Goal: Information Seeking & Learning: Check status

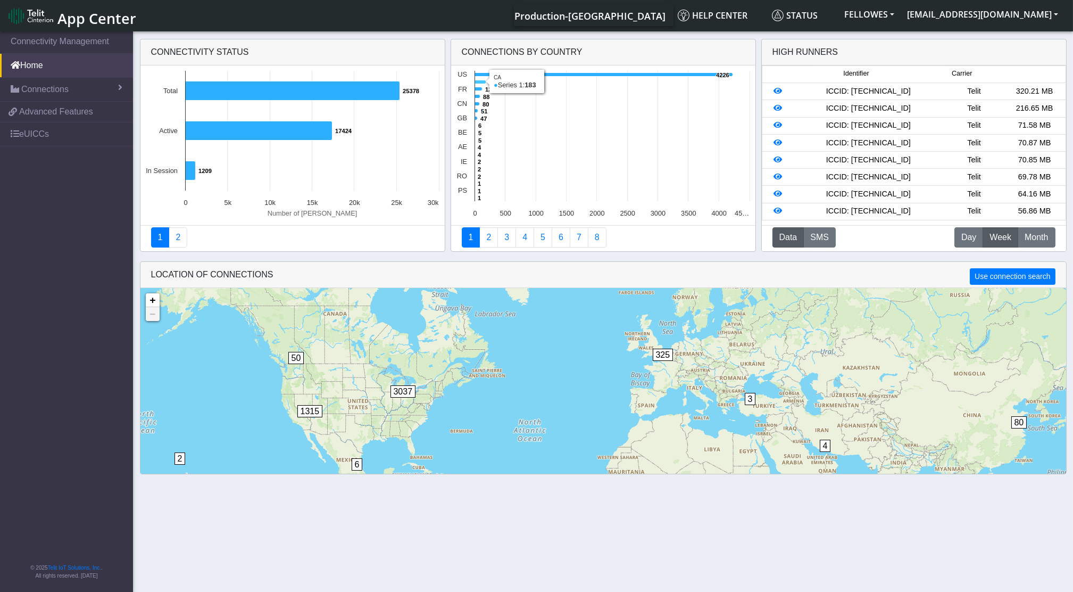
click at [482, 83] on icon at bounding box center [480, 82] width 11 height 4
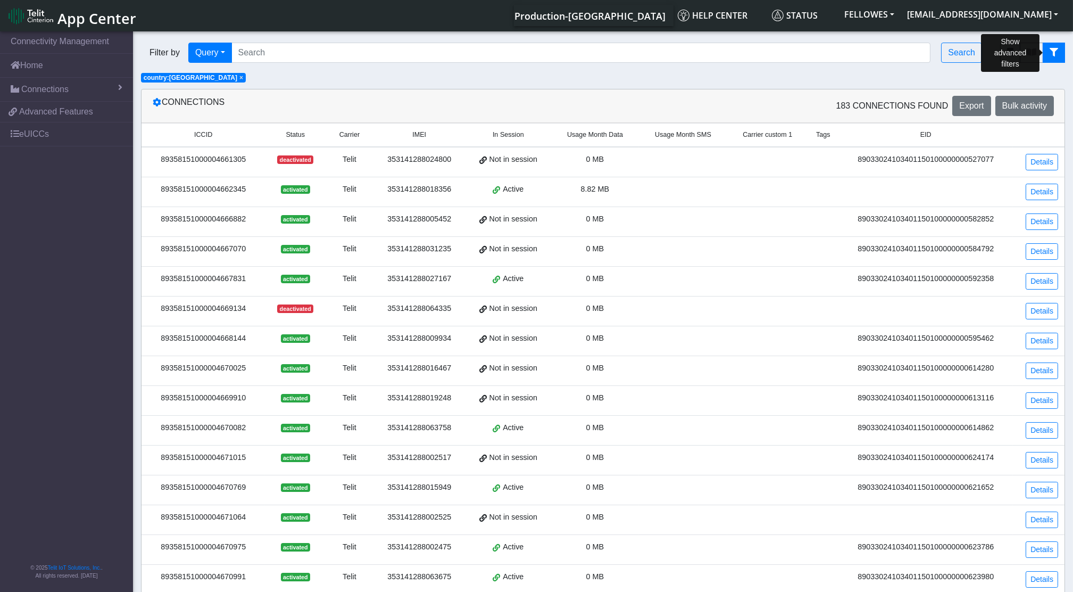
click at [1054, 48] on icon "fitlers menu" at bounding box center [1054, 52] width 9 height 9
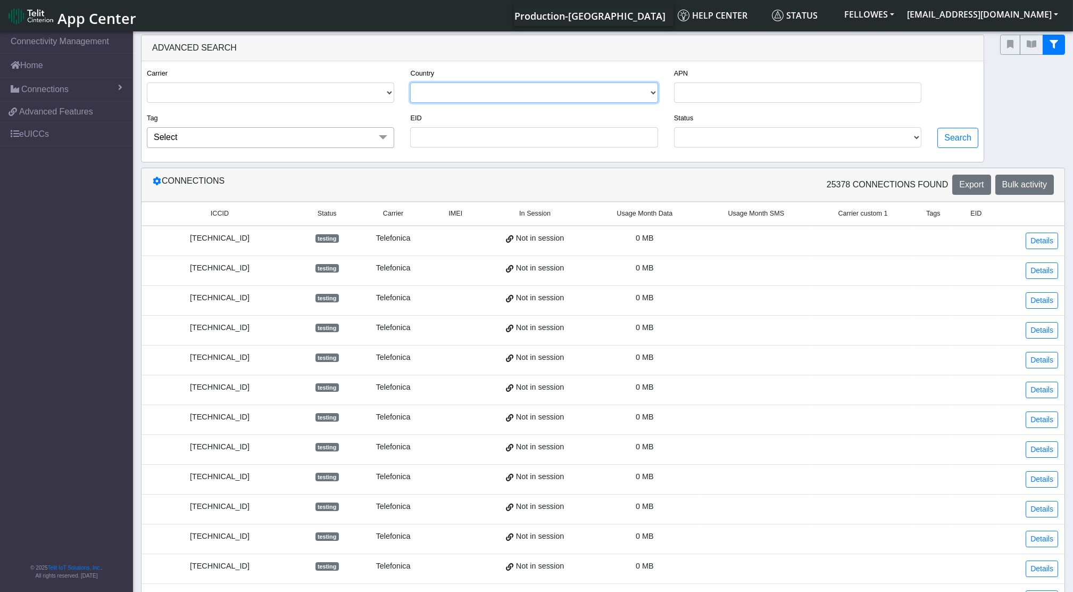
click at [487, 87] on select "[GEOGRAPHIC_DATA] [GEOGRAPHIC_DATA] [GEOGRAPHIC_DATA] [GEOGRAPHIC_DATA] [GEOGRA…" at bounding box center [533, 92] width 247 height 20
select select "ca"
click at [411, 82] on select "[GEOGRAPHIC_DATA] [GEOGRAPHIC_DATA] [GEOGRAPHIC_DATA] [GEOGRAPHIC_DATA] [GEOGRA…" at bounding box center [533, 92] width 247 height 20
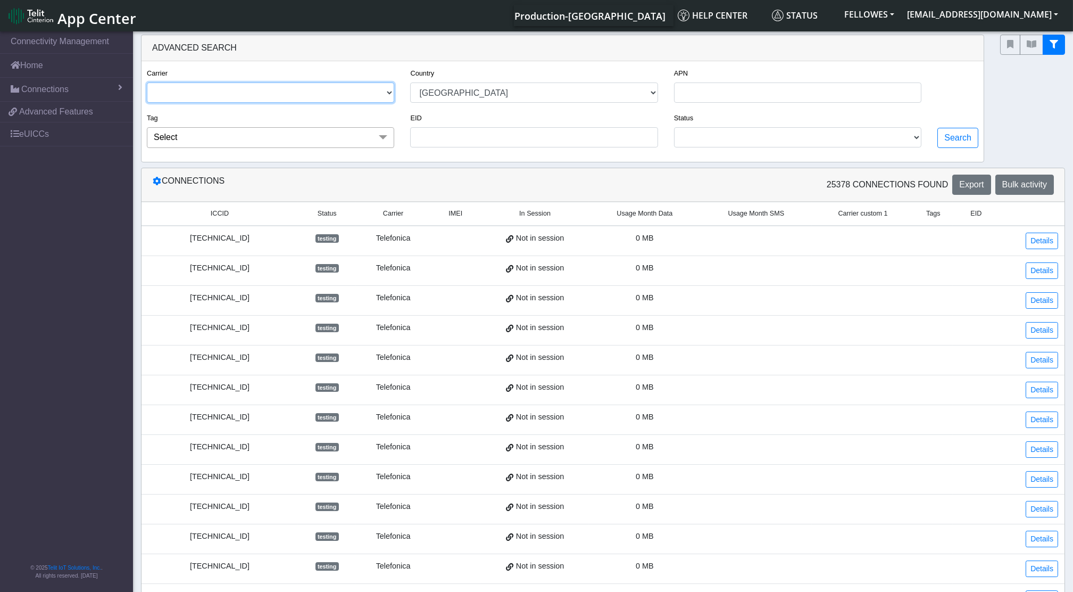
click at [348, 88] on select "TELIT AT&T-JASPER TELEFONICA" at bounding box center [270, 92] width 247 height 20
select select "telit"
click at [147, 82] on select "TELIT AT&T-JASPER TELEFONICA" at bounding box center [270, 92] width 247 height 20
click at [952, 136] on button "Search" at bounding box center [958, 138] width 41 height 20
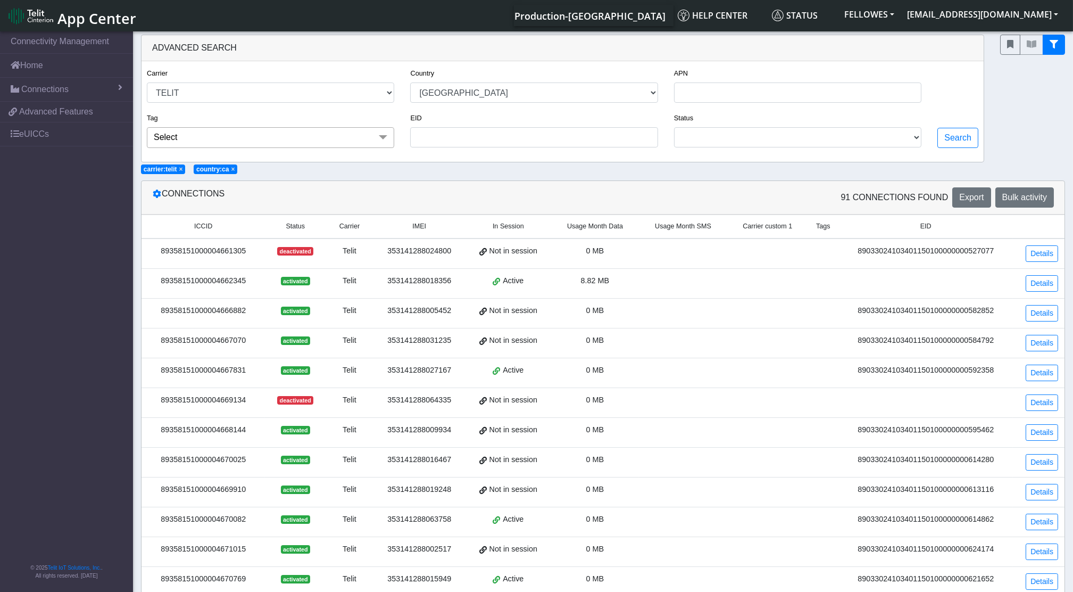
click at [601, 230] on span "Usage Month Data" at bounding box center [595, 226] width 56 height 10
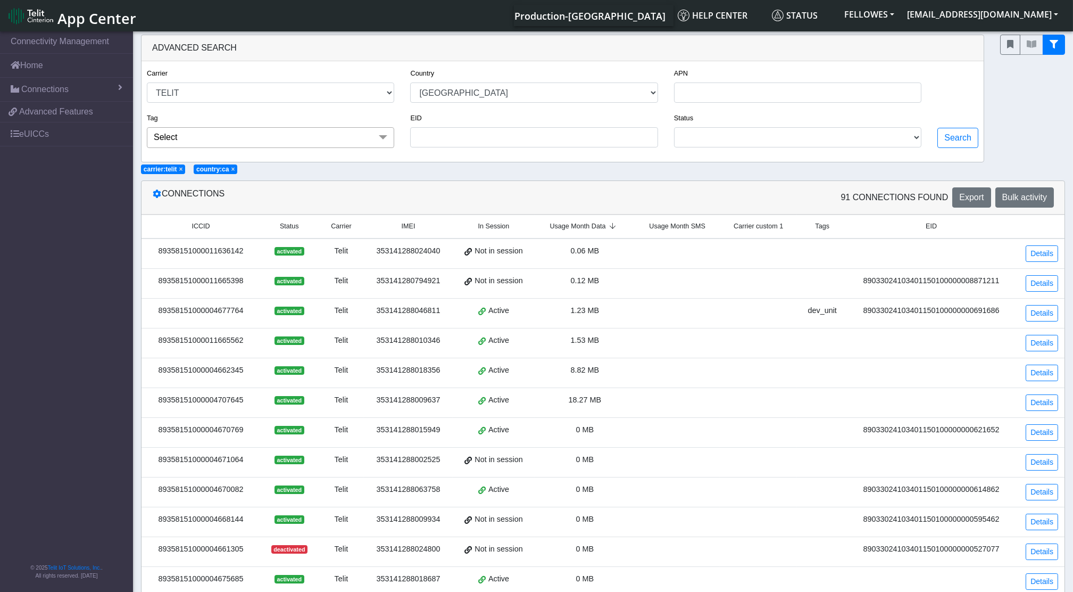
click at [599, 231] on span "Usage Month Data" at bounding box center [578, 226] width 56 height 10
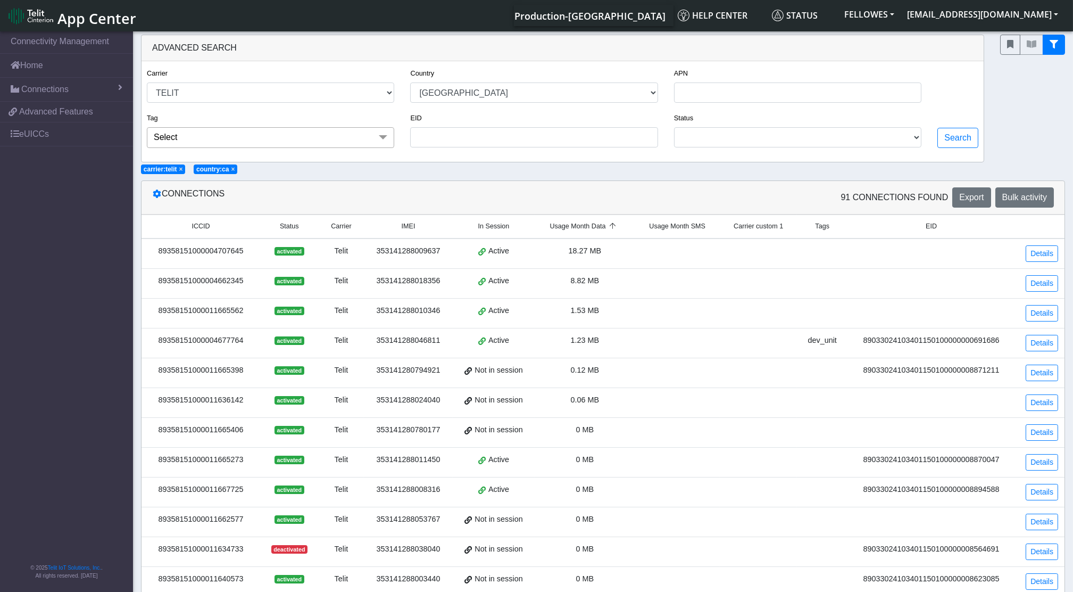
click at [208, 312] on div "89358151000011665562" at bounding box center [201, 311] width 106 height 12
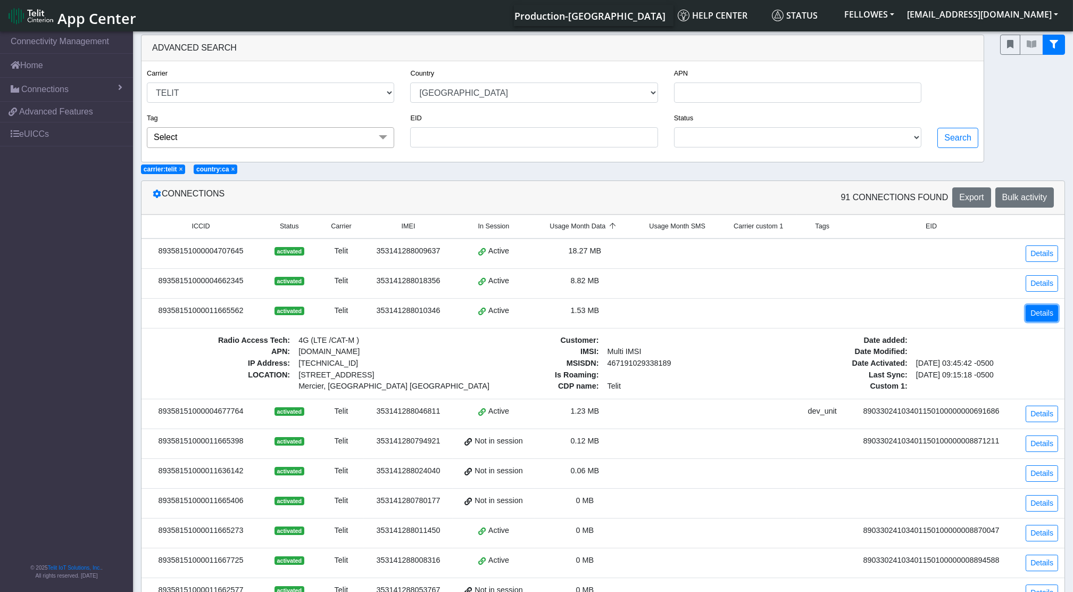
click at [1027, 315] on link "Details" at bounding box center [1042, 313] width 32 height 16
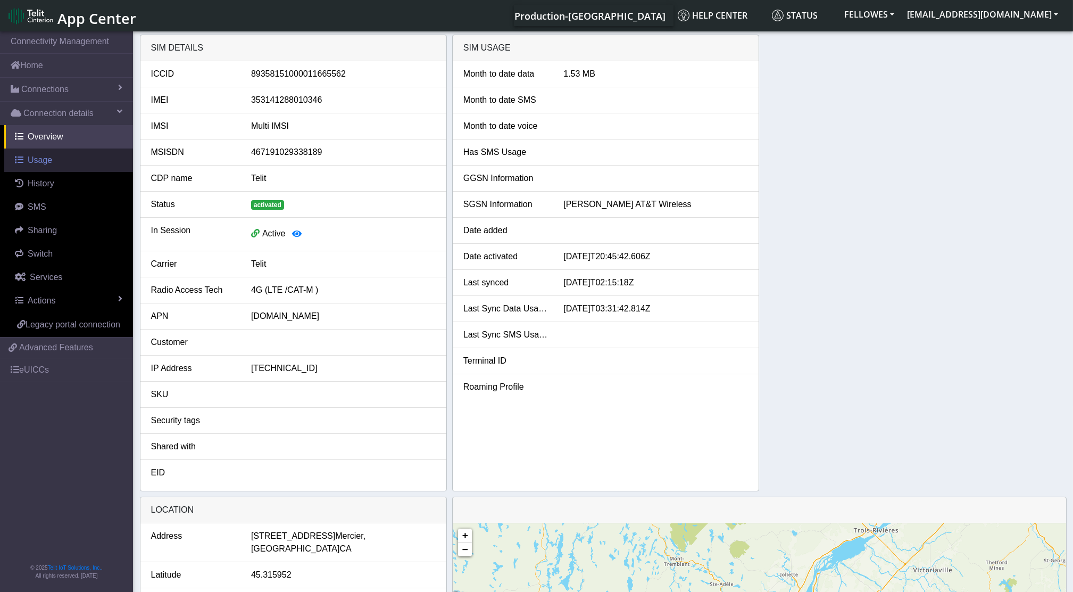
click at [61, 166] on link "Usage" at bounding box center [68, 159] width 129 height 23
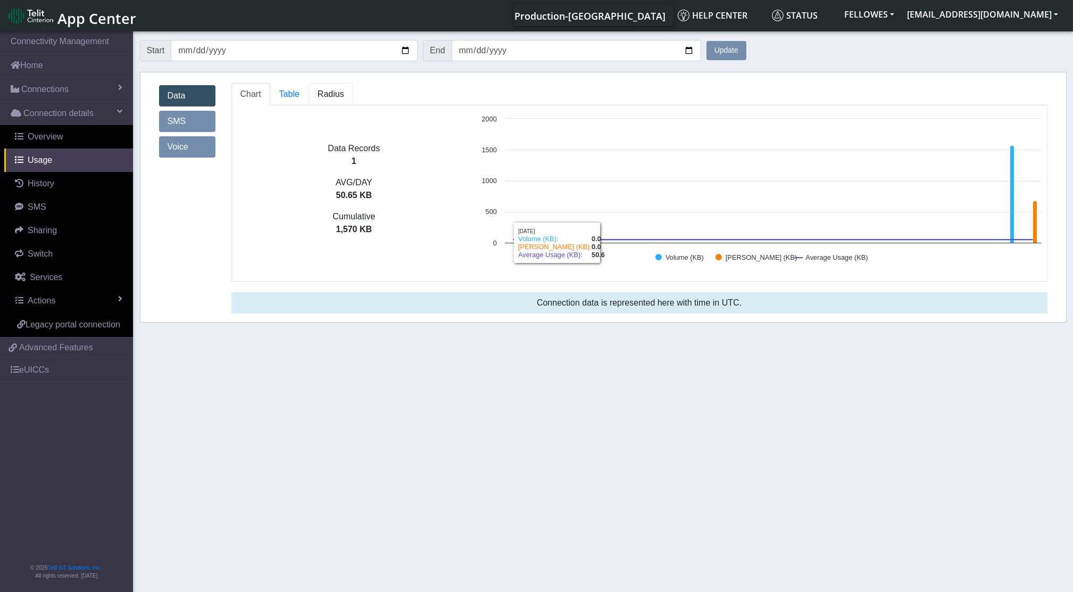
click at [320, 98] on span "Radius" at bounding box center [331, 93] width 27 height 9
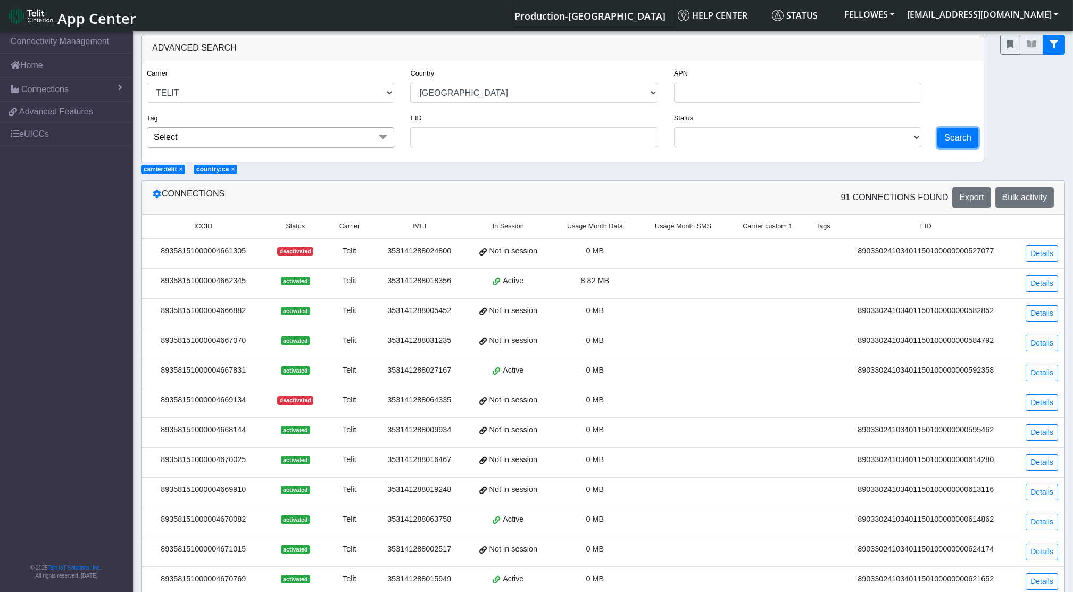
click at [959, 142] on button "Search" at bounding box center [958, 138] width 41 height 20
click at [606, 227] on span "Usage Month Data" at bounding box center [595, 226] width 56 height 10
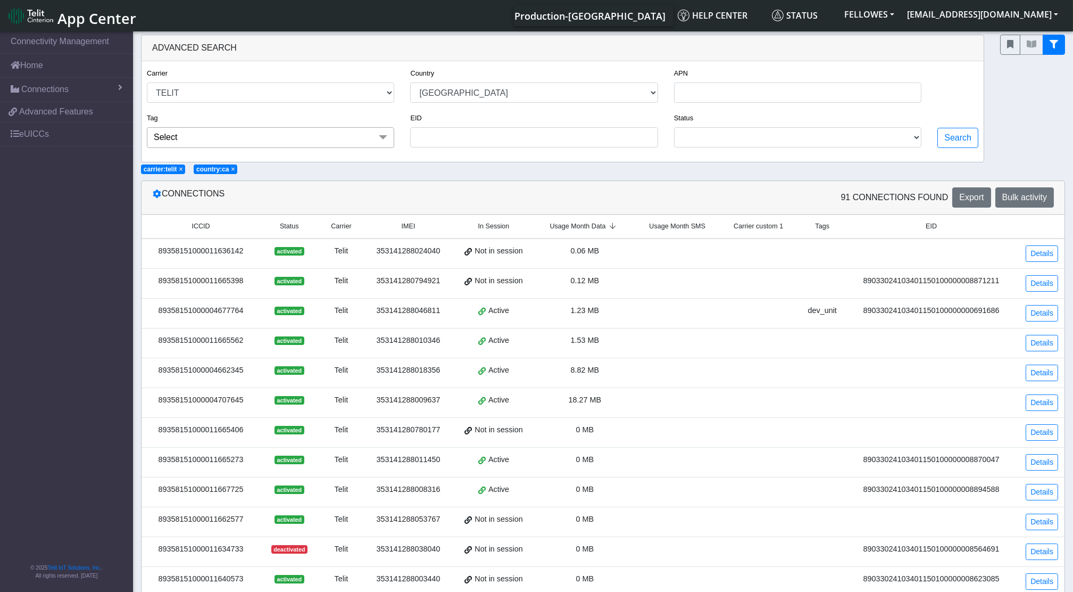
click at [606, 227] on span "Usage Month Data" at bounding box center [578, 226] width 56 height 10
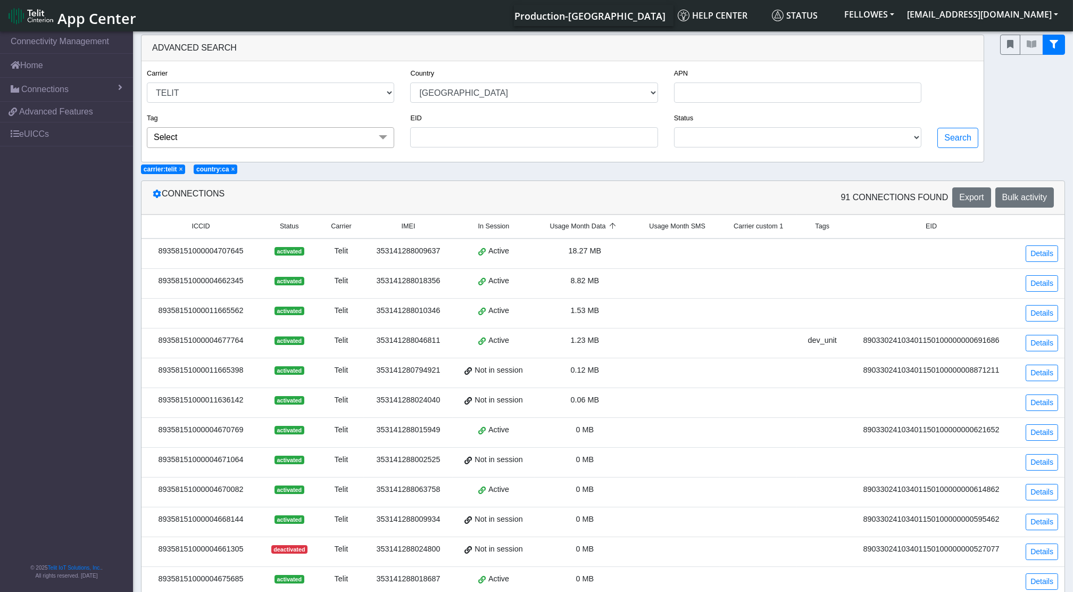
drag, startPoint x: 244, startPoint y: 258, endPoint x: 156, endPoint y: 247, distance: 89.0
click at [156, 247] on td "89358151000004707645" at bounding box center [201, 253] width 119 height 30
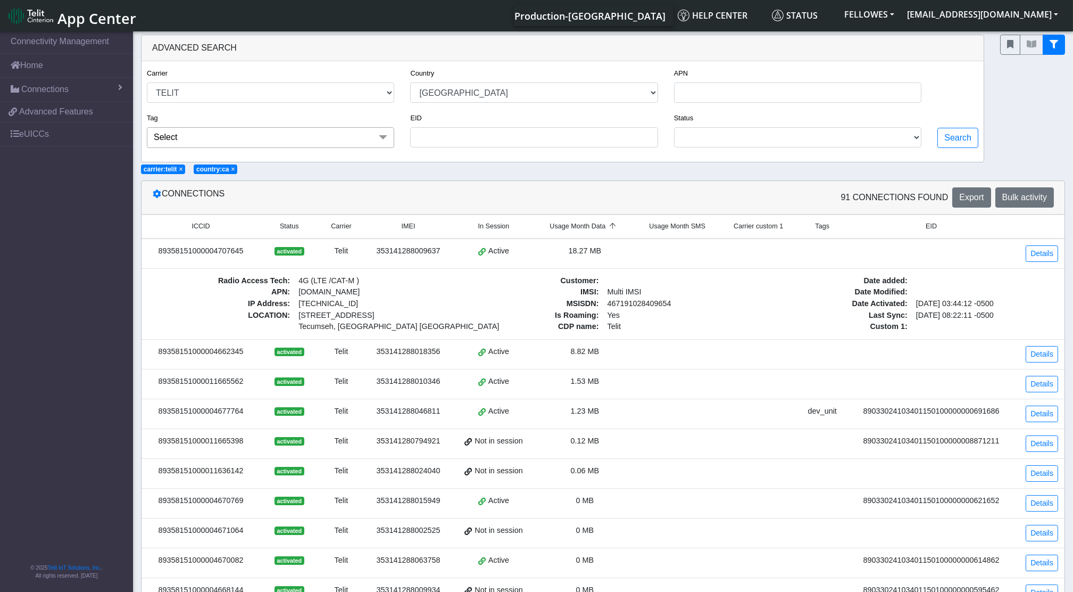
drag, startPoint x: 156, startPoint y: 247, endPoint x: 174, endPoint y: 257, distance: 20.5
copy div "89358151000004707645"
click at [1043, 250] on link "Details" at bounding box center [1042, 253] width 32 height 16
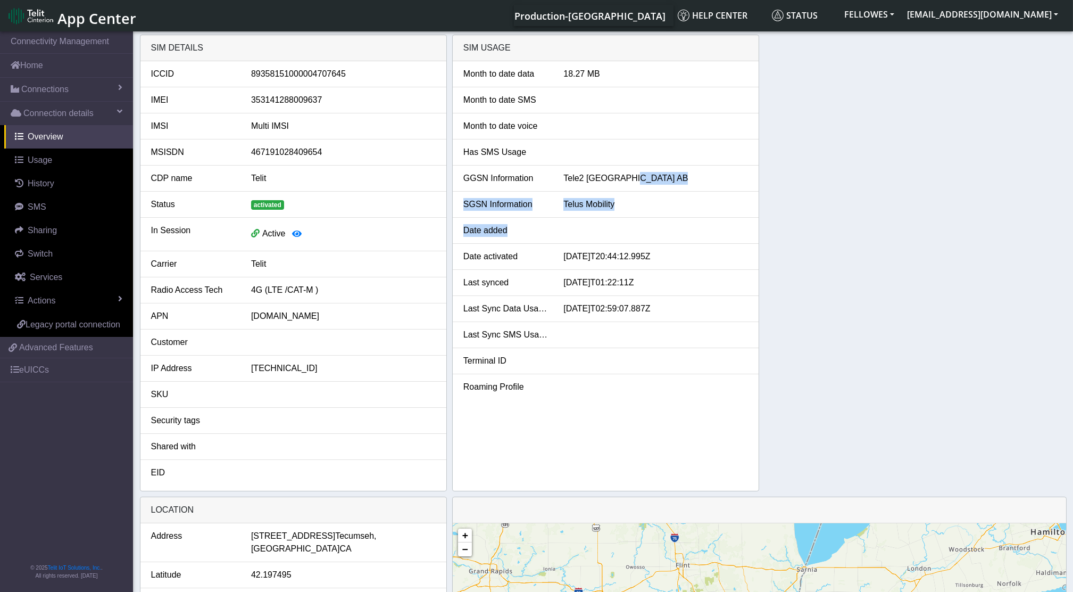
drag, startPoint x: 886, startPoint y: 192, endPoint x: 784, endPoint y: 158, distance: 107.5
click at [784, 158] on div "SIM details ICCID [TECHNICAL_ID] IMEI [TECHNICAL_ID] IMSI Multi IMSI MSISDN 467…" at bounding box center [603, 263] width 927 height 457
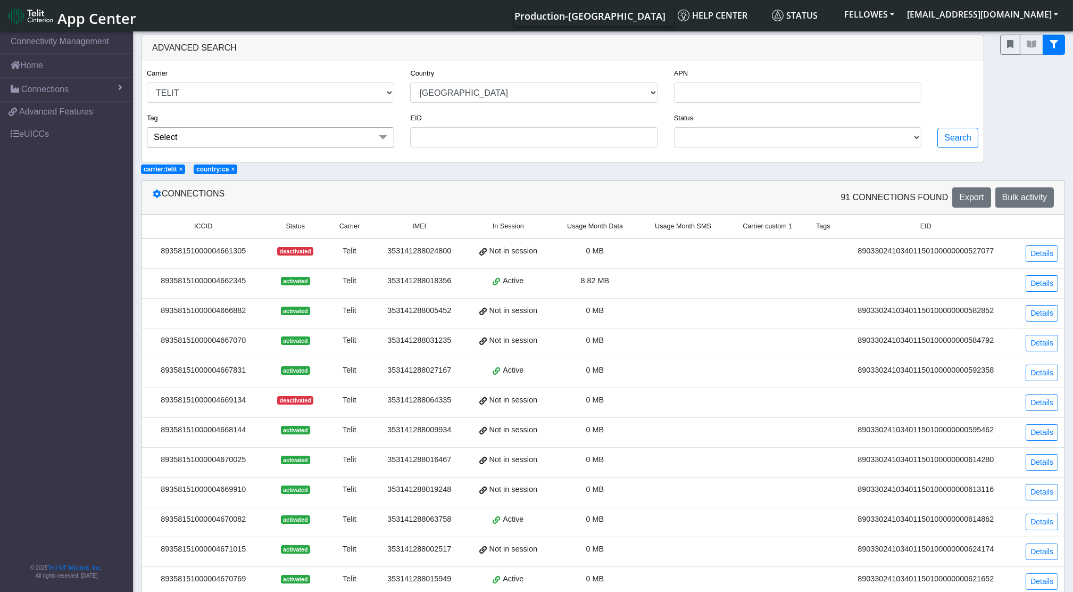
drag, startPoint x: 179, startPoint y: 1, endPoint x: 581, endPoint y: 229, distance: 461.4
click at [581, 229] on span "Usage Month Data" at bounding box center [595, 226] width 56 height 10
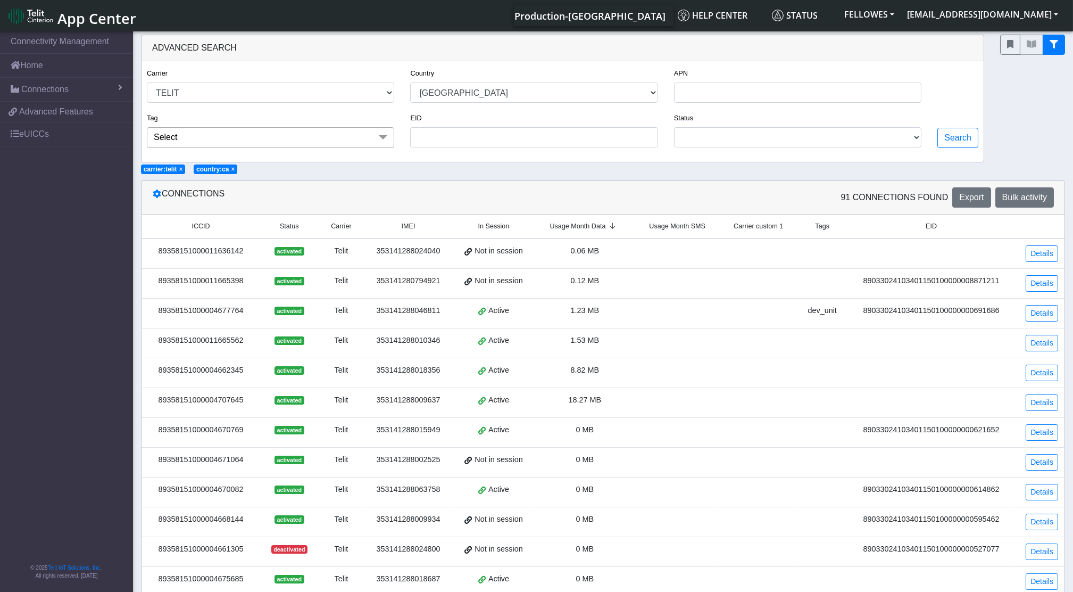
click at [581, 229] on span "Usage Month Data" at bounding box center [578, 226] width 56 height 10
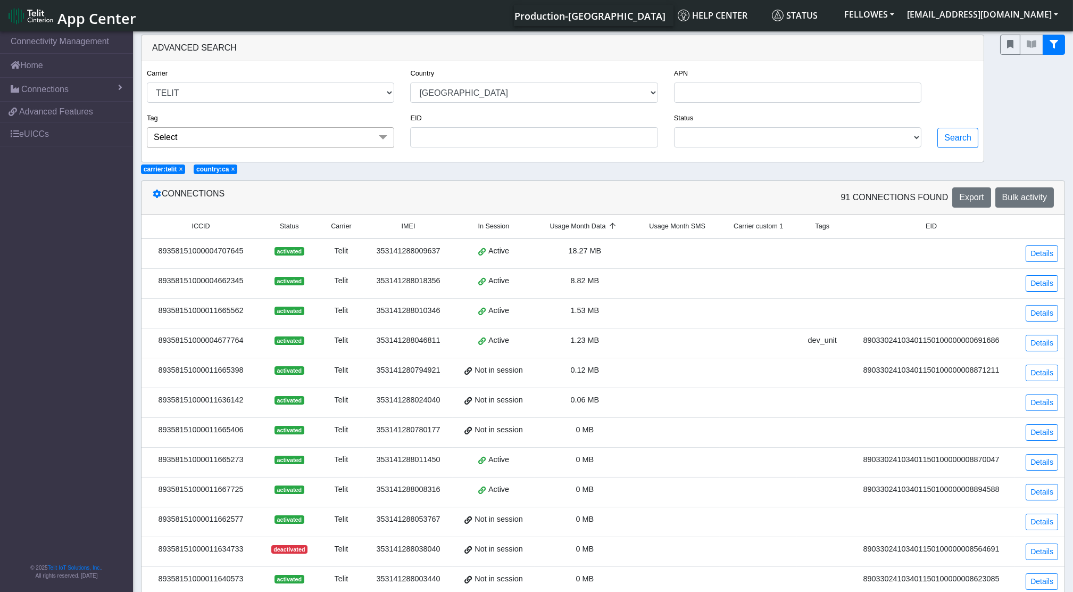
click at [176, 254] on div "89358151000004707645" at bounding box center [201, 251] width 106 height 12
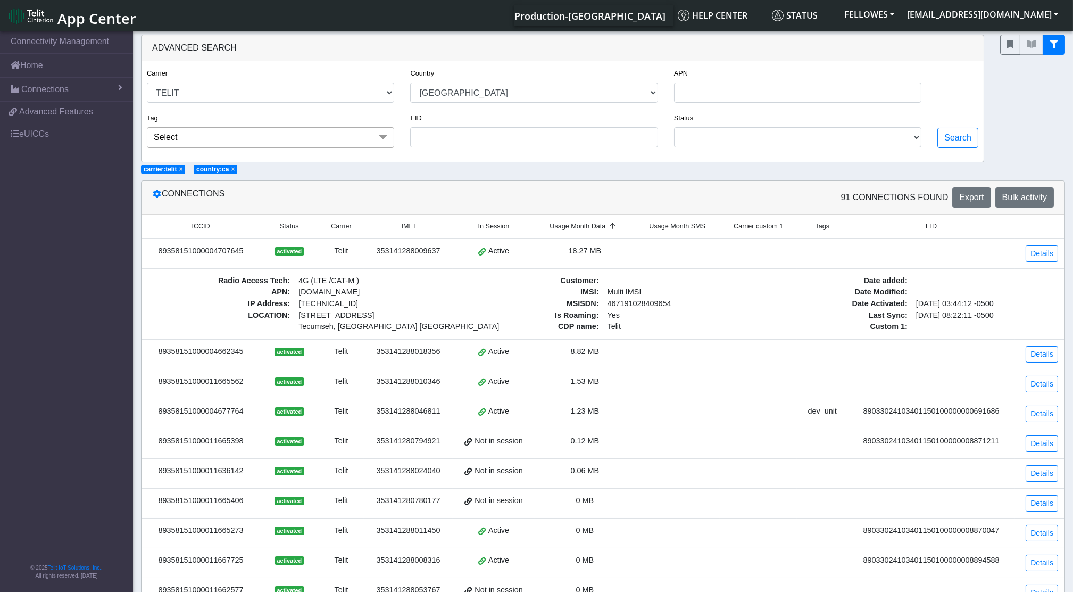
click at [176, 254] on div "89358151000004707645" at bounding box center [201, 251] width 106 height 12
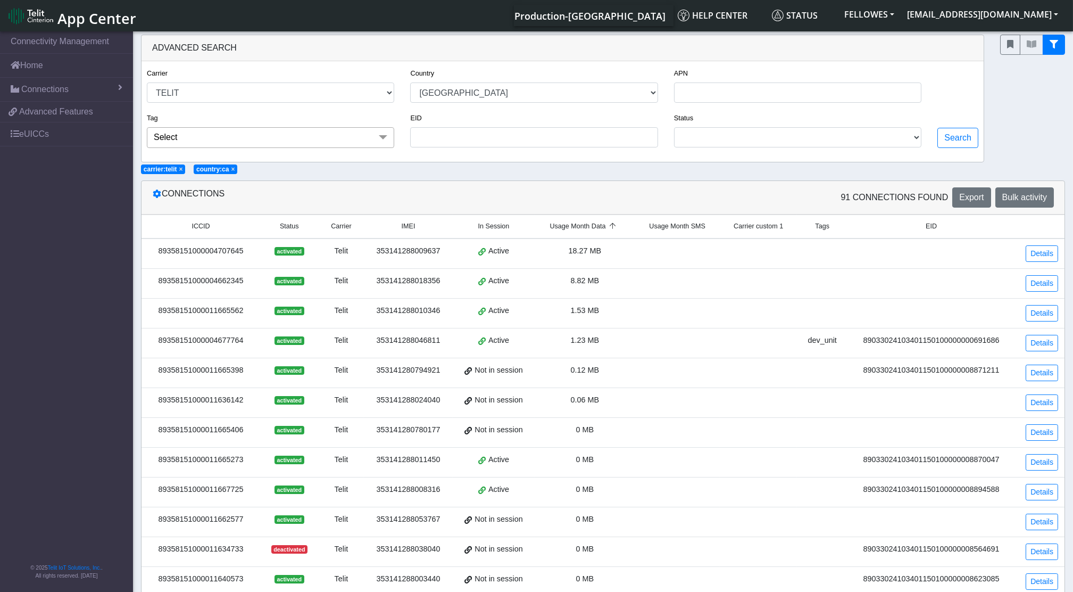
click at [176, 254] on div "89358151000004707645" at bounding box center [201, 251] width 106 height 12
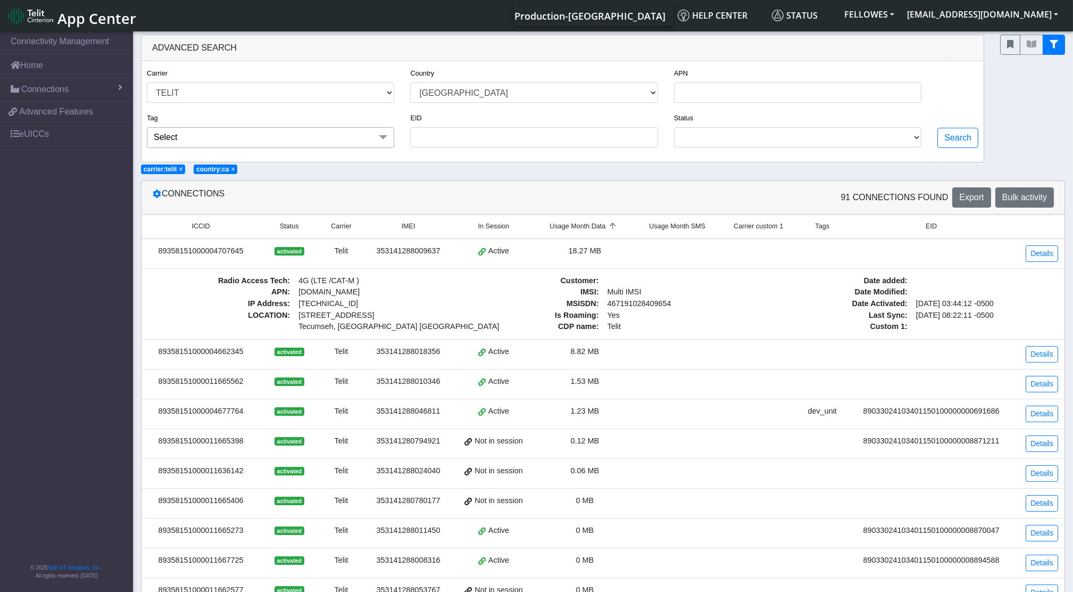
copy div "89358151000004707645"
drag, startPoint x: 243, startPoint y: 358, endPoint x: 154, endPoint y: 356, distance: 88.9
click at [154, 356] on td "89358151000004662345" at bounding box center [201, 354] width 119 height 30
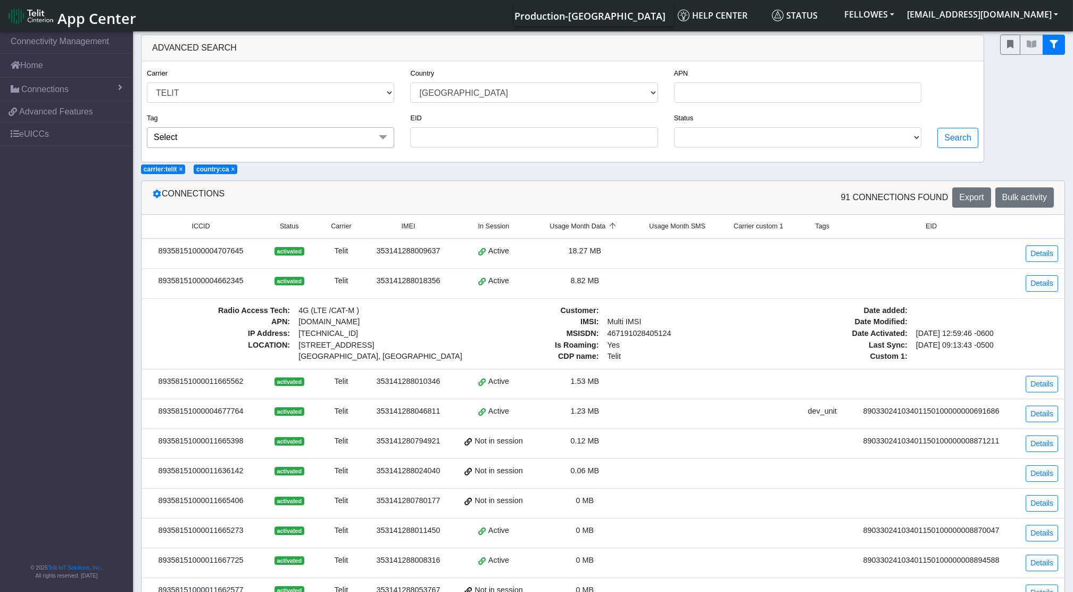
drag, startPoint x: 154, startPoint y: 356, endPoint x: 421, endPoint y: 328, distance: 268.5
copy div "89358151000004662345"
click at [215, 388] on td "89358151000011665562" at bounding box center [201, 384] width 119 height 30
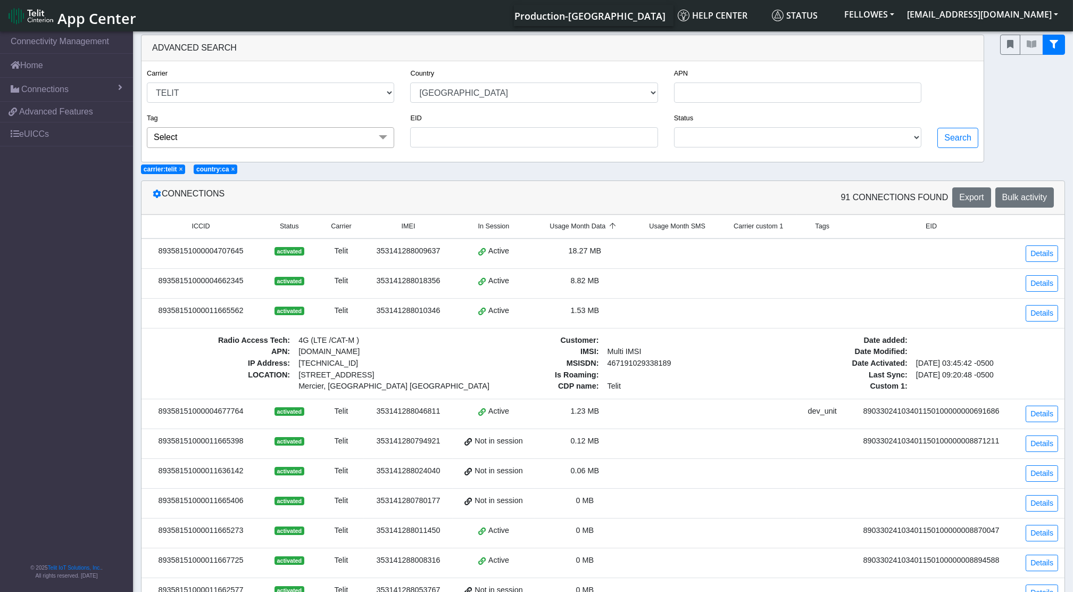
click at [215, 388] on tbody "89358151000004707645 activated Telit 353141288009637 Active 18.27 MB Details 89…" at bounding box center [603, 571] width 923 height 667
drag, startPoint x: 215, startPoint y: 388, endPoint x: 195, endPoint y: 289, distance: 101.6
click at [195, 289] on td "89358151000004662345" at bounding box center [201, 283] width 119 height 30
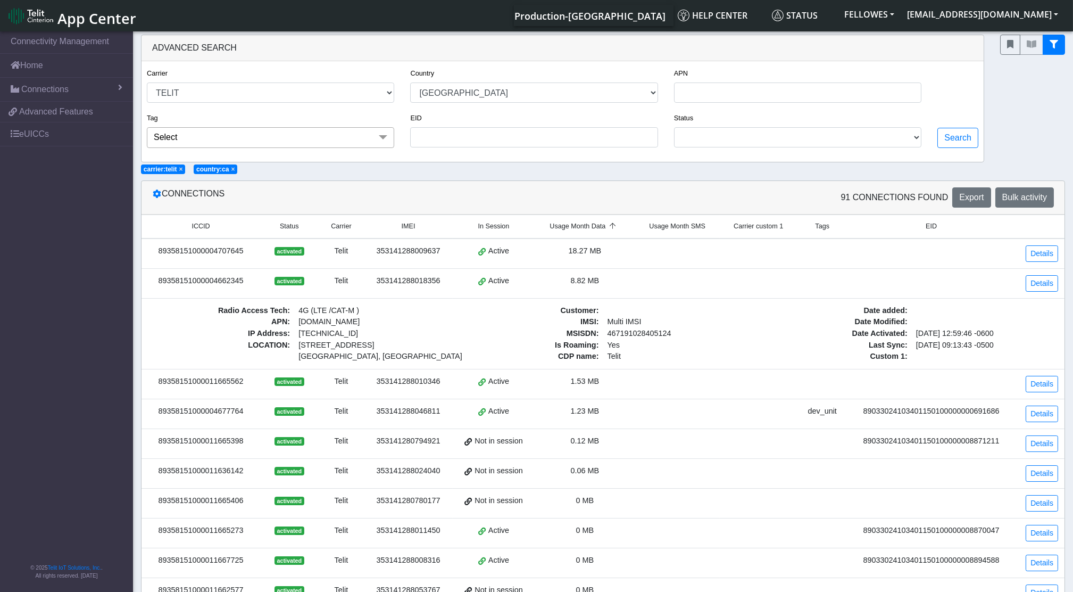
drag, startPoint x: 251, startPoint y: 385, endPoint x: 162, endPoint y: 383, distance: 88.9
click at [162, 383] on div "89358151000011665562" at bounding box center [201, 382] width 106 height 12
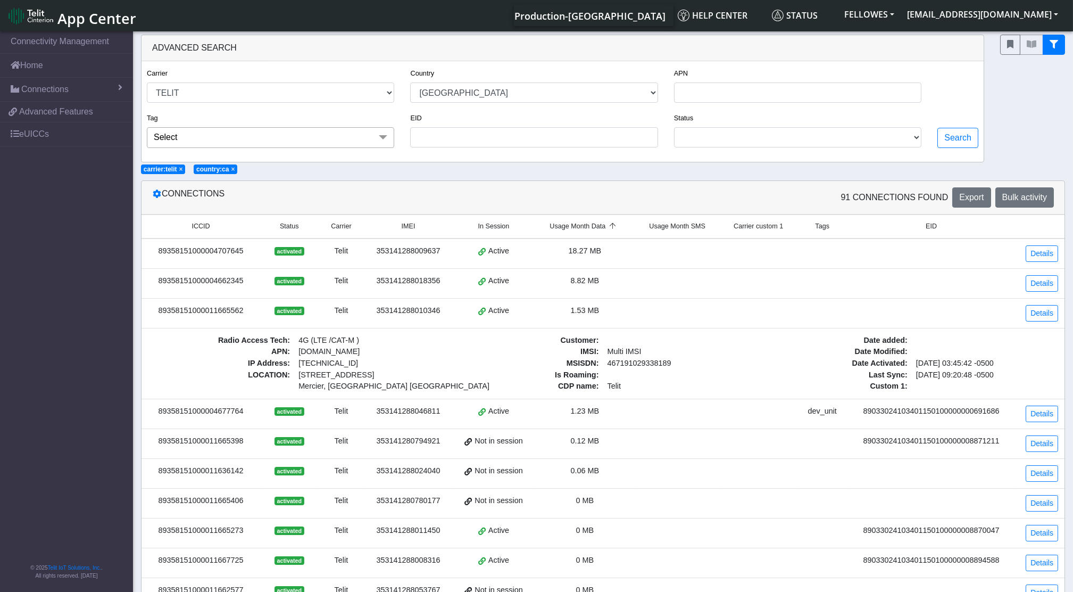
drag, startPoint x: 162, startPoint y: 383, endPoint x: 81, endPoint y: 313, distance: 107.1
click at [81, 313] on nav "Connectivity Management Home Connections List Map f11dfa8e01e15e2aa4c13307e6c34…" at bounding box center [66, 312] width 133 height 566
click at [210, 308] on div "89358151000011665562" at bounding box center [201, 311] width 106 height 12
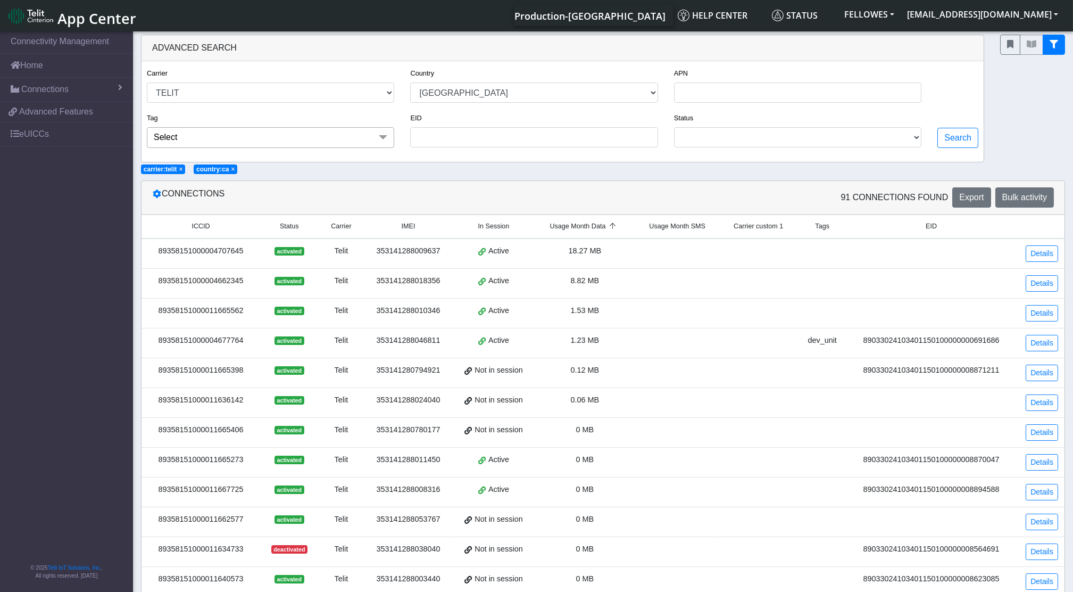
click at [210, 308] on div "89358151000011665562" at bounding box center [201, 311] width 106 height 12
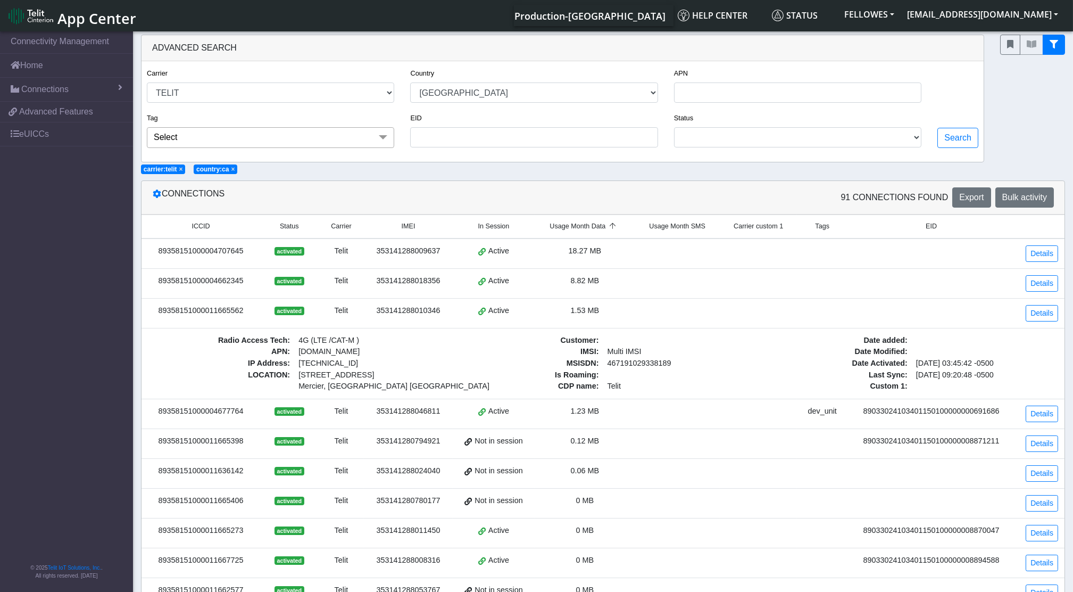
click at [204, 310] on div "89358151000011665562" at bounding box center [201, 311] width 106 height 12
copy div "89358151000011665562"
drag, startPoint x: 472, startPoint y: 246, endPoint x: 456, endPoint y: 246, distance: 16.5
click at [456, 246] on td "Active" at bounding box center [494, 253] width 82 height 30
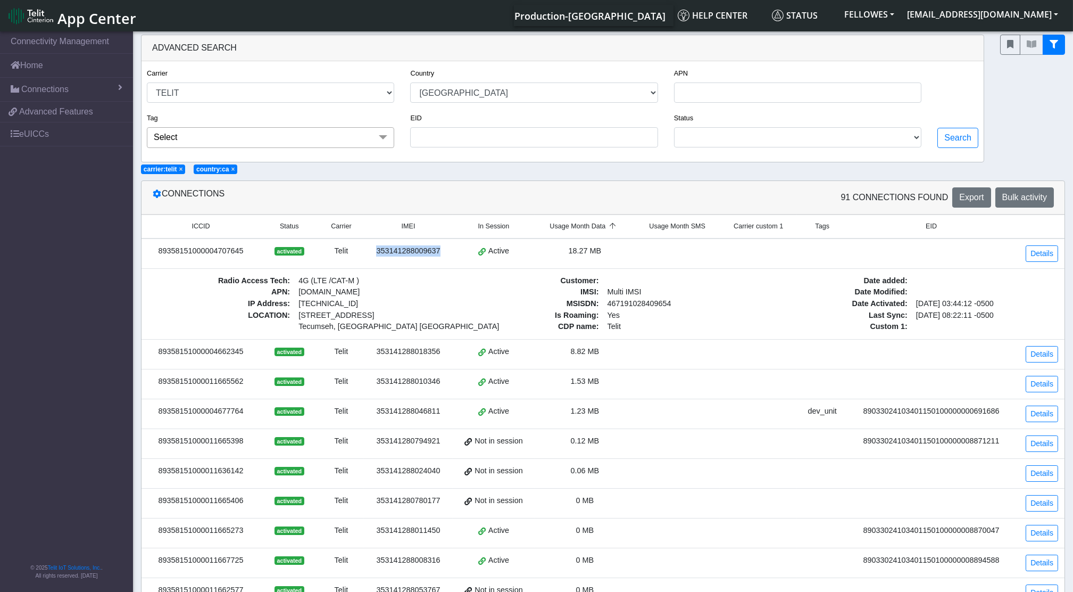
drag, startPoint x: 436, startPoint y: 249, endPoint x: 379, endPoint y: 253, distance: 57.1
click at [379, 253] on div "353141288009637" at bounding box center [408, 251] width 76 height 12
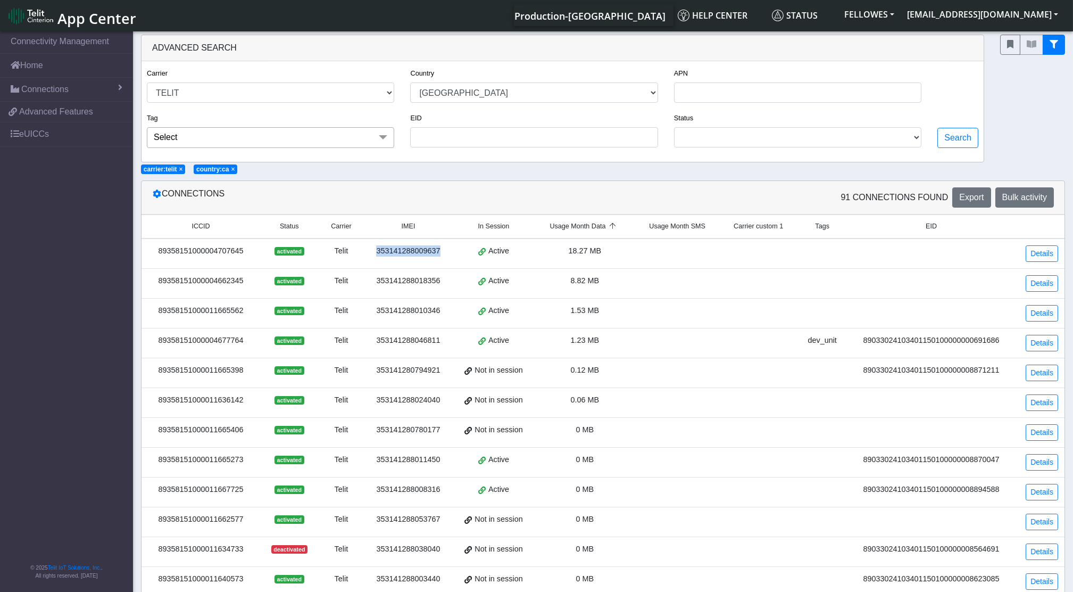
copy div "353141288009637"
drag, startPoint x: 444, startPoint y: 284, endPoint x: 379, endPoint y: 279, distance: 65.6
click at [379, 279] on div "353141288018356" at bounding box center [408, 281] width 76 height 12
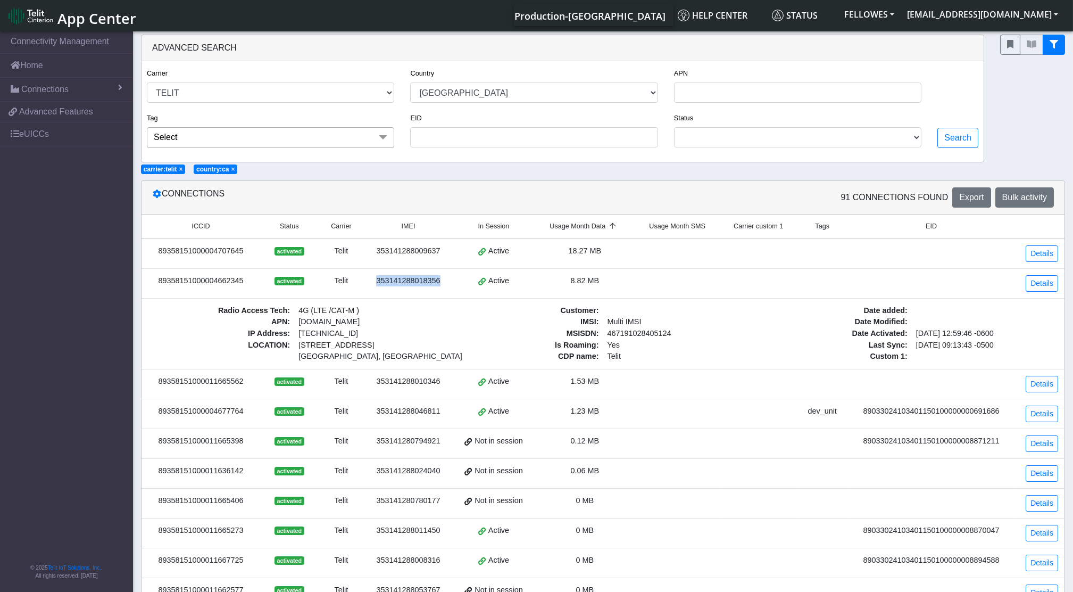
copy div "353141288018356"
drag, startPoint x: 448, startPoint y: 385, endPoint x: 376, endPoint y: 383, distance: 71.9
click at [376, 383] on td "353141288010346" at bounding box center [408, 384] width 88 height 30
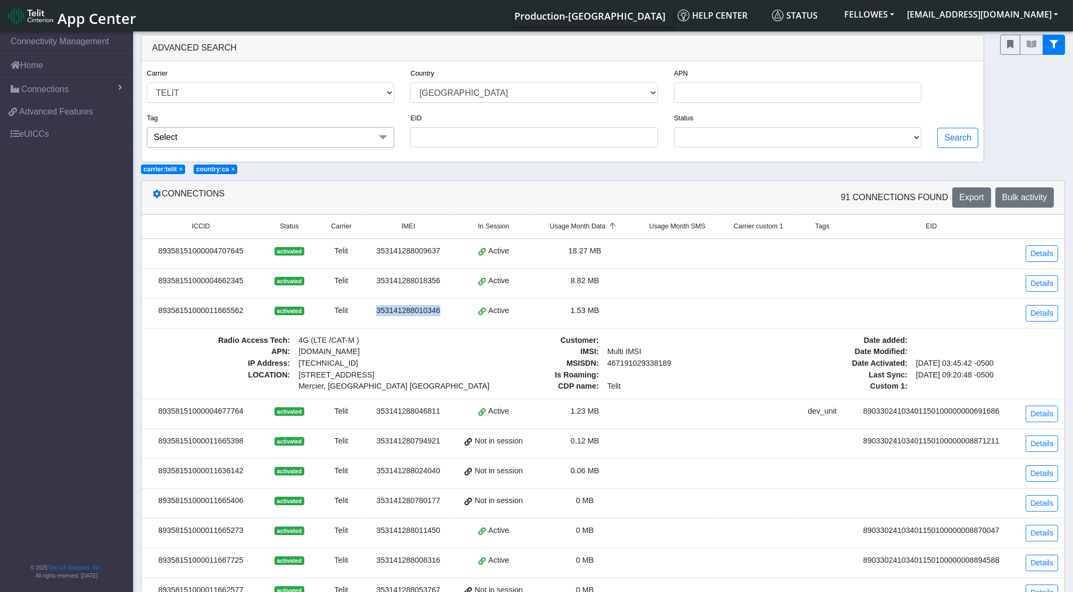
drag, startPoint x: 376, startPoint y: 383, endPoint x: 378, endPoint y: 309, distance: 73.5
copy div "353141288010346"
click at [1034, 279] on link "Details" at bounding box center [1042, 283] width 32 height 16
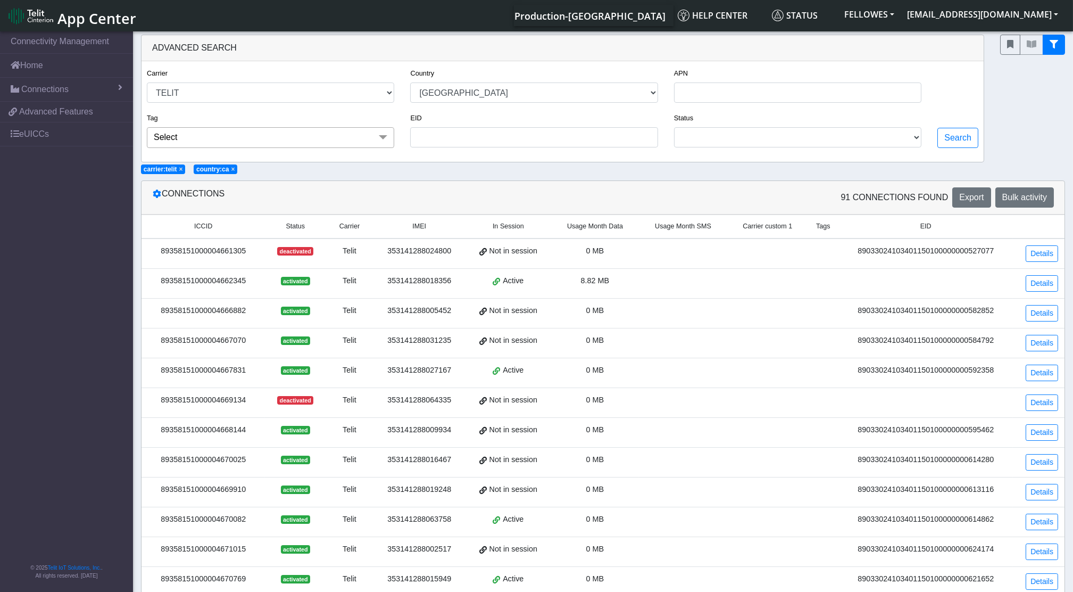
click at [598, 235] on th "Usage Month Data" at bounding box center [595, 225] width 88 height 23
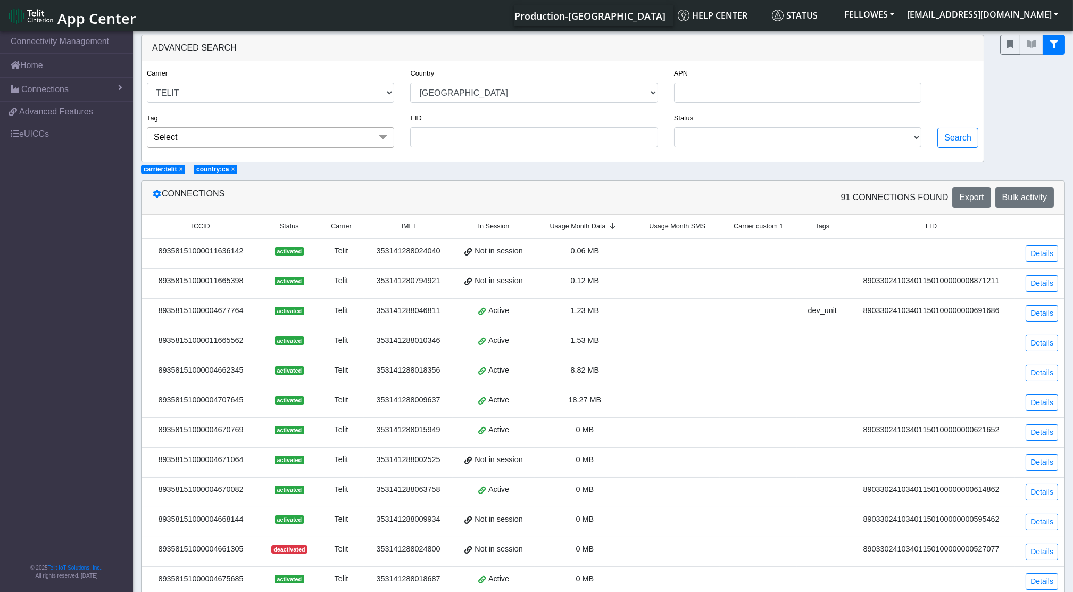
click at [597, 228] on span "Usage Month Data" at bounding box center [578, 226] width 56 height 10
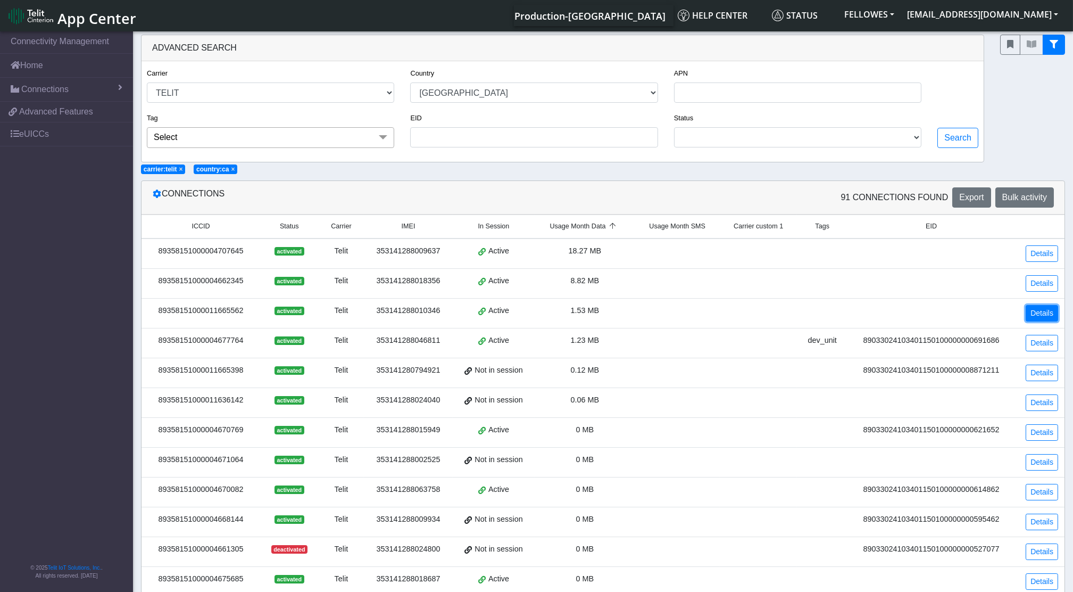
click at [1039, 315] on link "Details" at bounding box center [1042, 313] width 32 height 16
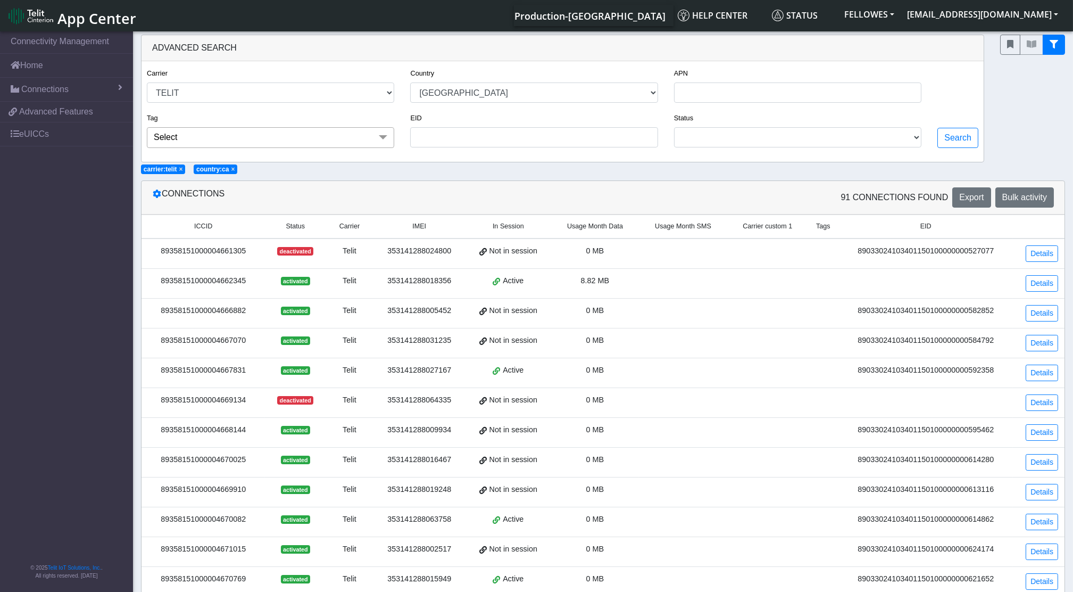
click at [612, 228] on span "Usage Month Data" at bounding box center [595, 226] width 56 height 10
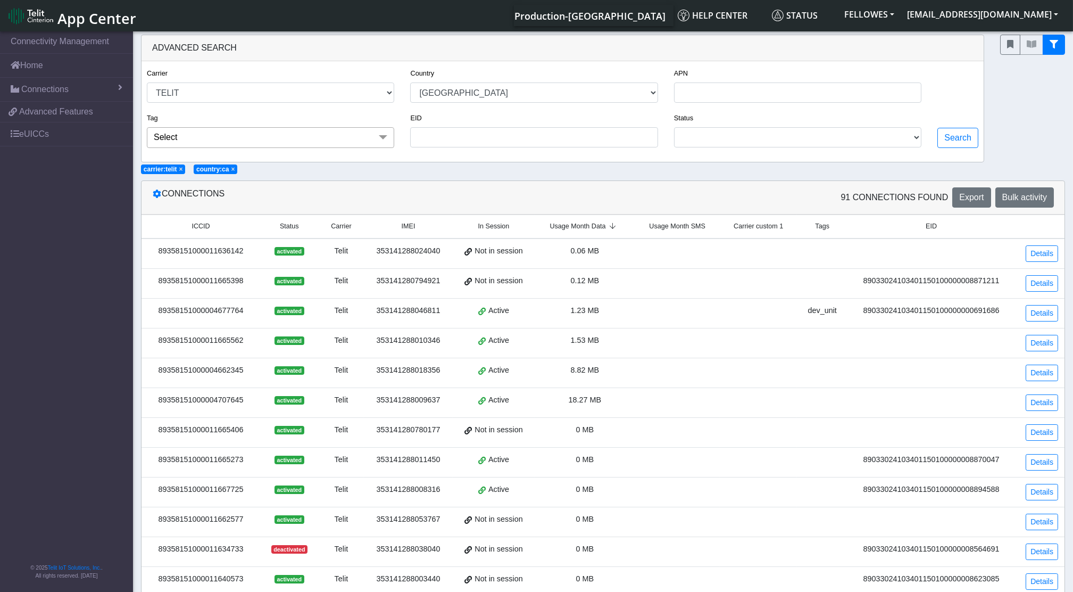
click at [595, 227] on span "Usage Month Data" at bounding box center [578, 226] width 56 height 10
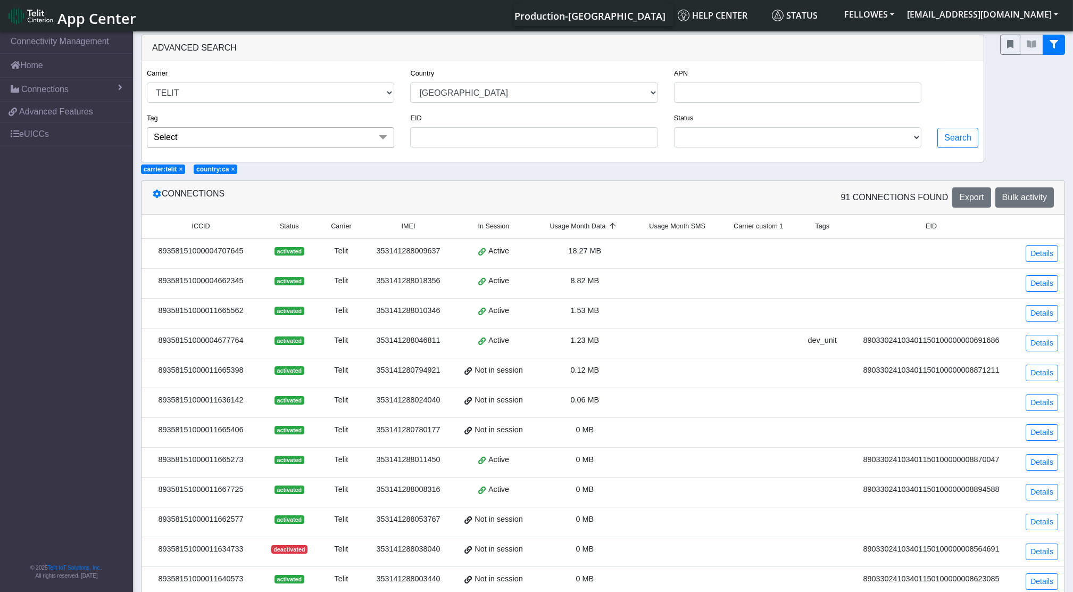
click at [836, 308] on td at bounding box center [822, 313] width 51 height 30
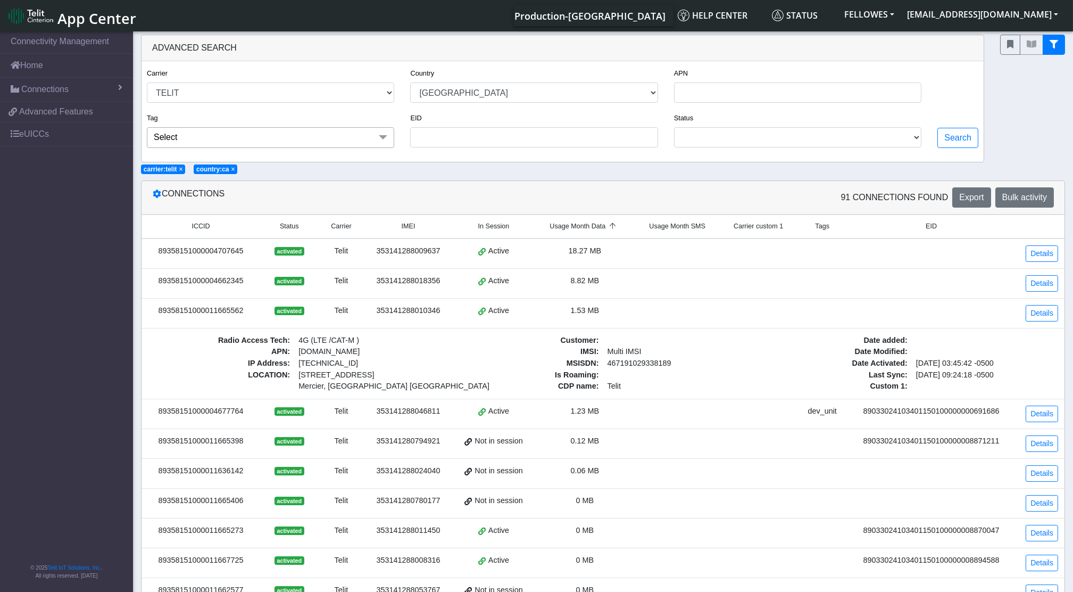
click at [831, 284] on td at bounding box center [822, 283] width 51 height 30
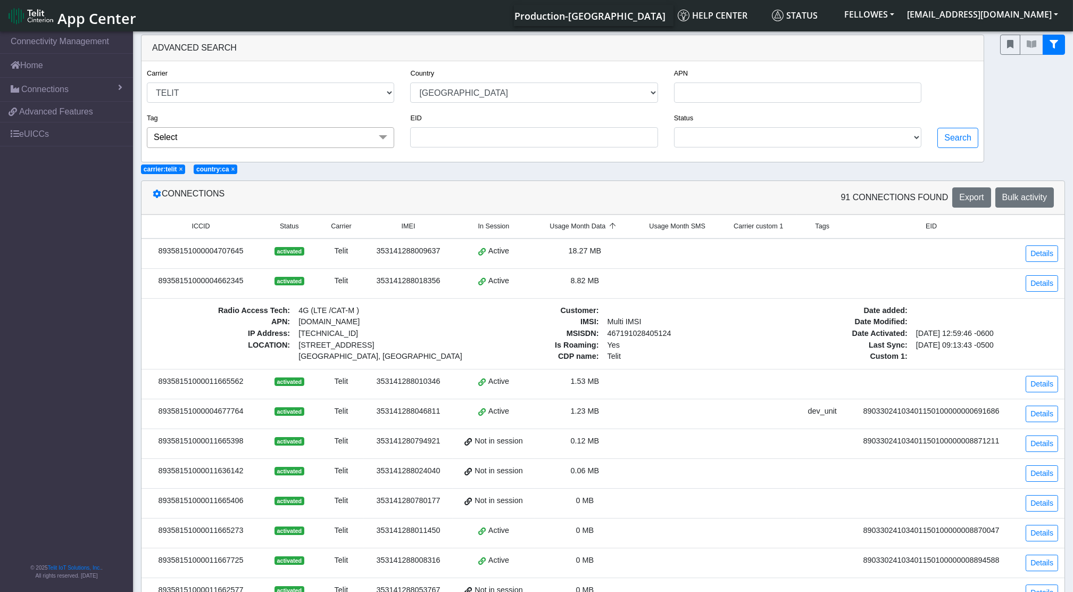
click at [835, 252] on td at bounding box center [822, 253] width 51 height 30
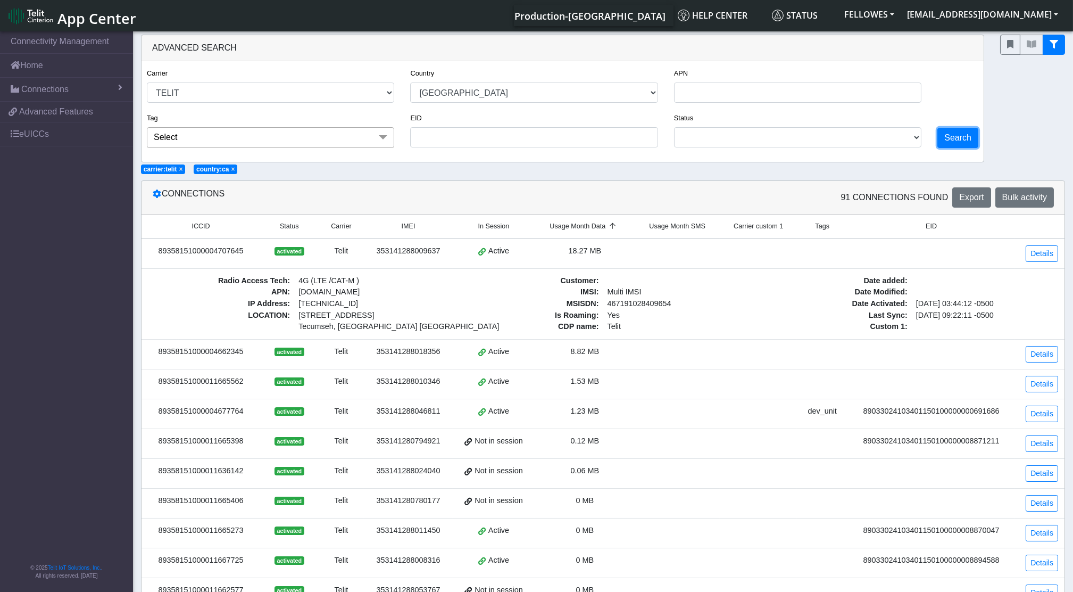
click at [964, 131] on button "Search" at bounding box center [958, 138] width 41 height 20
click at [951, 356] on td at bounding box center [932, 354] width 168 height 30
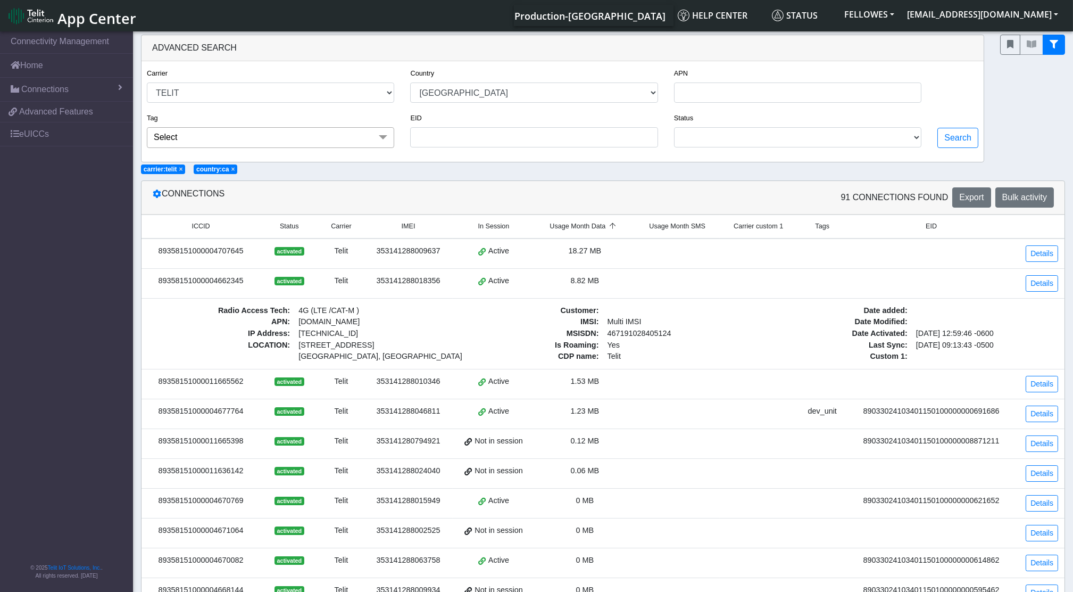
click at [920, 389] on td at bounding box center [932, 384] width 168 height 30
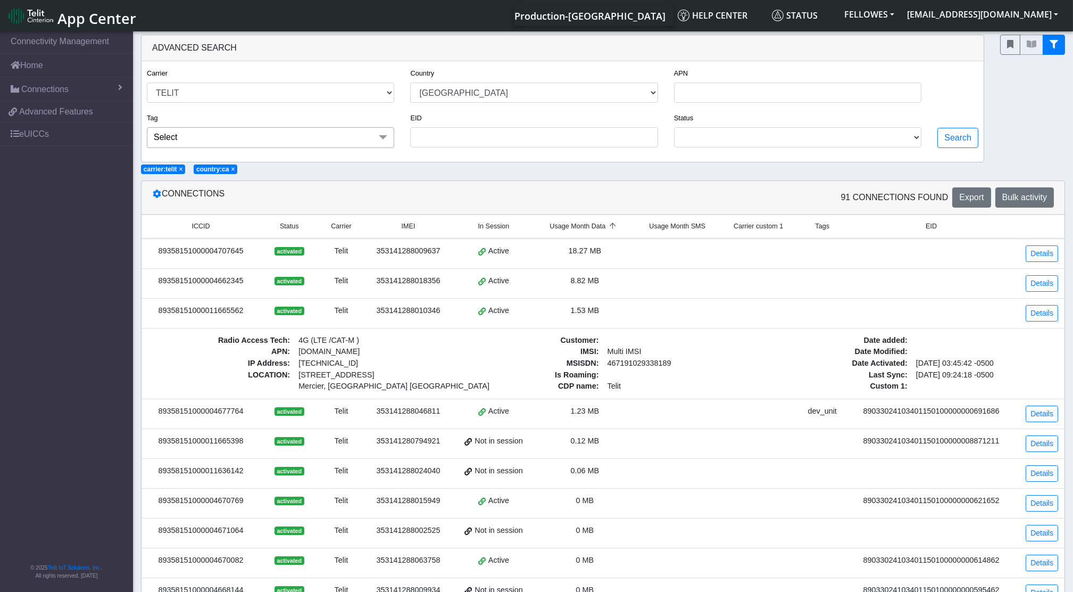
click at [889, 318] on td at bounding box center [932, 313] width 168 height 30
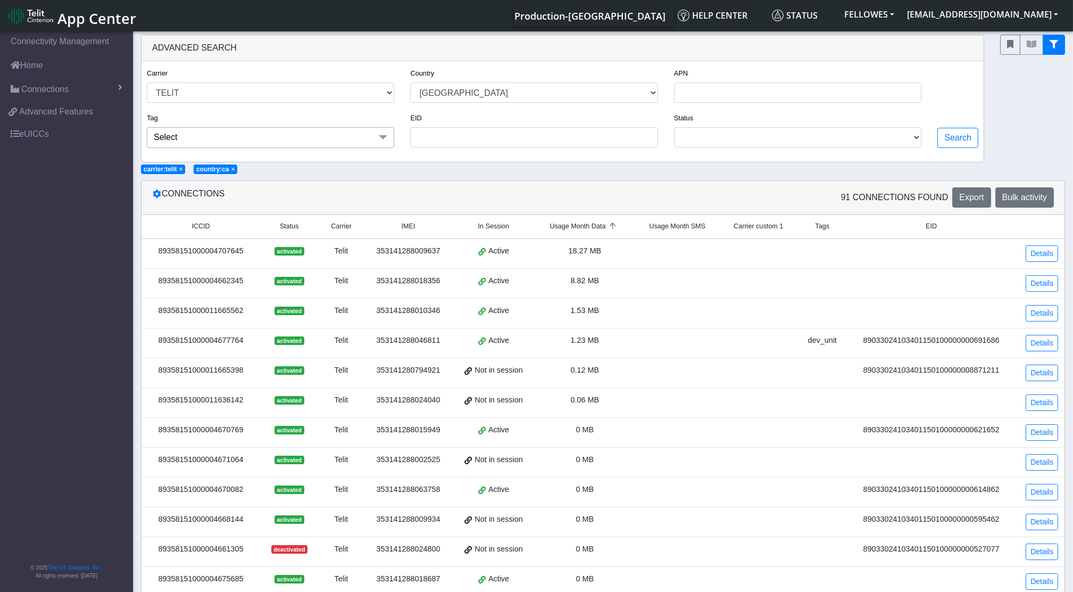
click at [604, 283] on div "8.82 MB" at bounding box center [584, 281] width 87 height 12
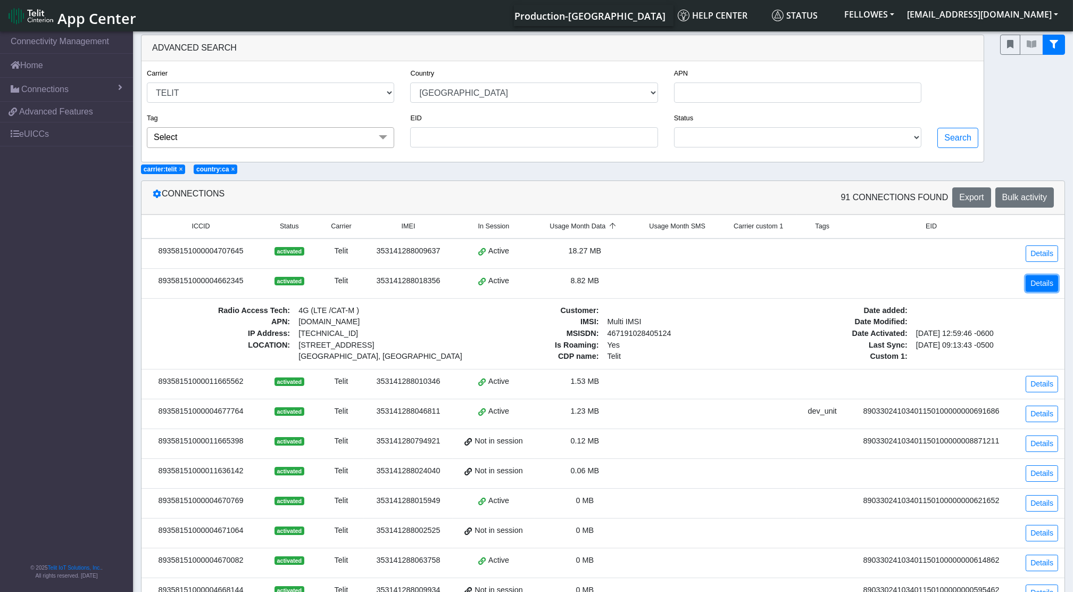
click at [1037, 287] on link "Details" at bounding box center [1042, 283] width 32 height 16
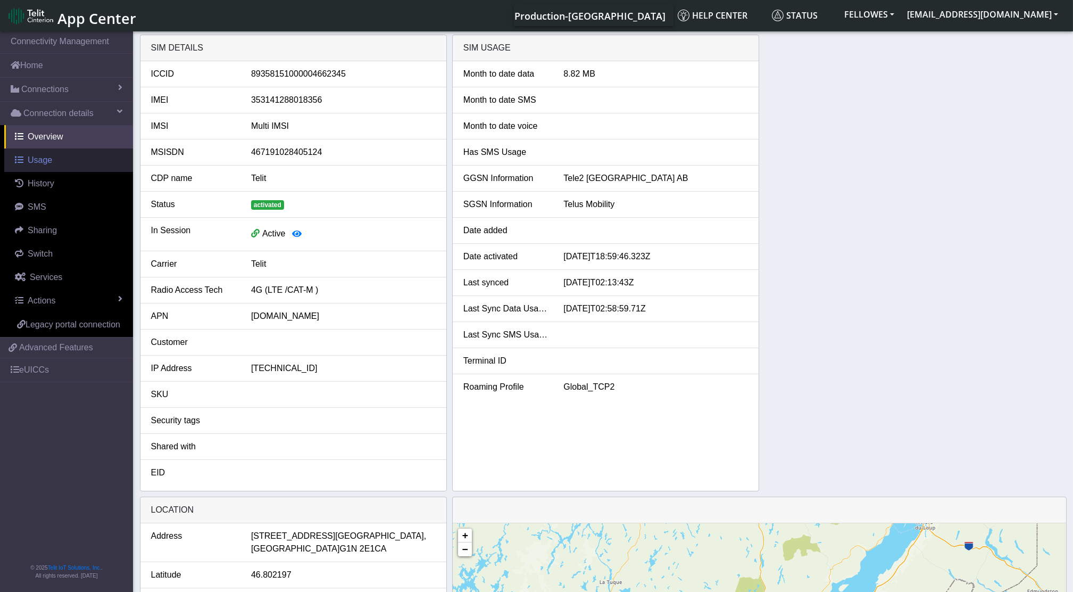
click at [45, 160] on span "Usage" at bounding box center [40, 159] width 24 height 9
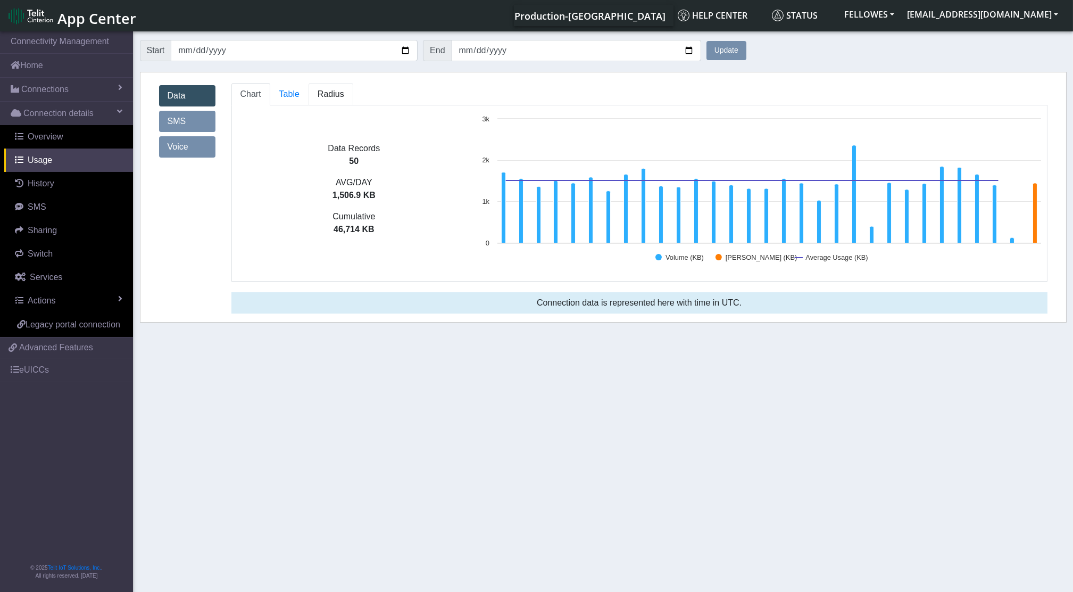
click at [325, 92] on span "Radius" at bounding box center [331, 93] width 27 height 9
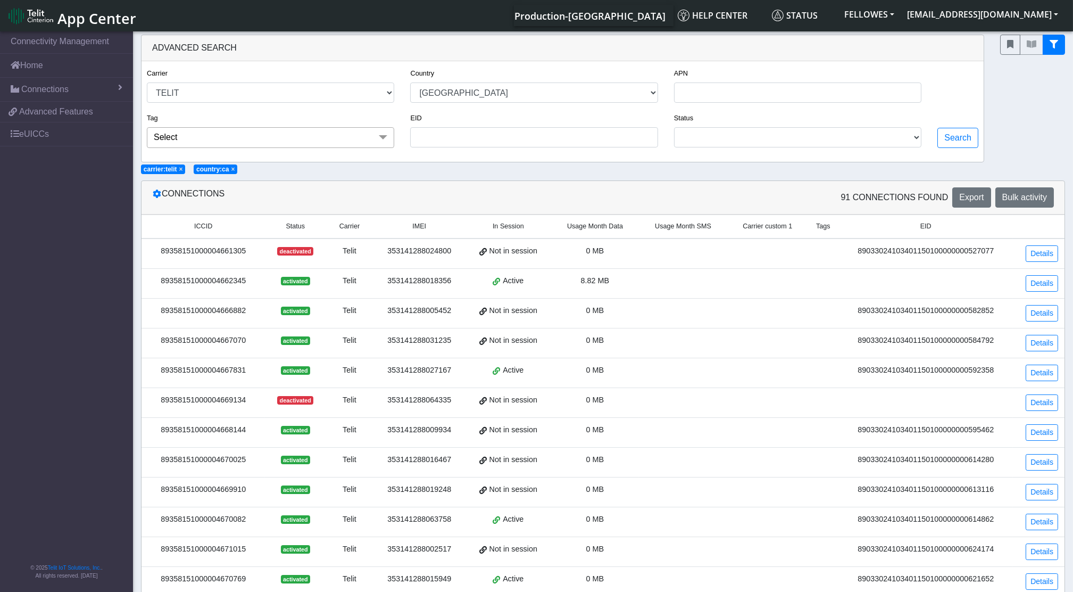
click at [606, 220] on th "Usage Month Data" at bounding box center [595, 225] width 88 height 23
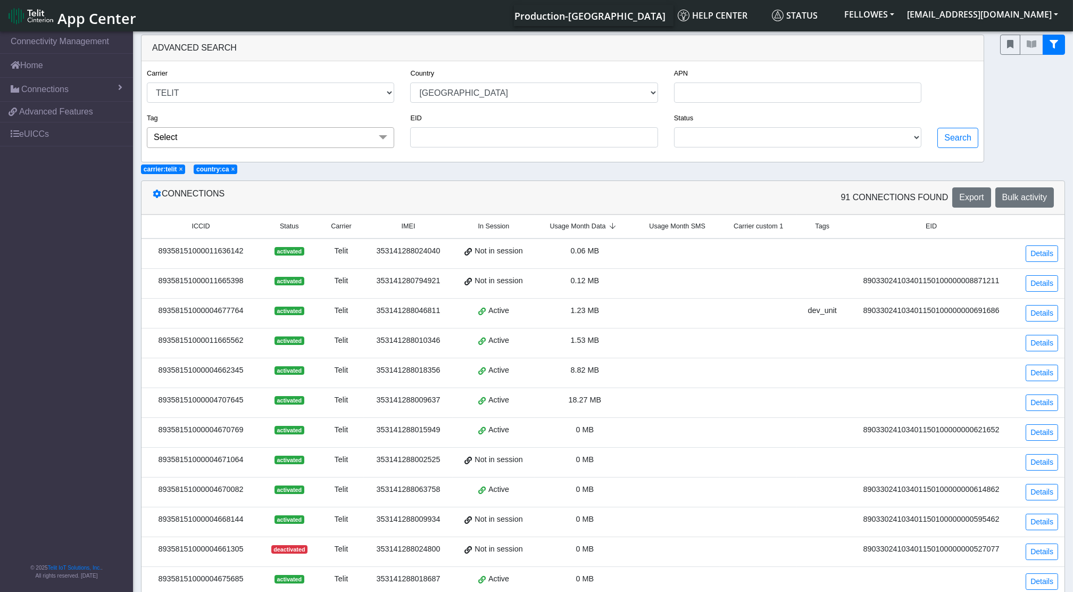
click at [598, 226] on span "Usage Month Data" at bounding box center [578, 226] width 56 height 10
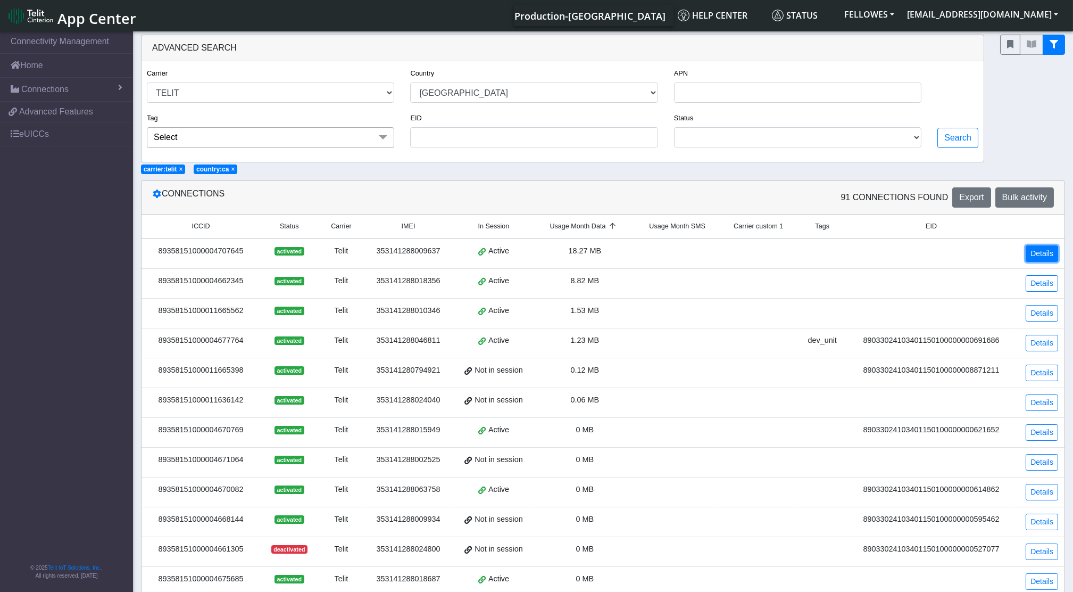
click at [1043, 253] on link "Details" at bounding box center [1042, 253] width 32 height 16
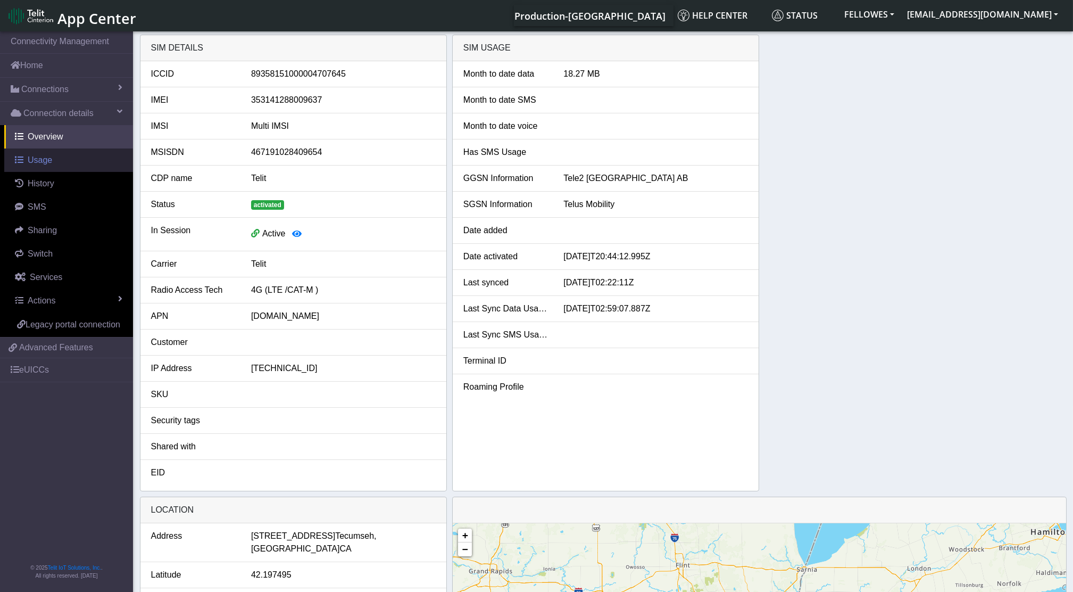
click at [54, 159] on link "Usage" at bounding box center [68, 159] width 129 height 23
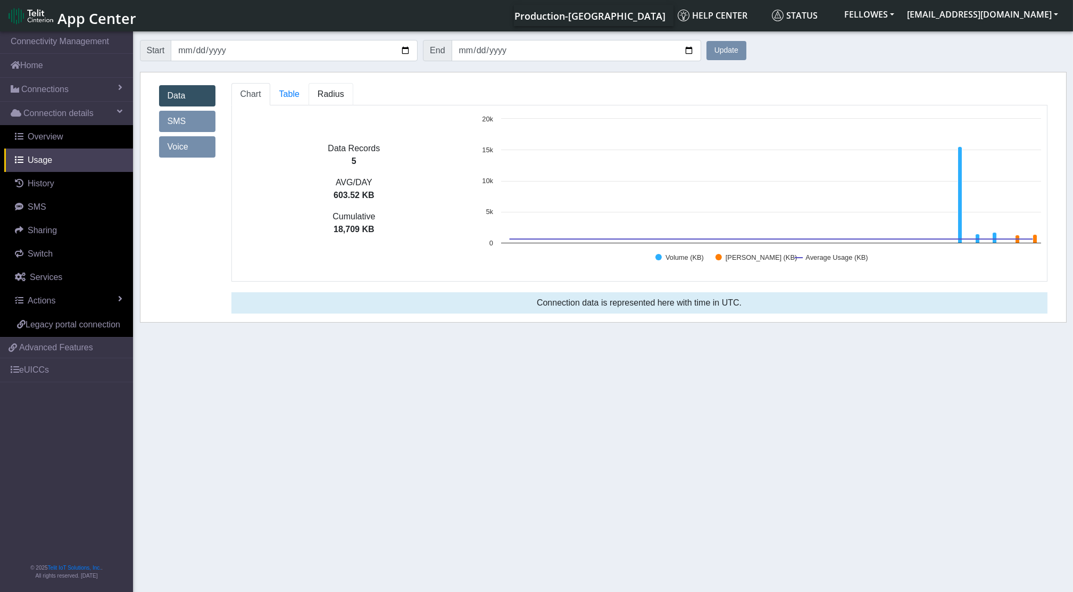
click at [324, 96] on span "Radius" at bounding box center [331, 93] width 27 height 9
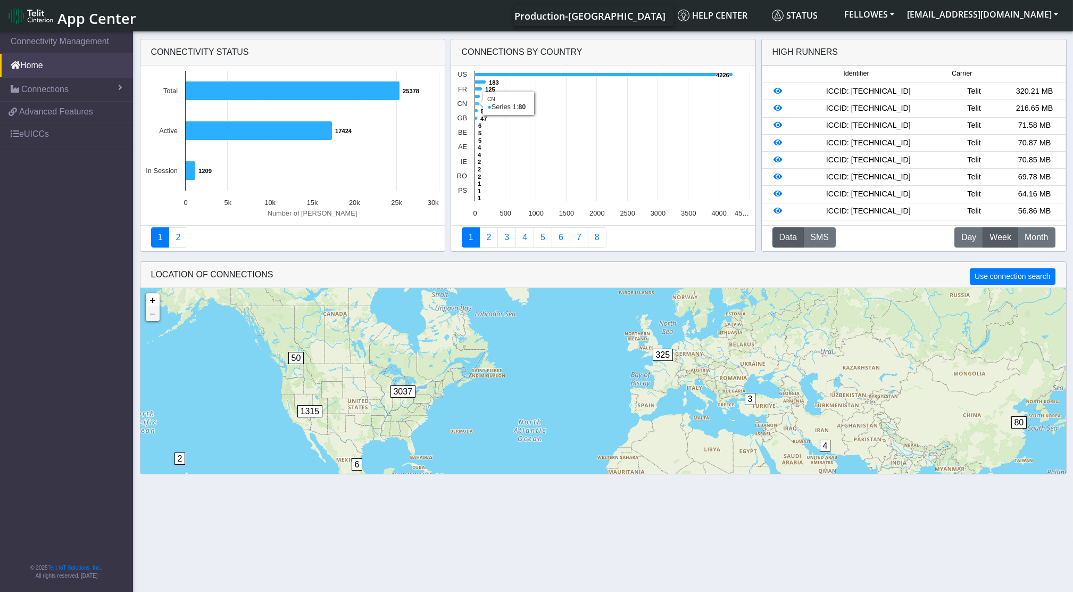
click at [480, 103] on icon at bounding box center [477, 104] width 5 height 4
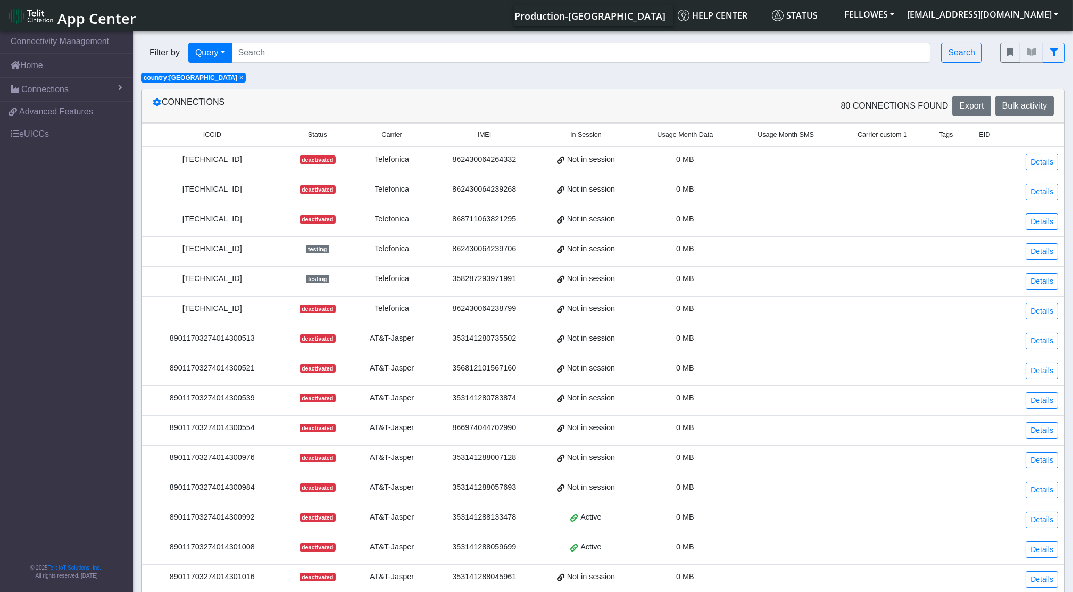
click at [679, 135] on span "Usage Month Data" at bounding box center [685, 135] width 56 height 10
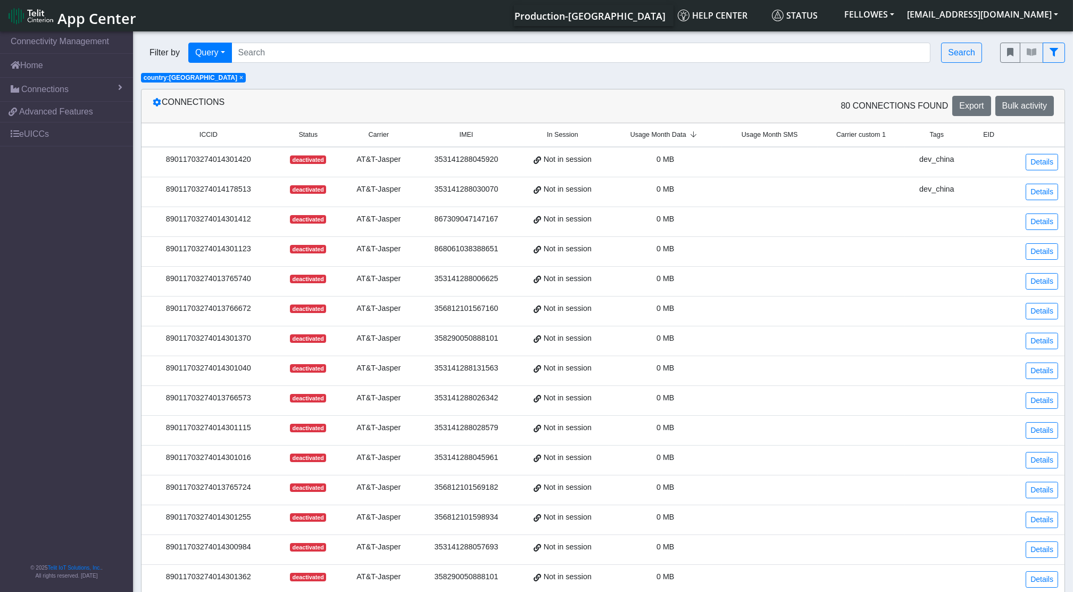
click at [679, 135] on span "Usage Month Data" at bounding box center [659, 135] width 56 height 10
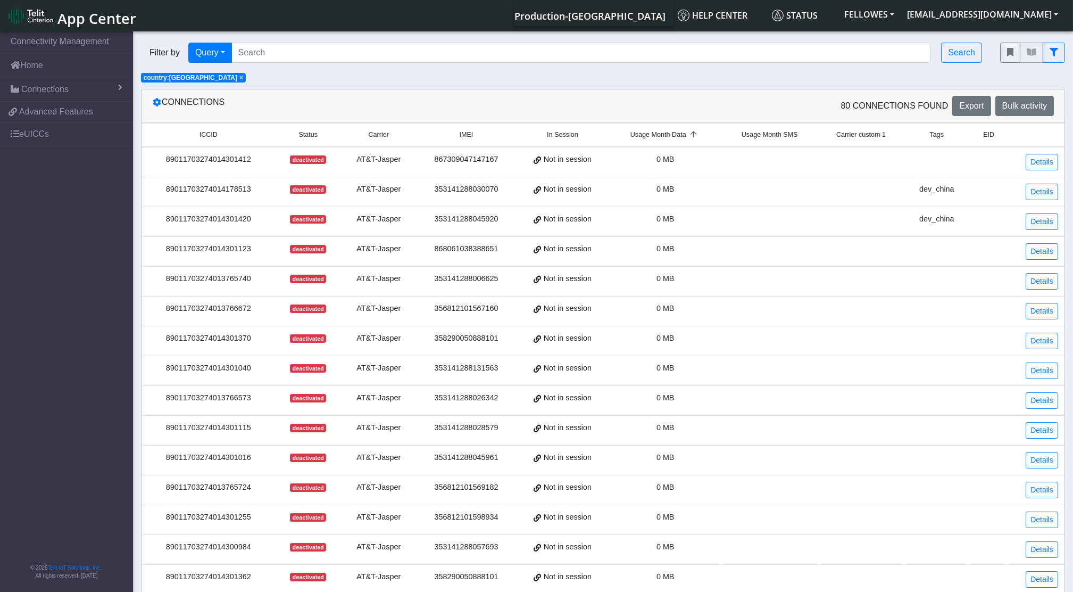
click at [679, 135] on span "Usage Month Data" at bounding box center [659, 135] width 56 height 10
click at [45, 47] on link "Connectivity Management" at bounding box center [66, 41] width 133 height 23
click at [30, 67] on link "Home" at bounding box center [66, 65] width 133 height 23
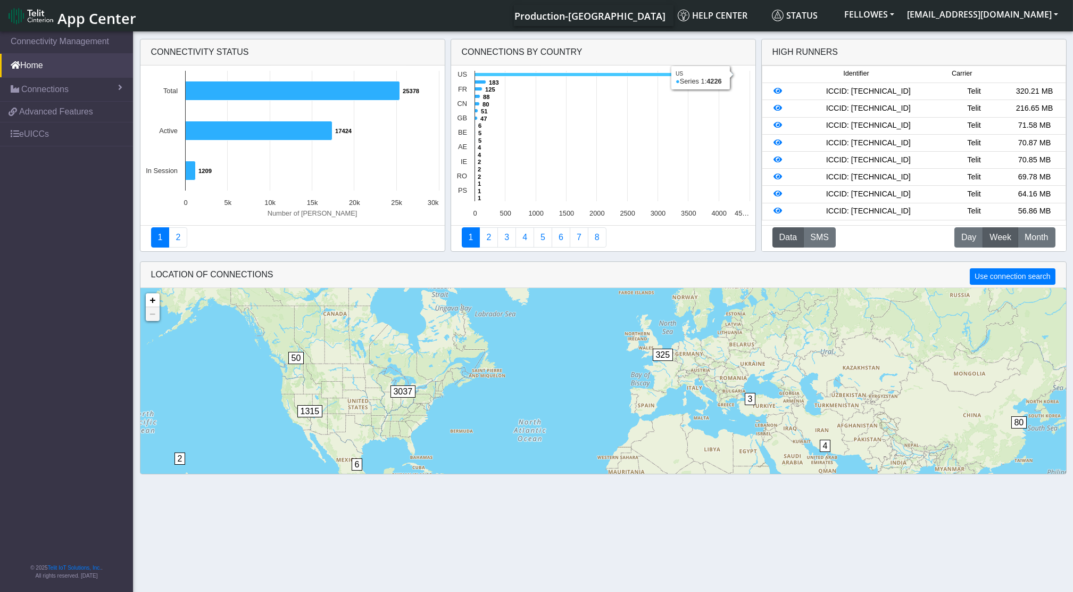
click at [531, 73] on icon at bounding box center [604, 75] width 258 height 4
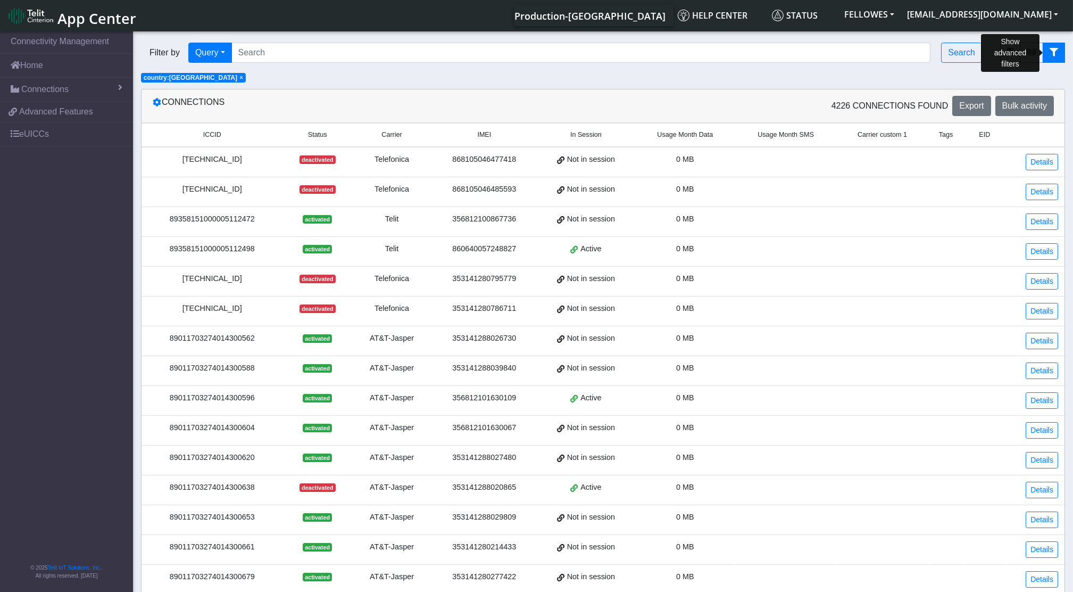
click at [1054, 58] on button "fitlers menu" at bounding box center [1054, 53] width 22 height 20
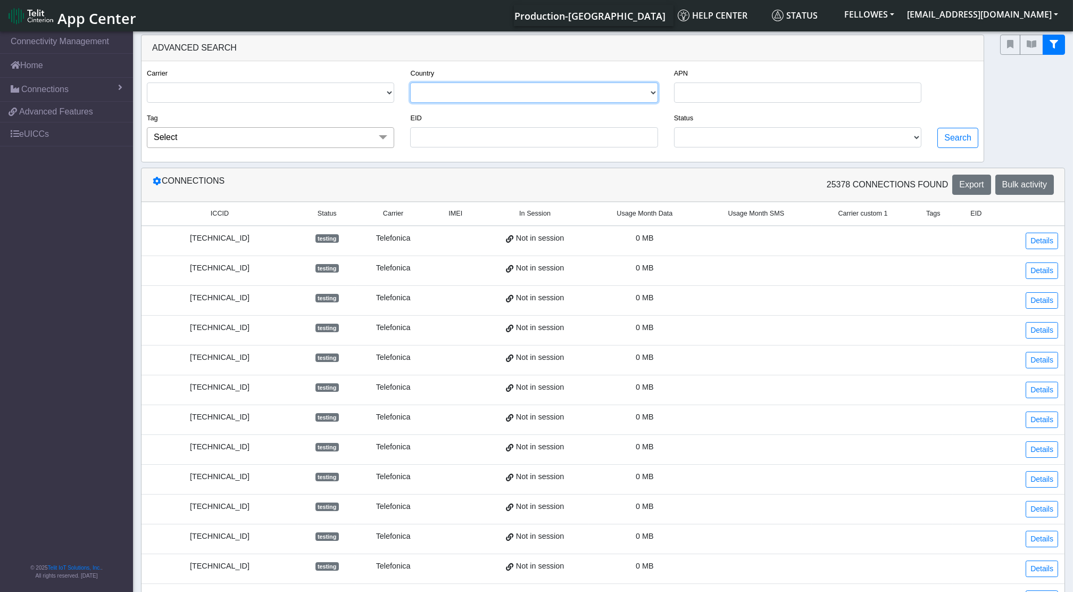
click at [459, 100] on select "[GEOGRAPHIC_DATA] [GEOGRAPHIC_DATA] [GEOGRAPHIC_DATA] [GEOGRAPHIC_DATA] [GEOGRA…" at bounding box center [533, 92] width 247 height 20
select select
click at [411, 82] on select "[GEOGRAPHIC_DATA] [GEOGRAPHIC_DATA] [GEOGRAPHIC_DATA] [GEOGRAPHIC_DATA] [GEOGRA…" at bounding box center [533, 92] width 247 height 20
click at [958, 149] on div "Search" at bounding box center [958, 112] width 57 height 90
click at [958, 144] on button "Search" at bounding box center [958, 138] width 41 height 20
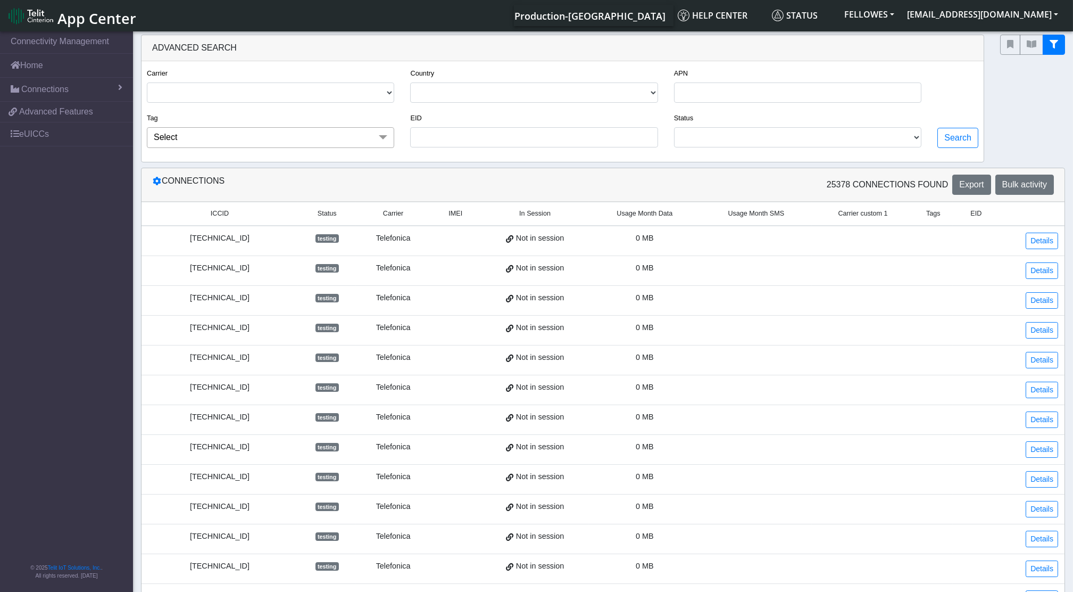
click at [660, 220] on th "Usage Month Data" at bounding box center [644, 213] width 111 height 23
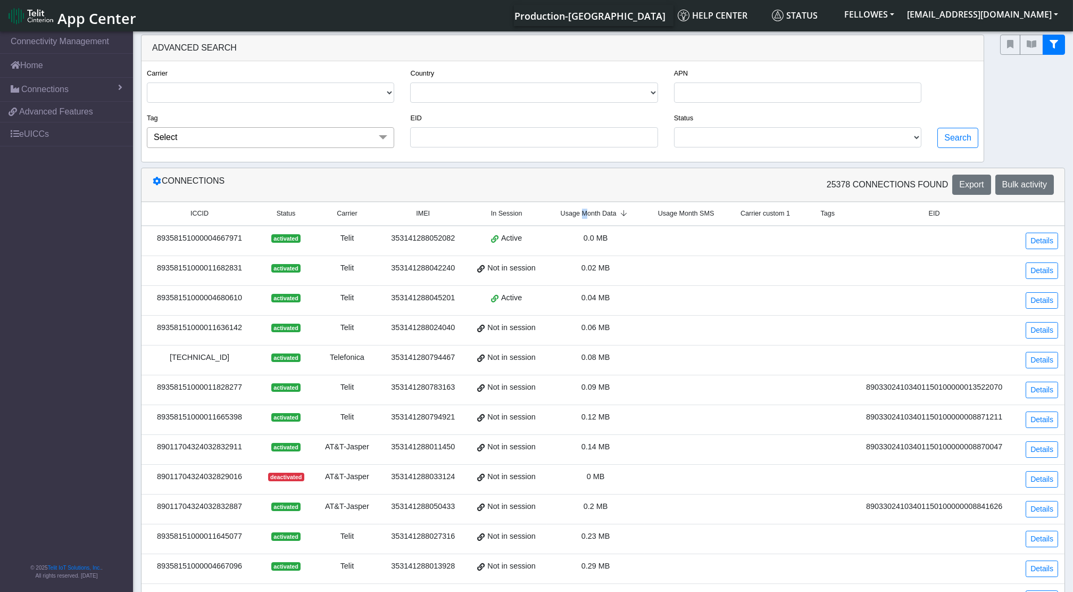
drag, startPoint x: 599, startPoint y: 220, endPoint x: 586, endPoint y: 218, distance: 12.5
click at [586, 218] on span "Usage Month Data" at bounding box center [589, 214] width 56 height 10
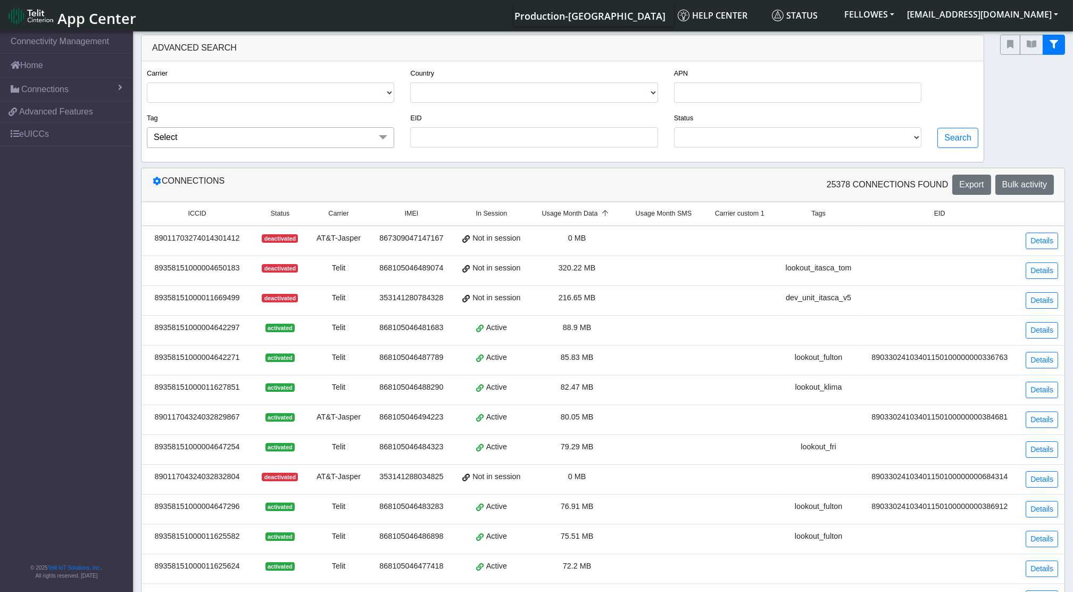
click at [586, 218] on span "Usage Month Data" at bounding box center [570, 214] width 56 height 10
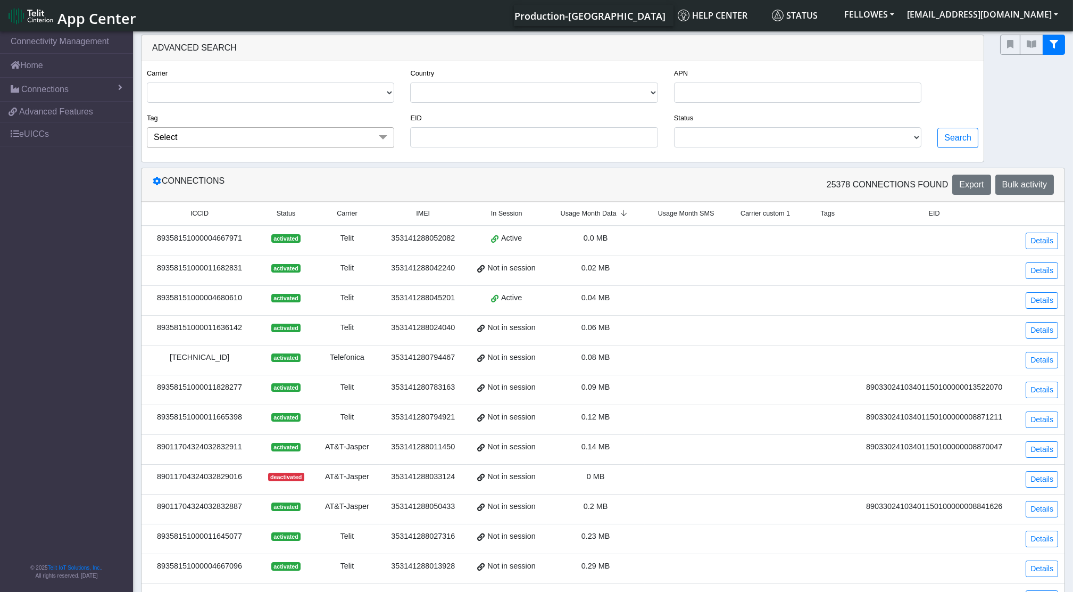
click at [586, 218] on span "Usage Month Data" at bounding box center [589, 214] width 56 height 10
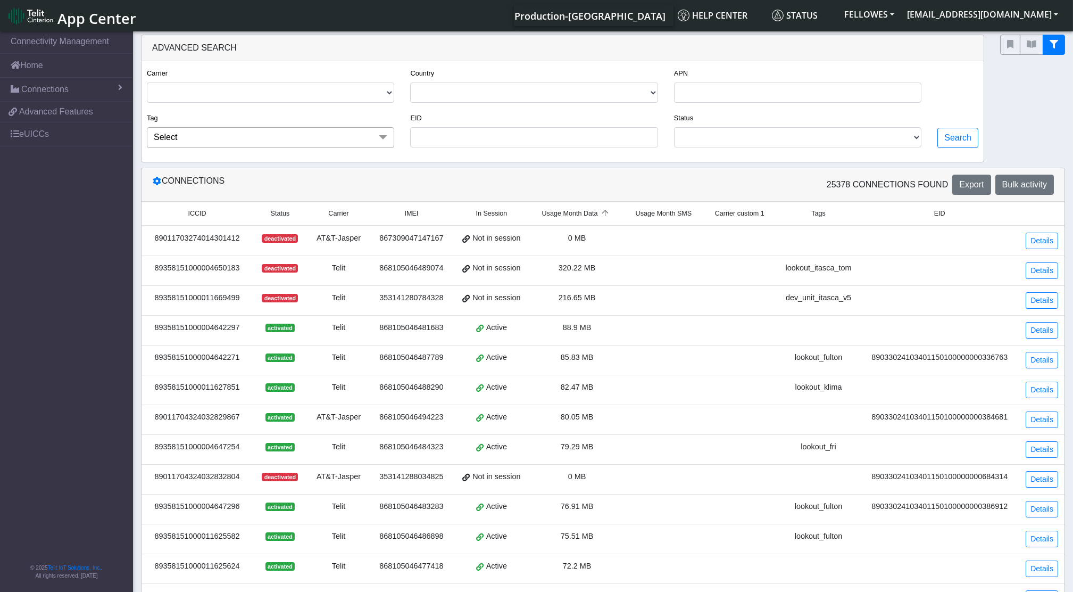
click at [586, 218] on div "Connections 25378 Connections found Export Bulk activity ICCID Status Carrier I…" at bounding box center [603, 499] width 924 height 663
click at [356, 81] on div "Carrier TELIT AT&T-JASPER TELEFONICA" at bounding box center [270, 85] width 247 height 36
click at [687, 133] on select "ACTIVATED DEACTIVATED TESTING READY RETIRED" at bounding box center [797, 137] width 247 height 20
select select "activated"
click at [675, 127] on select "ACTIVATED DEACTIVATED TESTING READY RETIRED" at bounding box center [797, 137] width 247 height 20
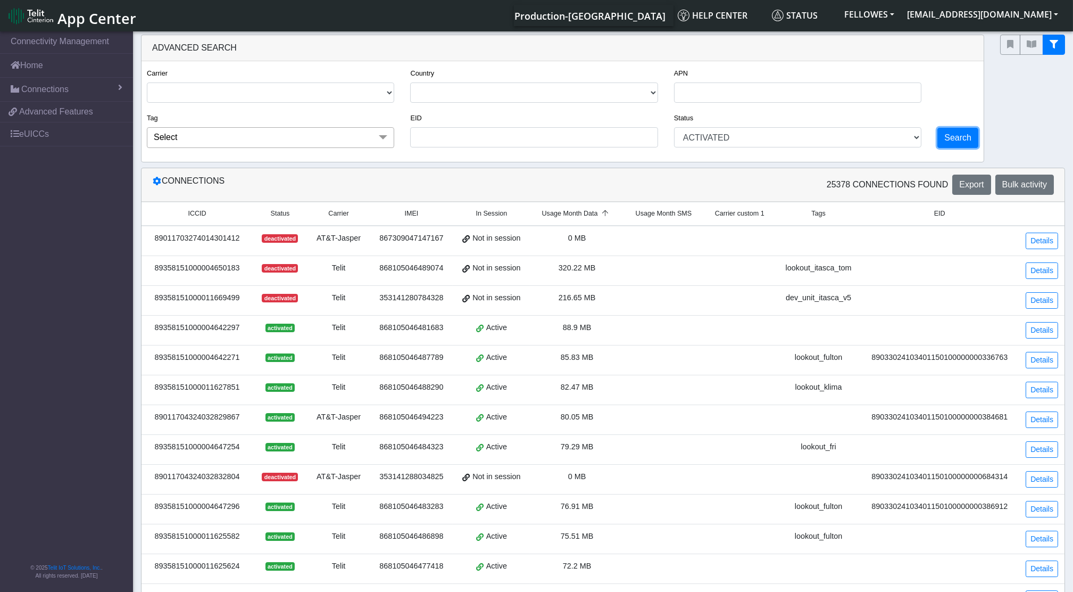
click at [948, 142] on button "Search" at bounding box center [958, 138] width 41 height 20
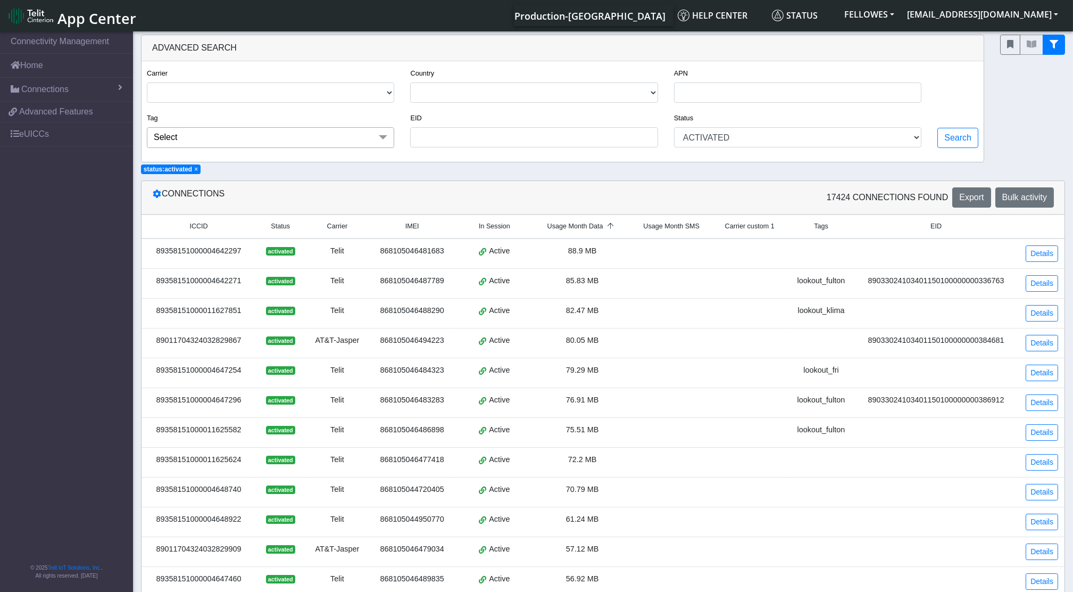
click at [564, 222] on span "Usage Month Data" at bounding box center [576, 226] width 56 height 10
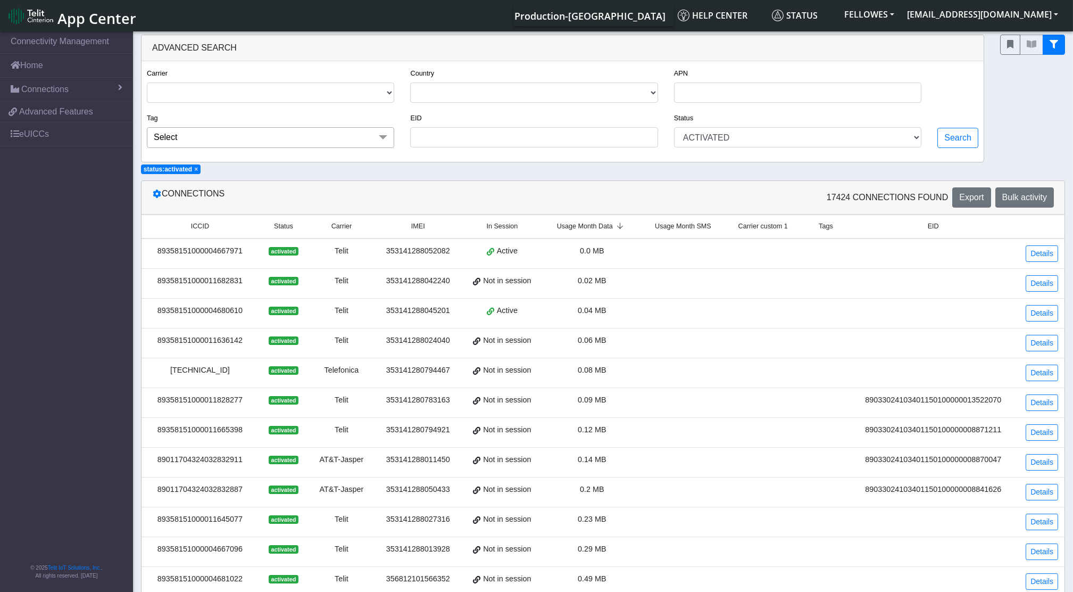
click at [564, 222] on span "Usage Month Data" at bounding box center [585, 226] width 56 height 10
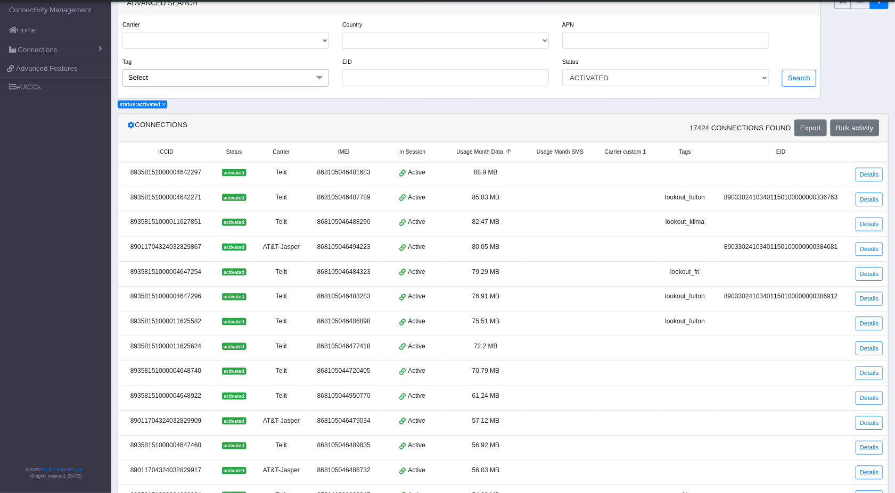
scroll to position [15, 0]
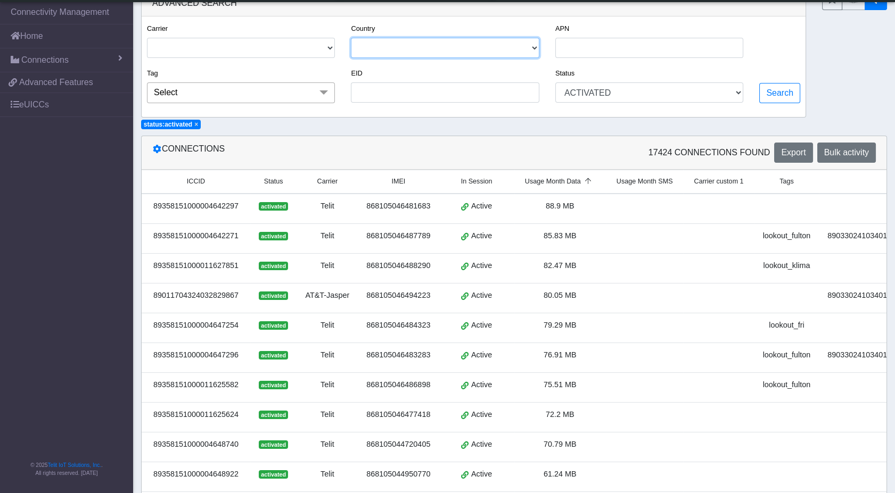
click at [519, 57] on select "[GEOGRAPHIC_DATA] [GEOGRAPHIC_DATA] [GEOGRAPHIC_DATA] [GEOGRAPHIC_DATA] [GEOGRA…" at bounding box center [445, 48] width 188 height 20
select select "ps"
click at [351, 38] on select "[GEOGRAPHIC_DATA] [GEOGRAPHIC_DATA] [GEOGRAPHIC_DATA] [GEOGRAPHIC_DATA] [GEOGRA…" at bounding box center [445, 48] width 188 height 20
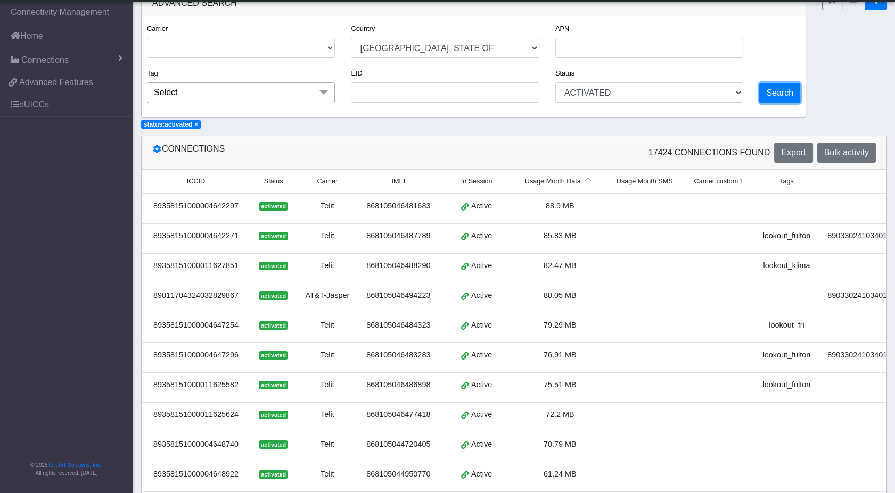
click at [774, 83] on button "Search" at bounding box center [779, 93] width 41 height 20
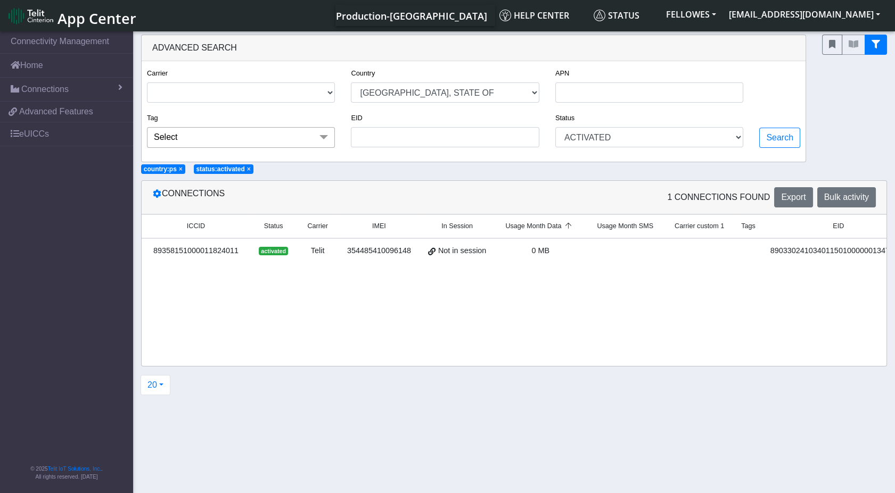
click at [861, 95] on div at bounding box center [854, 99] width 81 height 128
drag, startPoint x: 861, startPoint y: 95, endPoint x: 834, endPoint y: 108, distance: 29.5
click at [834, 108] on div at bounding box center [854, 99] width 81 height 128
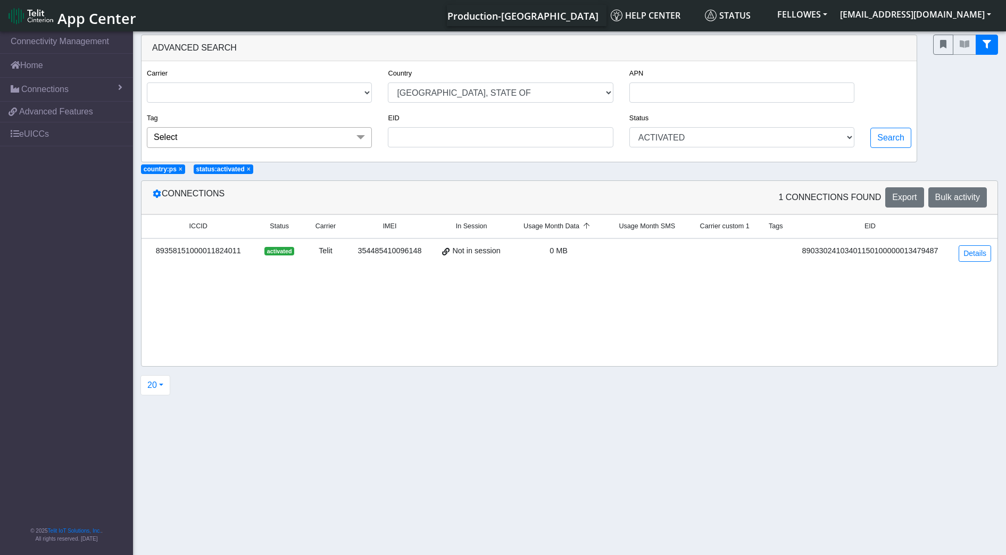
drag, startPoint x: 888, startPoint y: 0, endPoint x: 525, endPoint y: 294, distance: 466.5
click at [525, 294] on div "ICCID Status Carrier IMEI In Session Usage Month Data Usage Month SMS Carrier c…" at bounding box center [570, 290] width 856 height 152
click at [969, 248] on link "Details" at bounding box center [975, 253] width 32 height 16
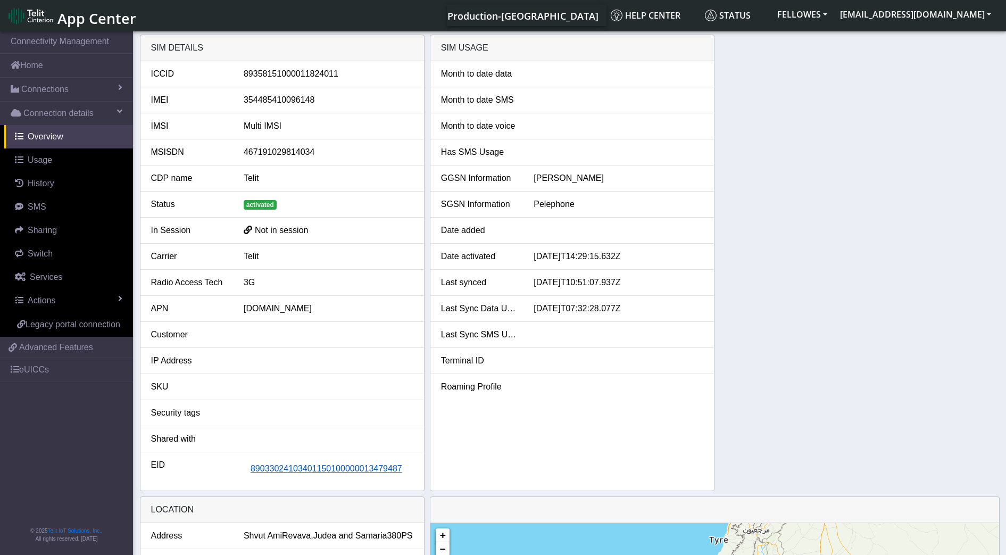
click at [335, 472] on span "89033024103401150100000013479487" at bounding box center [327, 468] width 152 height 9
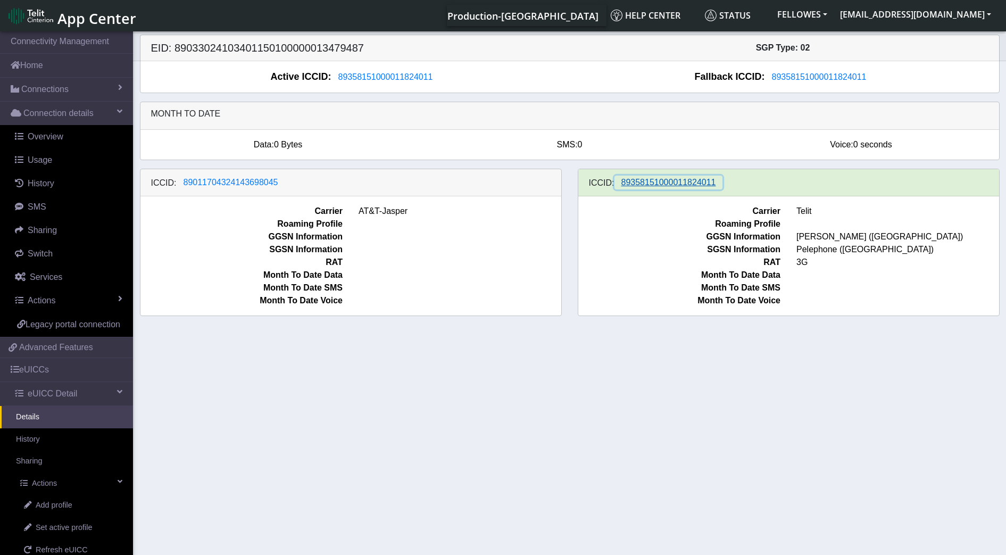
click at [671, 186] on span "89358151000011824011" at bounding box center [669, 182] width 95 height 9
click at [222, 183] on span "89011704324143698045" at bounding box center [231, 182] width 95 height 9
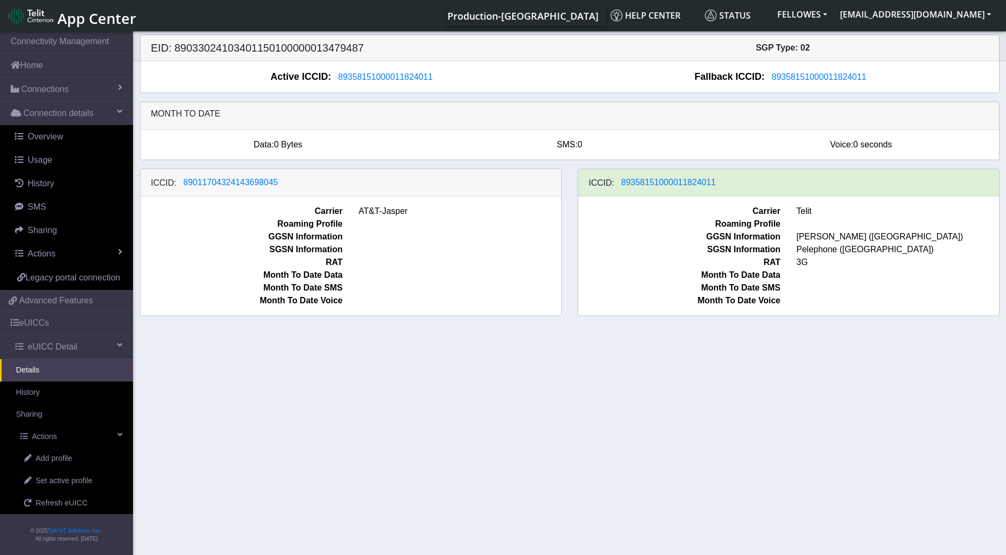
click at [605, 237] on span "GGSN Information" at bounding box center [680, 236] width 219 height 13
click at [643, 185] on span "89358151000011824011" at bounding box center [669, 182] width 95 height 9
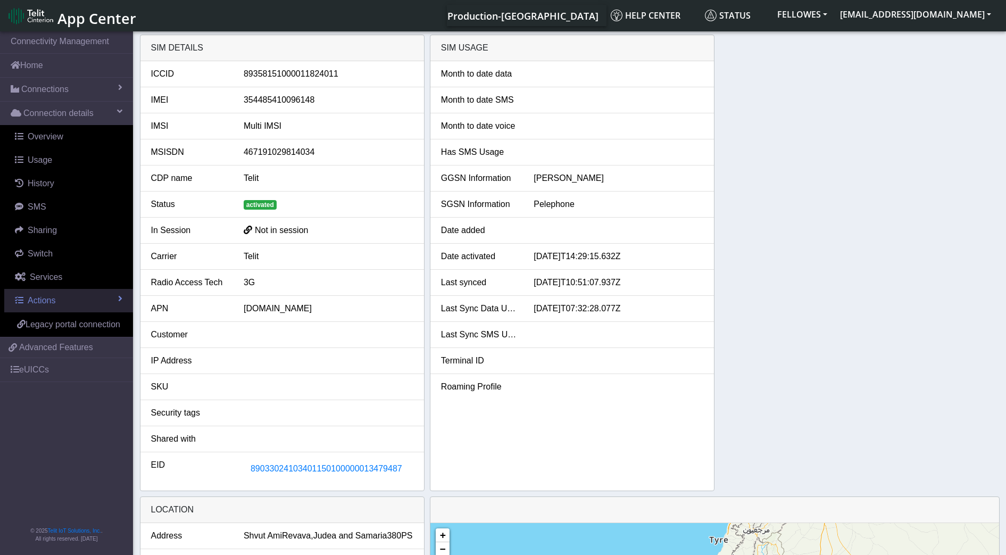
click at [41, 306] on link "Actions" at bounding box center [68, 300] width 129 height 23
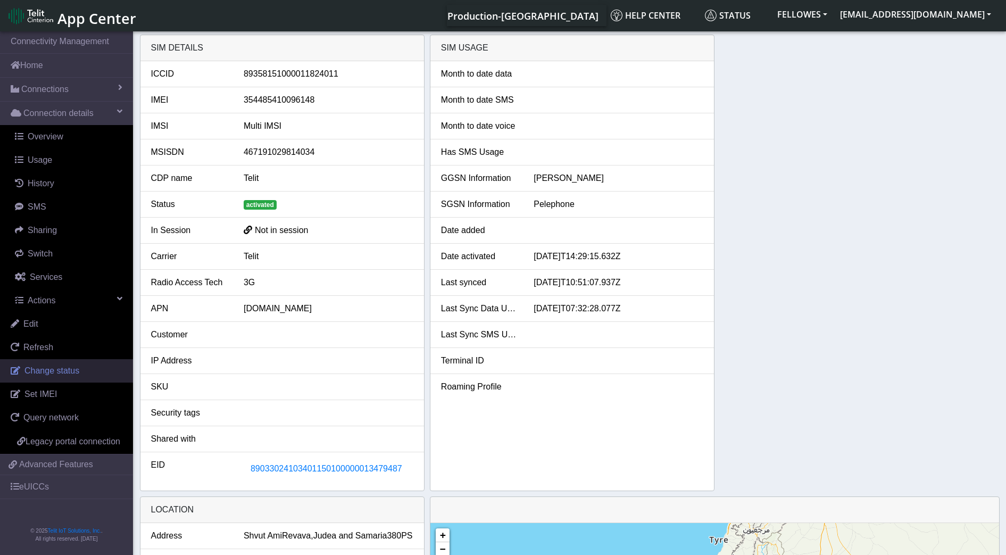
click at [68, 367] on span "Change status" at bounding box center [51, 370] width 55 height 9
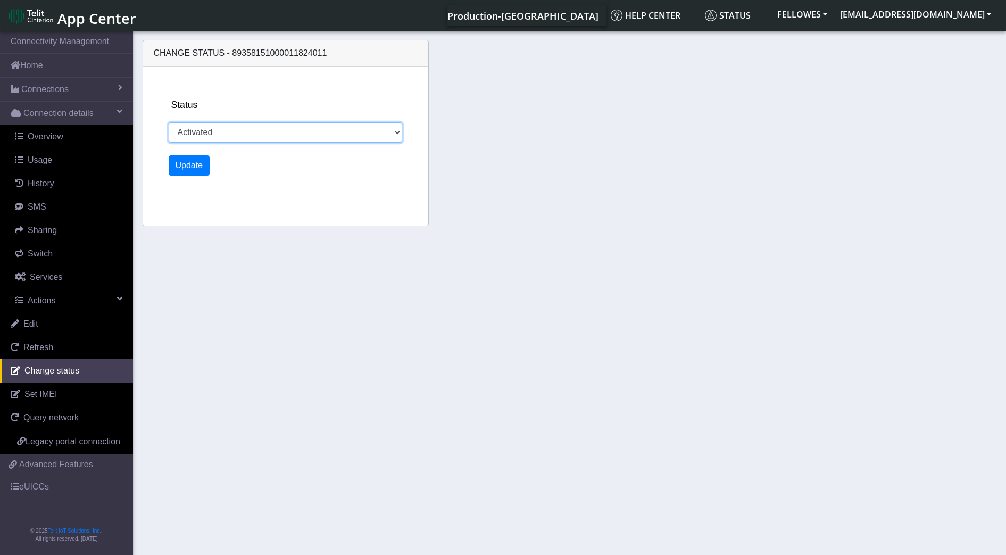
click at [287, 138] on select "Activated Deactivated" at bounding box center [286, 132] width 234 height 20
select select "deactivated"
click at [169, 122] on select "Activated Deactivated" at bounding box center [286, 132] width 234 height 20
click at [185, 165] on button "Update" at bounding box center [190, 165] width 42 height 20
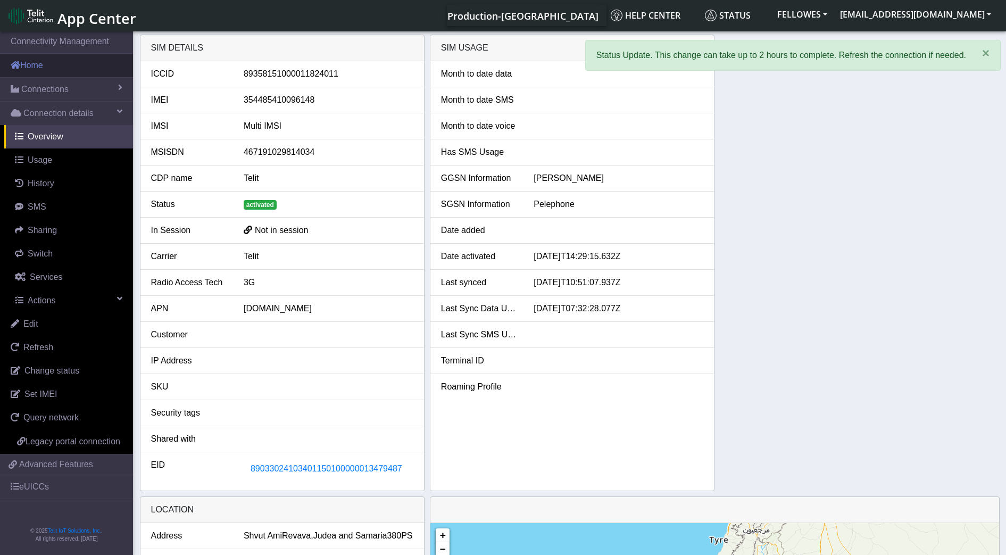
click at [30, 62] on link "Home" at bounding box center [66, 65] width 133 height 23
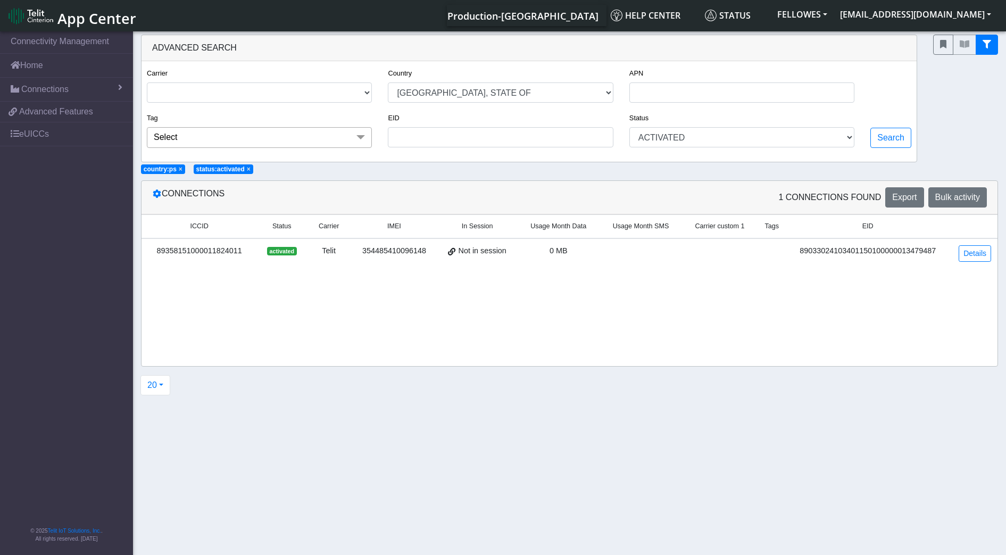
click at [472, 103] on div "Country USA CANADA FRANCE NETHERLANDS CHINA ITALY UNITED KINGDOM MEXICO BELGIUM…" at bounding box center [500, 89] width 241 height 45
click at [470, 98] on select "[GEOGRAPHIC_DATA] [GEOGRAPHIC_DATA] [GEOGRAPHIC_DATA] [GEOGRAPHIC_DATA] [GEOGRA…" at bounding box center [500, 92] width 225 height 20
click at [388, 82] on select "[GEOGRAPHIC_DATA] [GEOGRAPHIC_DATA] [GEOGRAPHIC_DATA] [GEOGRAPHIC_DATA] [GEOGRA…" at bounding box center [500, 92] width 225 height 20
click at [891, 132] on button "Search" at bounding box center [891, 138] width 41 height 20
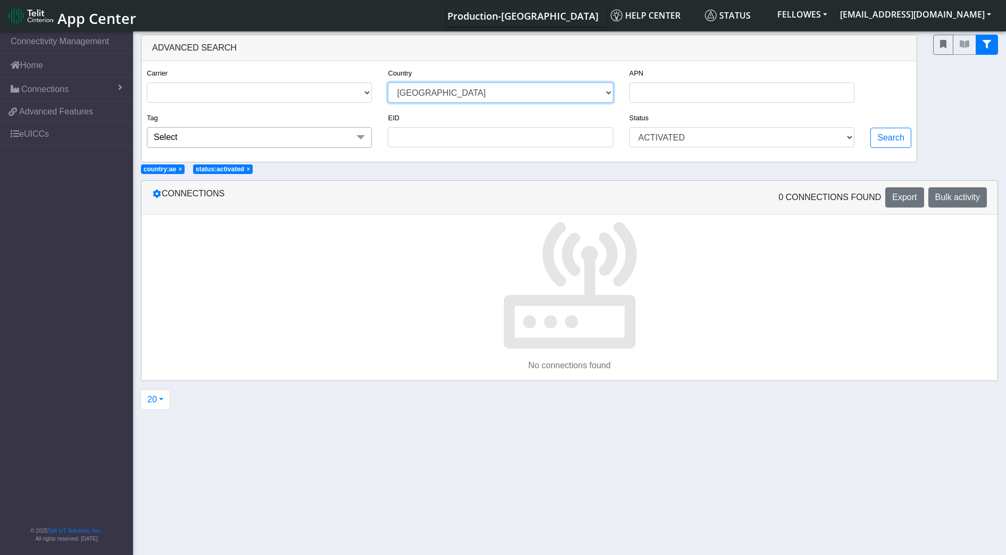
click at [485, 101] on select "[GEOGRAPHIC_DATA] [GEOGRAPHIC_DATA] [GEOGRAPHIC_DATA] [GEOGRAPHIC_DATA] [GEOGRA…" at bounding box center [500, 92] width 225 height 20
click at [388, 82] on select "[GEOGRAPHIC_DATA] [GEOGRAPHIC_DATA] [GEOGRAPHIC_DATA] [GEOGRAPHIC_DATA] [GEOGRA…" at bounding box center [500, 92] width 225 height 20
click at [887, 138] on button "Search" at bounding box center [891, 138] width 41 height 20
click at [600, 87] on select "[GEOGRAPHIC_DATA] [GEOGRAPHIC_DATA] [GEOGRAPHIC_DATA] [GEOGRAPHIC_DATA] [GEOGRA…" at bounding box center [500, 92] width 225 height 20
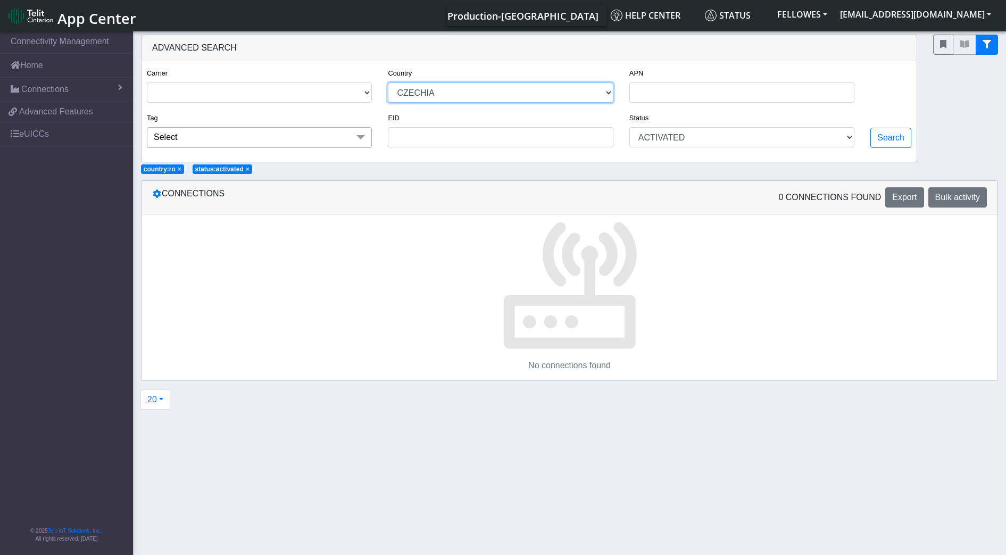
click at [388, 82] on select "[GEOGRAPHIC_DATA] [GEOGRAPHIC_DATA] [GEOGRAPHIC_DATA] [GEOGRAPHIC_DATA] [GEOGRA…" at bounding box center [500, 92] width 225 height 20
click at [878, 139] on button "Search" at bounding box center [891, 138] width 41 height 20
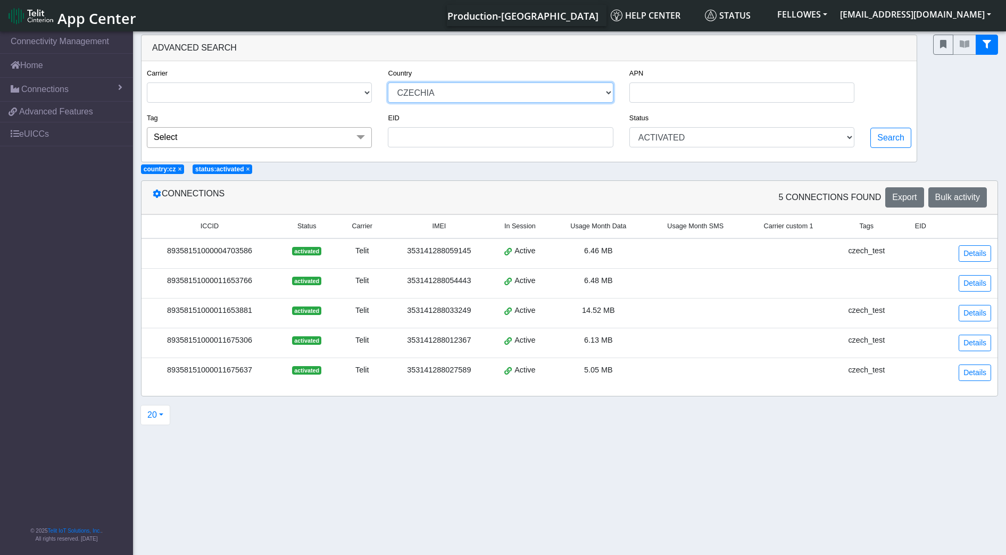
click at [582, 93] on select "[GEOGRAPHIC_DATA] [GEOGRAPHIC_DATA] [GEOGRAPHIC_DATA] [GEOGRAPHIC_DATA] [GEOGRA…" at bounding box center [500, 92] width 225 height 20
click at [388, 82] on select "[GEOGRAPHIC_DATA] [GEOGRAPHIC_DATA] [GEOGRAPHIC_DATA] [GEOGRAPHIC_DATA] [GEOGRA…" at bounding box center [500, 92] width 225 height 20
click at [888, 136] on button "Search" at bounding box center [891, 138] width 41 height 20
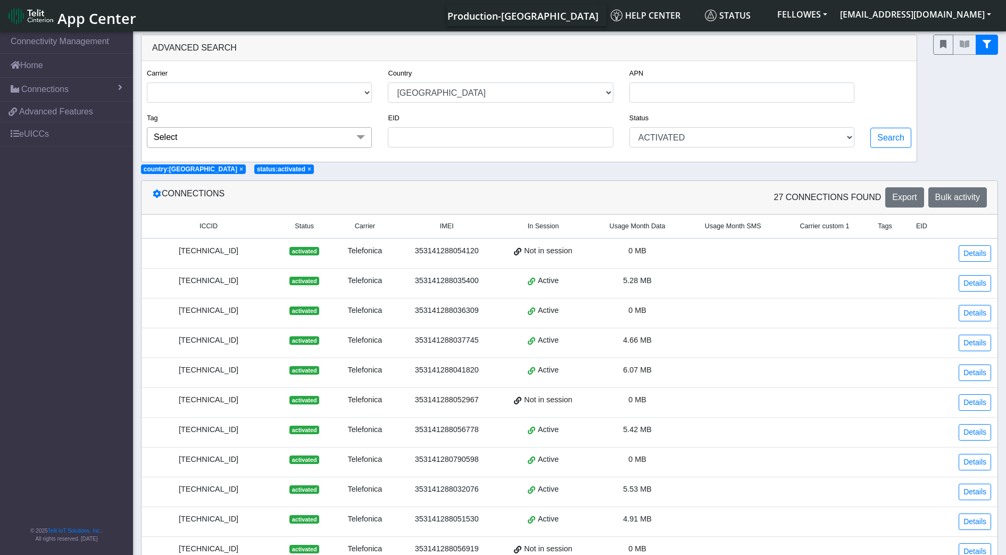
click at [619, 230] on span "Usage Month Data" at bounding box center [638, 226] width 56 height 10
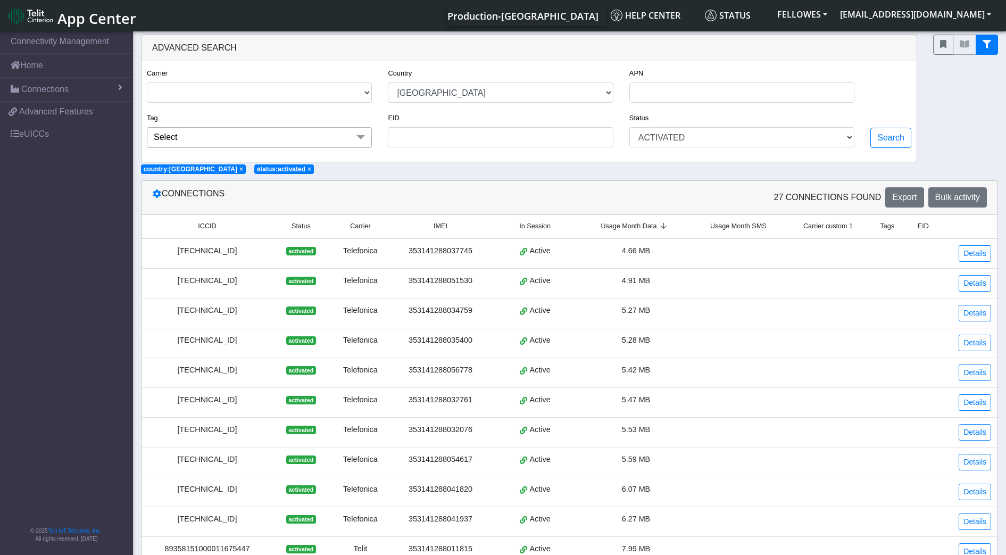
click at [621, 228] on span "Usage Month Data" at bounding box center [629, 226] width 56 height 10
click at [546, 80] on div "Country USA CANADA FRANCE NETHERLANDS CHINA ITALY UNITED KINGDOM MEXICO BELGIUM…" at bounding box center [500, 85] width 225 height 36
click at [548, 95] on select "[GEOGRAPHIC_DATA] [GEOGRAPHIC_DATA] [GEOGRAPHIC_DATA] [GEOGRAPHIC_DATA] [GEOGRA…" at bounding box center [500, 92] width 225 height 20
click at [388, 82] on select "[GEOGRAPHIC_DATA] [GEOGRAPHIC_DATA] [GEOGRAPHIC_DATA] [GEOGRAPHIC_DATA] [GEOGRA…" at bounding box center [500, 92] width 225 height 20
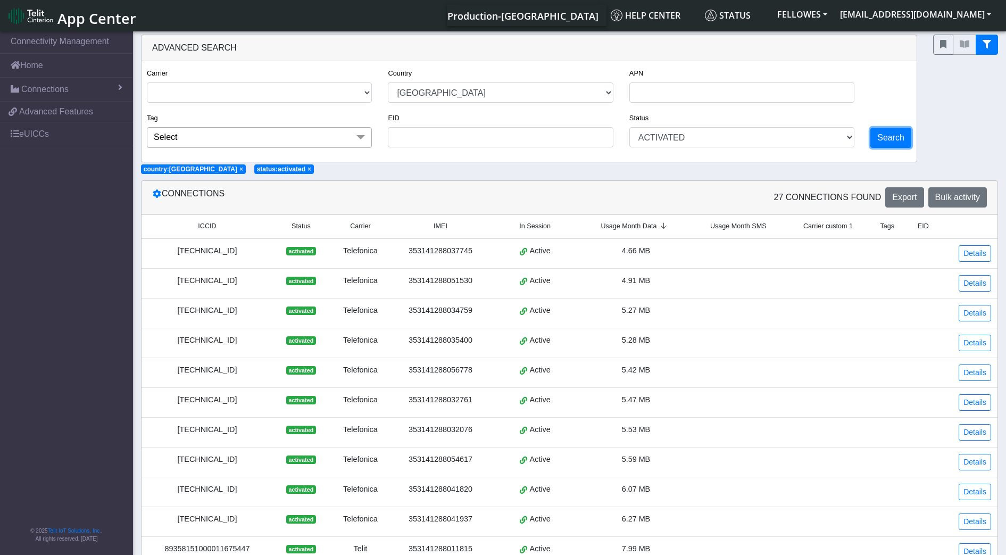
click at [884, 133] on button "Search" at bounding box center [891, 138] width 41 height 20
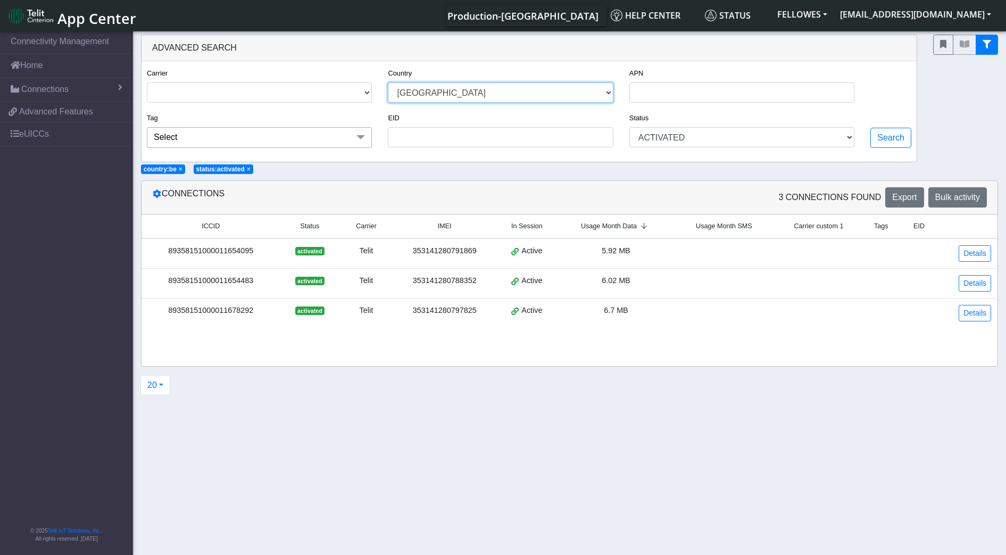
click at [600, 98] on select "[GEOGRAPHIC_DATA] [GEOGRAPHIC_DATA] [GEOGRAPHIC_DATA] [GEOGRAPHIC_DATA] [GEOGRA…" at bounding box center [500, 92] width 225 height 20
click at [388, 82] on select "[GEOGRAPHIC_DATA] [GEOGRAPHIC_DATA] [GEOGRAPHIC_DATA] [GEOGRAPHIC_DATA] [GEOGRA…" at bounding box center [500, 92] width 225 height 20
click at [894, 134] on button "Search" at bounding box center [891, 138] width 41 height 20
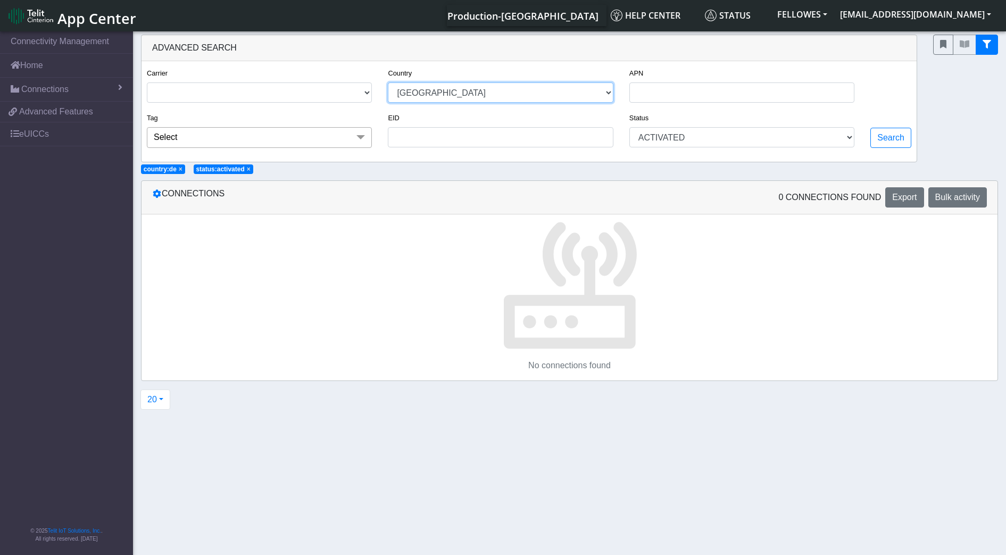
click at [577, 85] on select "[GEOGRAPHIC_DATA] [GEOGRAPHIC_DATA] [GEOGRAPHIC_DATA] [GEOGRAPHIC_DATA] [GEOGRA…" at bounding box center [500, 92] width 225 height 20
select select "se"
click at [388, 82] on select "[GEOGRAPHIC_DATA] [GEOGRAPHIC_DATA] [GEOGRAPHIC_DATA] [GEOGRAPHIC_DATA] [GEOGRA…" at bounding box center [500, 92] width 225 height 20
click at [893, 133] on button "Search" at bounding box center [891, 138] width 41 height 20
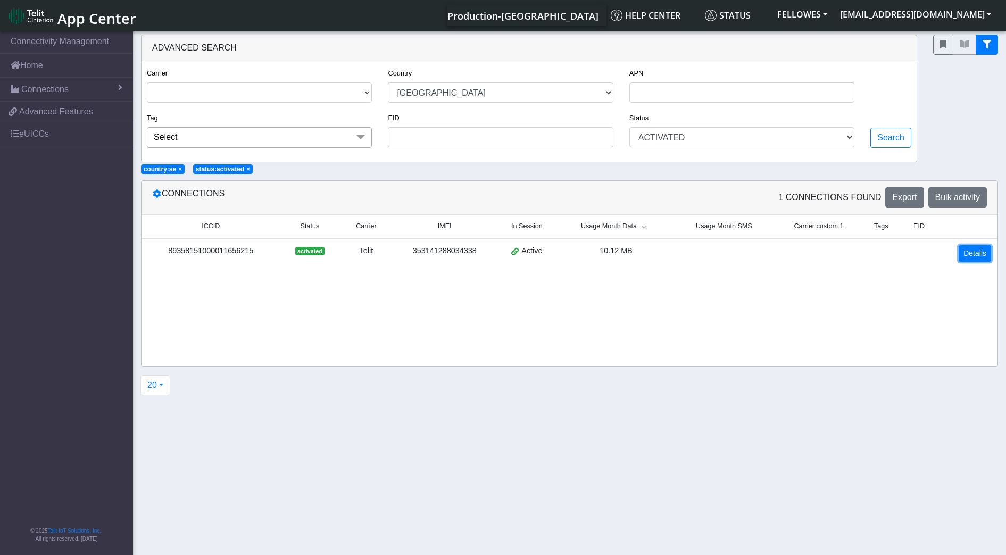
click at [972, 253] on link "Details" at bounding box center [975, 253] width 32 height 16
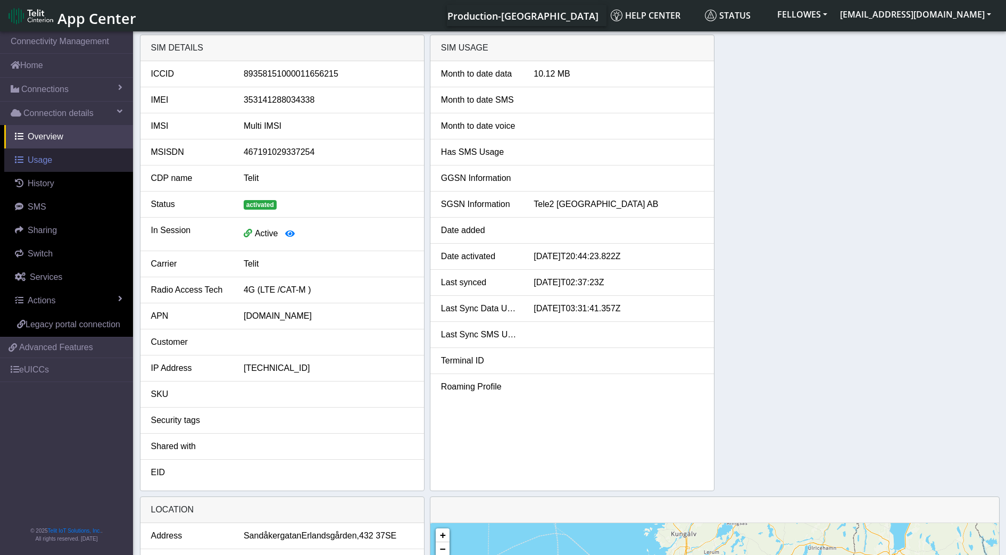
click at [68, 159] on link "Usage" at bounding box center [68, 159] width 129 height 23
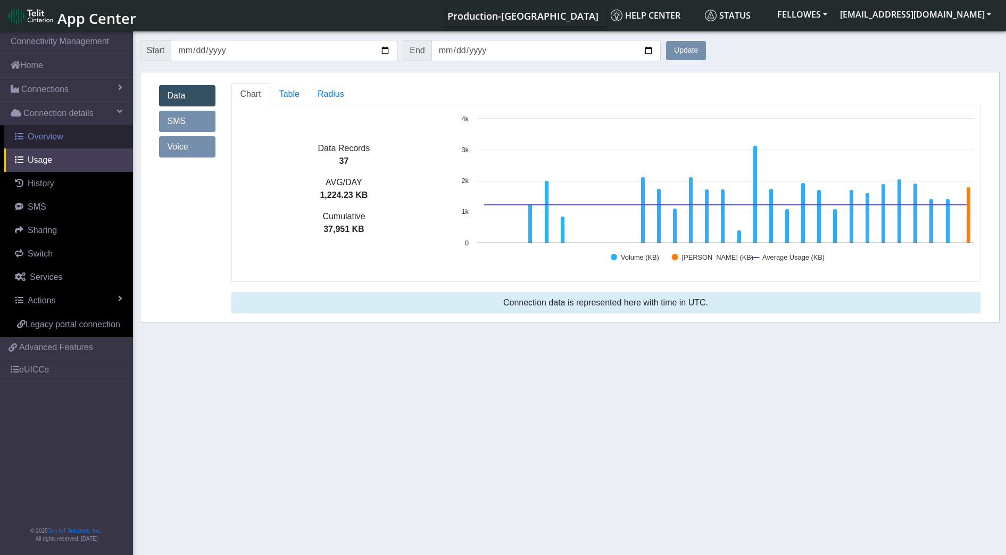
drag, startPoint x: 57, startPoint y: 143, endPoint x: 21, endPoint y: 136, distance: 37.5
click at [21, 136] on span at bounding box center [19, 136] width 9 height 9
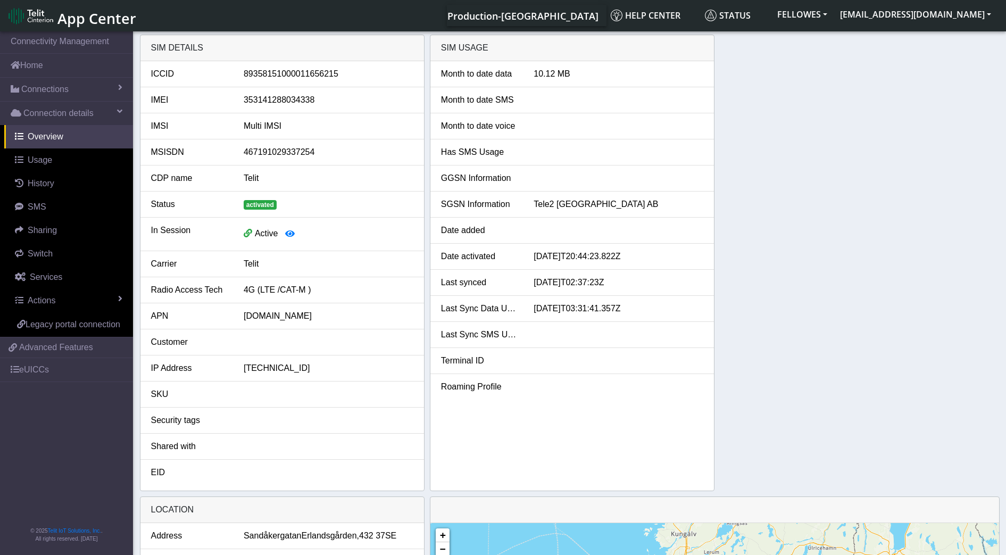
click at [289, 101] on div "353141288034338" at bounding box center [329, 100] width 186 height 13
copy div "353141288034338"
drag, startPoint x: 588, startPoint y: 39, endPoint x: 375, endPoint y: -49, distance: 230.2
click at [375, 0] on html "App Center Production-US Help center Status FELLOWES jrichardson@fellowes.com" at bounding box center [503, 277] width 1006 height 555
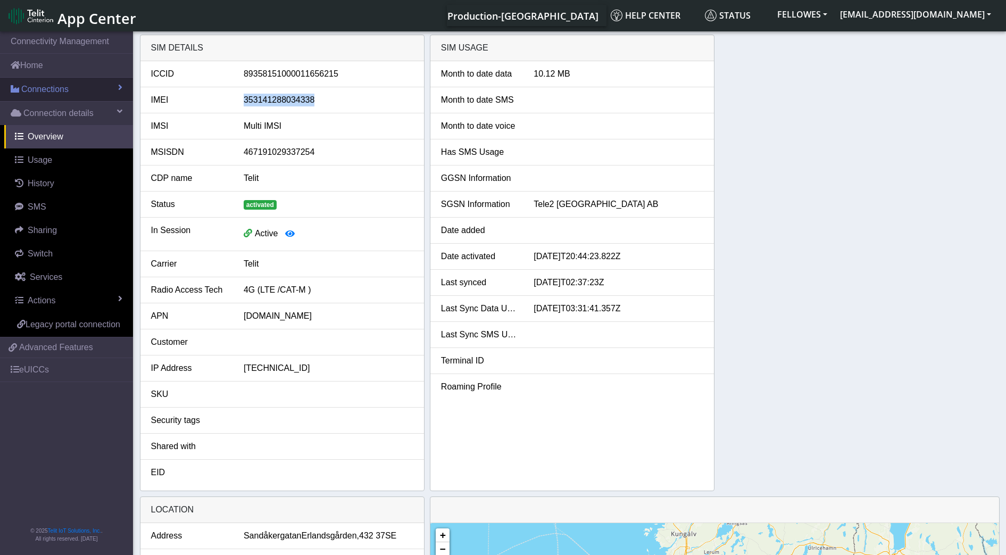
click at [69, 91] on link "Connections" at bounding box center [66, 89] width 133 height 23
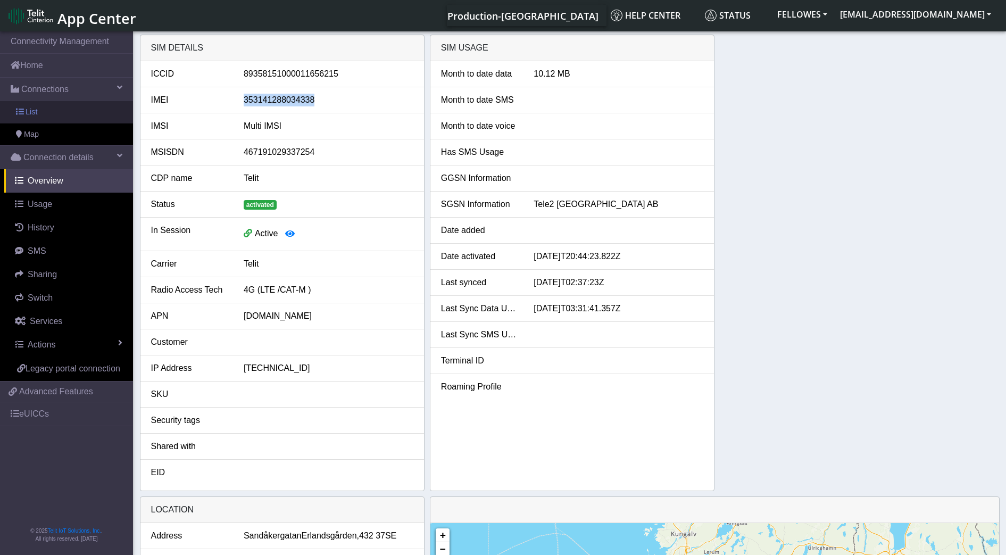
click at [71, 103] on link "List" at bounding box center [66, 112] width 133 height 22
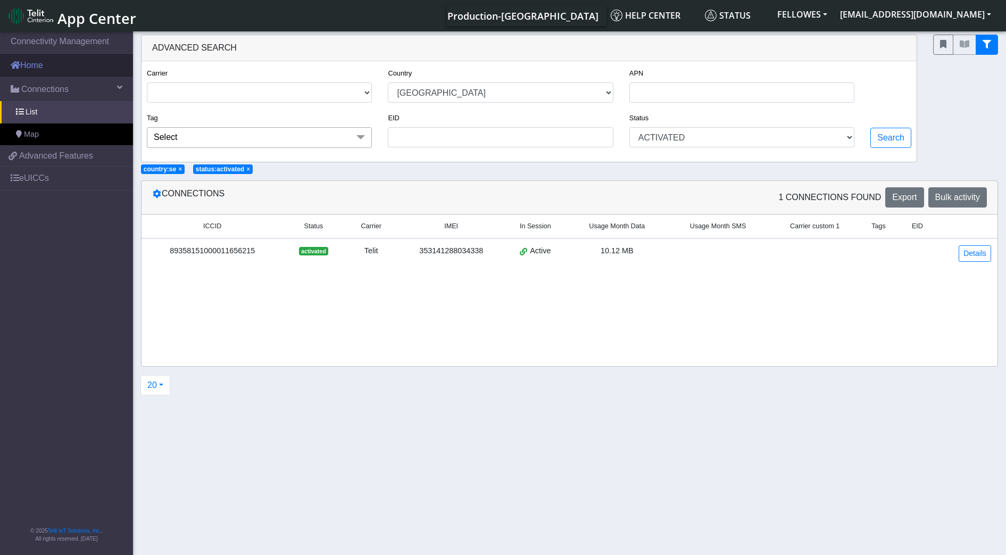
click at [71, 62] on link "Home" at bounding box center [66, 65] width 133 height 23
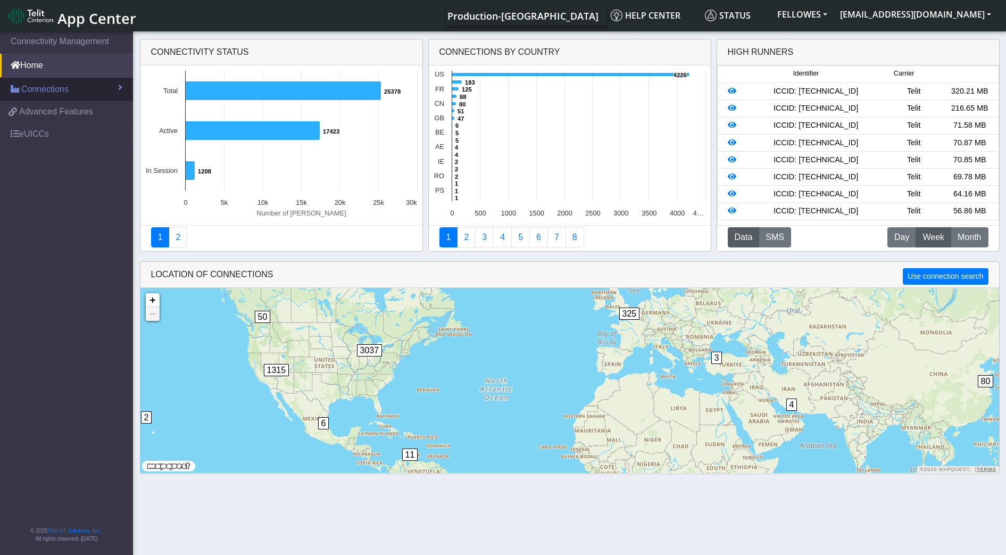
click at [76, 96] on link "Connections" at bounding box center [66, 89] width 133 height 23
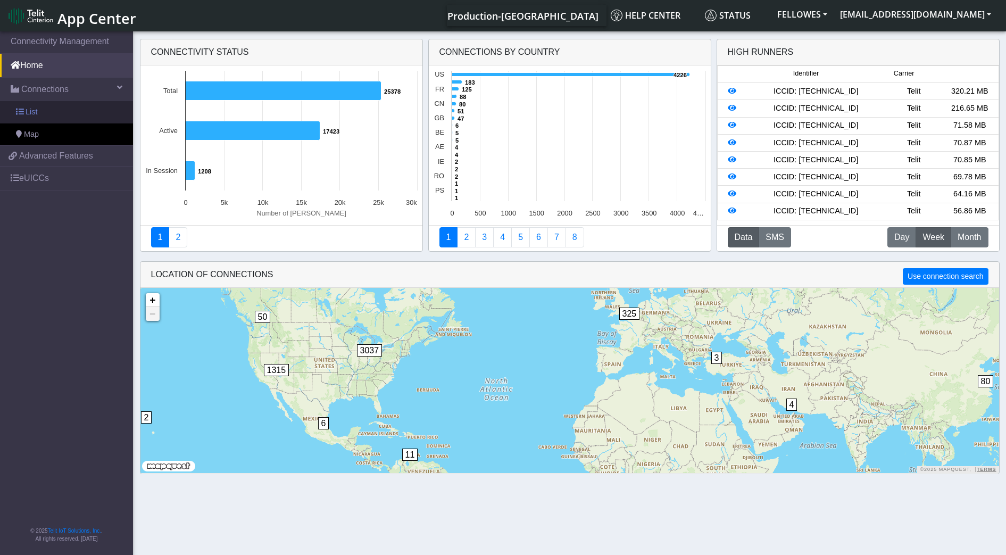
click at [71, 108] on link "List" at bounding box center [66, 112] width 133 height 22
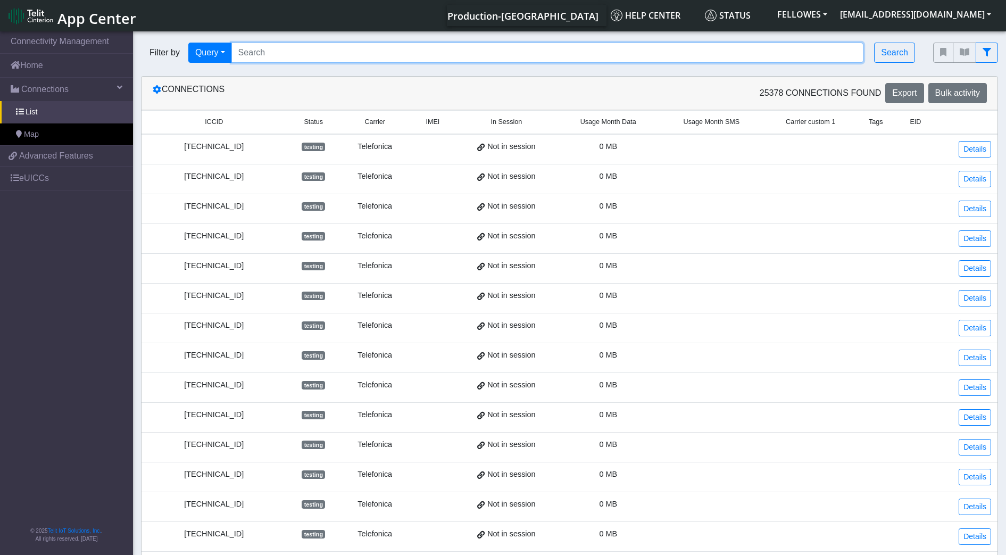
click at [308, 58] on input "Search..." at bounding box center [548, 53] width 633 height 20
paste input "353141280778486"
type input "353141280778486"
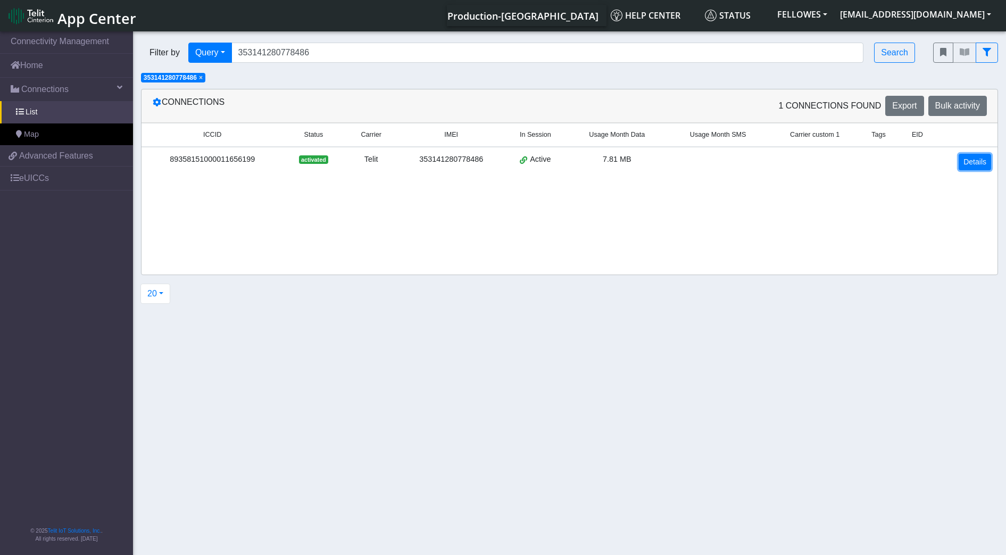
click at [968, 161] on link "Details" at bounding box center [975, 162] width 32 height 16
click at [985, 167] on link "Details" at bounding box center [975, 162] width 32 height 16
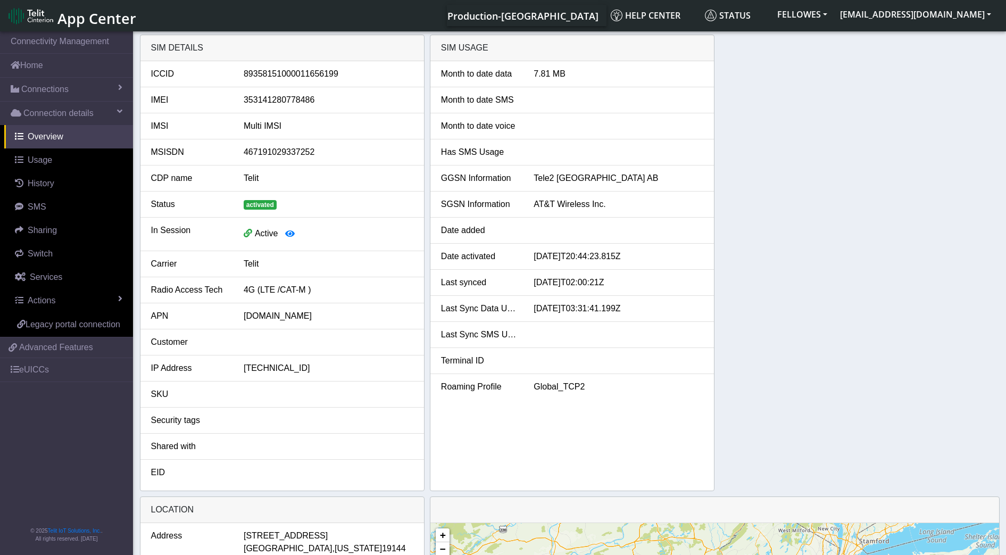
drag, startPoint x: 814, startPoint y: 121, endPoint x: 537, endPoint y: -22, distance: 312.0
click at [537, 0] on html "App Center Production-US Help center Status FELLOWES jrichardson@fellowes.com" at bounding box center [503, 277] width 1006 height 555
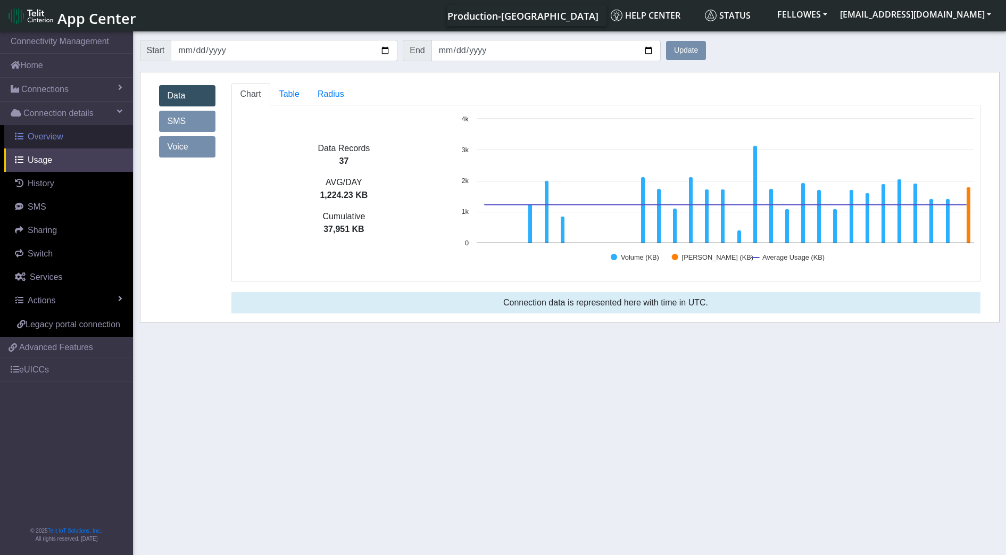
drag, startPoint x: 57, startPoint y: 131, endPoint x: 39, endPoint y: 143, distance: 21.3
click at [39, 143] on link "Overview" at bounding box center [68, 136] width 129 height 23
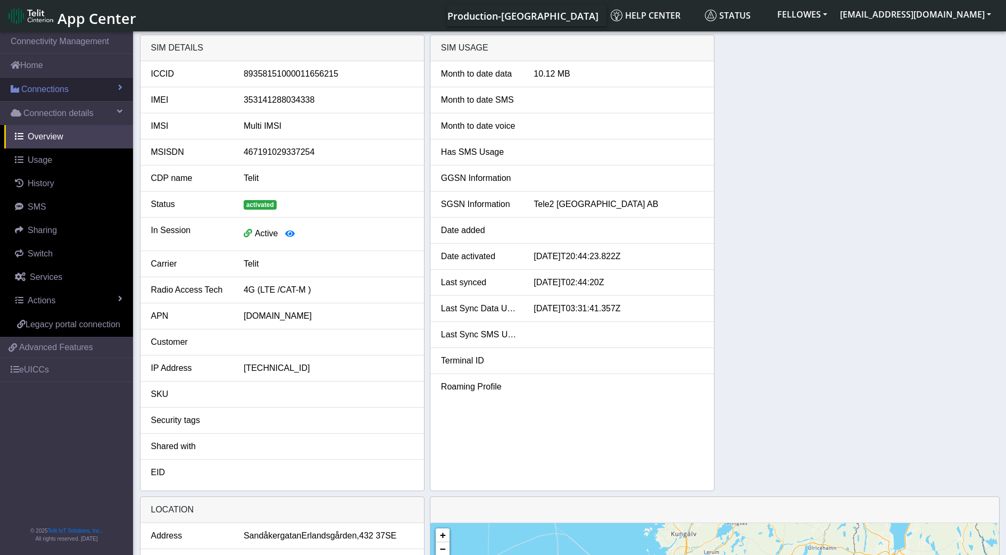
click at [62, 92] on span "Connections" at bounding box center [44, 89] width 47 height 13
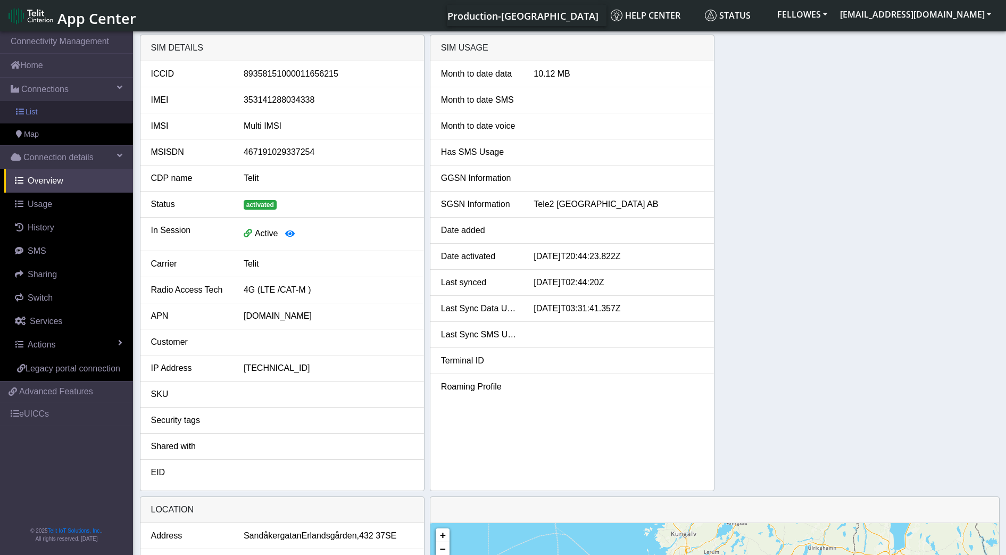
click at [72, 105] on link "List" at bounding box center [66, 112] width 133 height 22
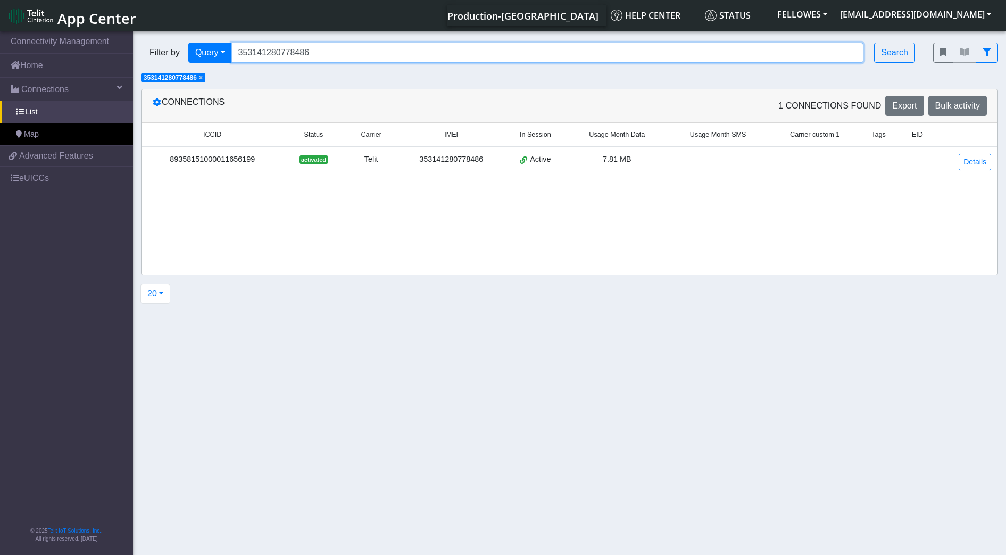
click at [326, 54] on input "353141280778486" at bounding box center [548, 53] width 633 height 20
drag, startPoint x: 326, startPoint y: 54, endPoint x: 333, endPoint y: 90, distance: 36.4
drag, startPoint x: 333, startPoint y: 90, endPoint x: 309, endPoint y: 52, distance: 45.2
click at [309, 52] on input "353141280778486" at bounding box center [548, 53] width 633 height 20
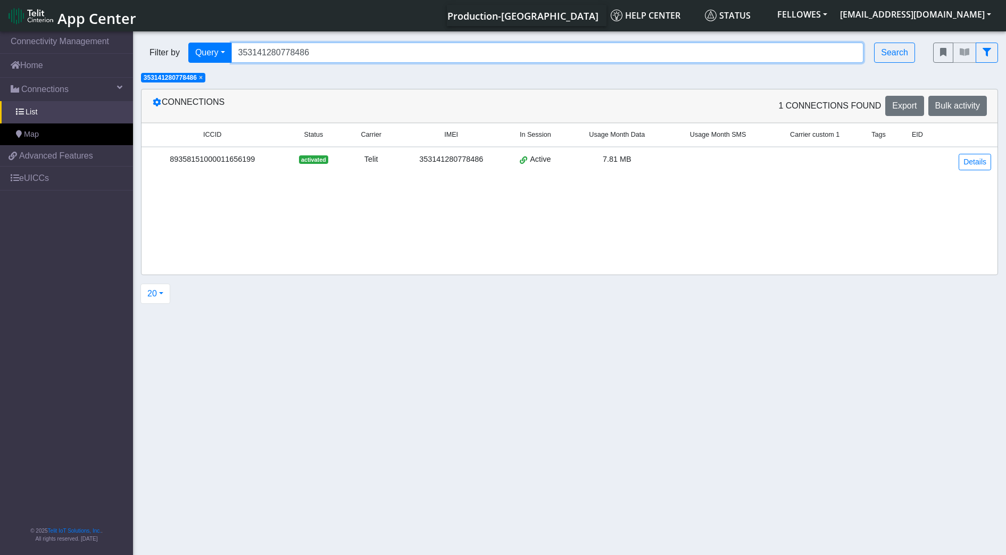
click at [309, 52] on input "353141280778486" at bounding box center [548, 53] width 633 height 20
paste input "353141288049922"
type input "353141288049922"
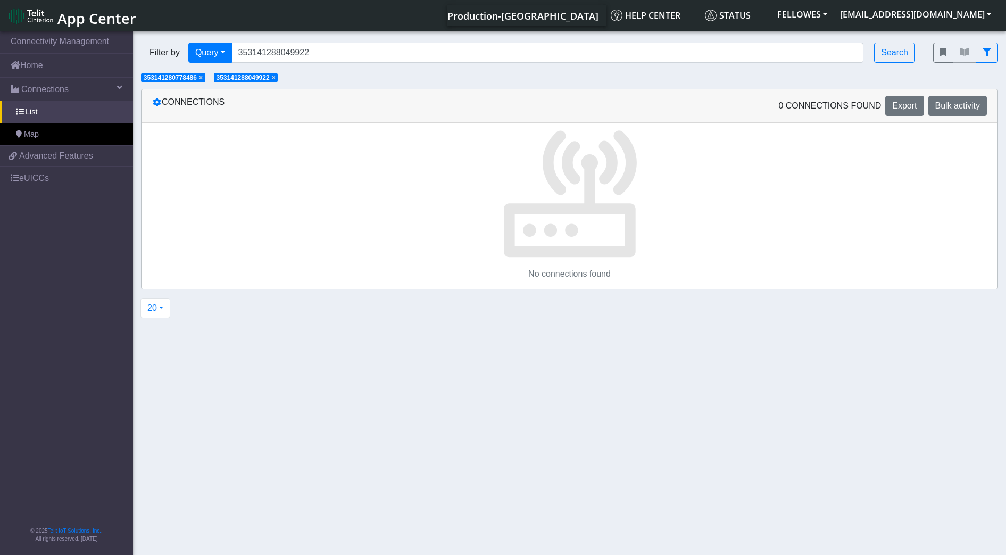
click at [202, 77] on span "×" at bounding box center [201, 77] width 4 height 7
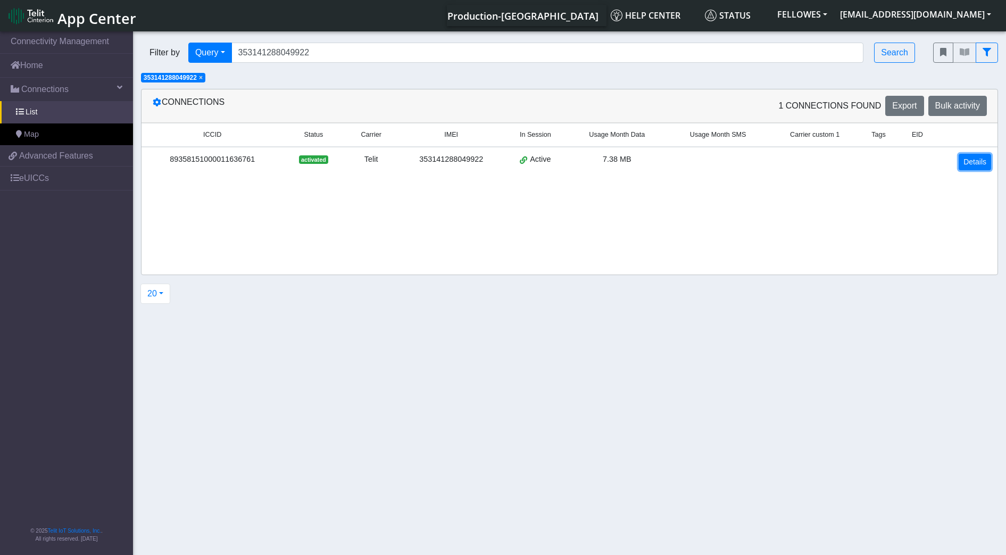
click at [982, 159] on link "Details" at bounding box center [975, 162] width 32 height 16
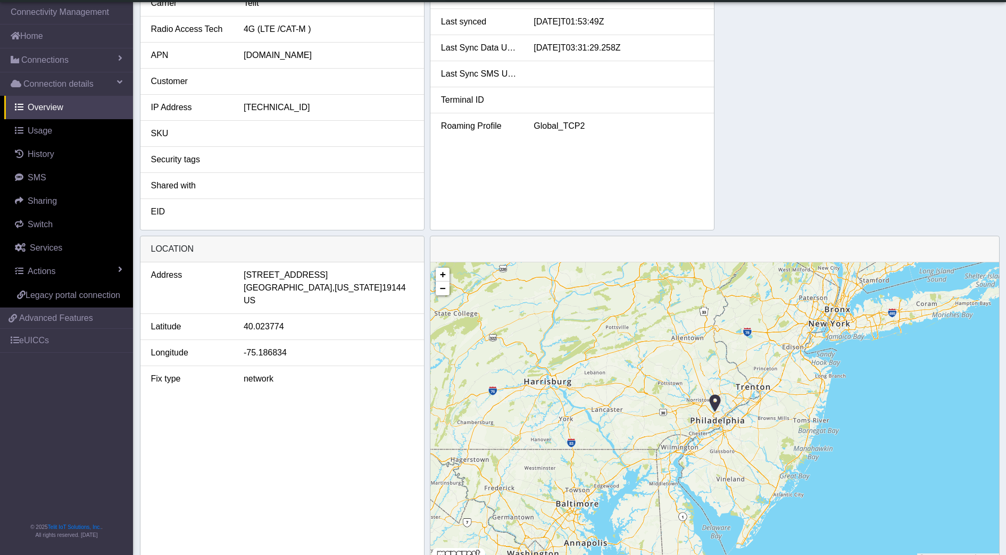
scroll to position [258, 0]
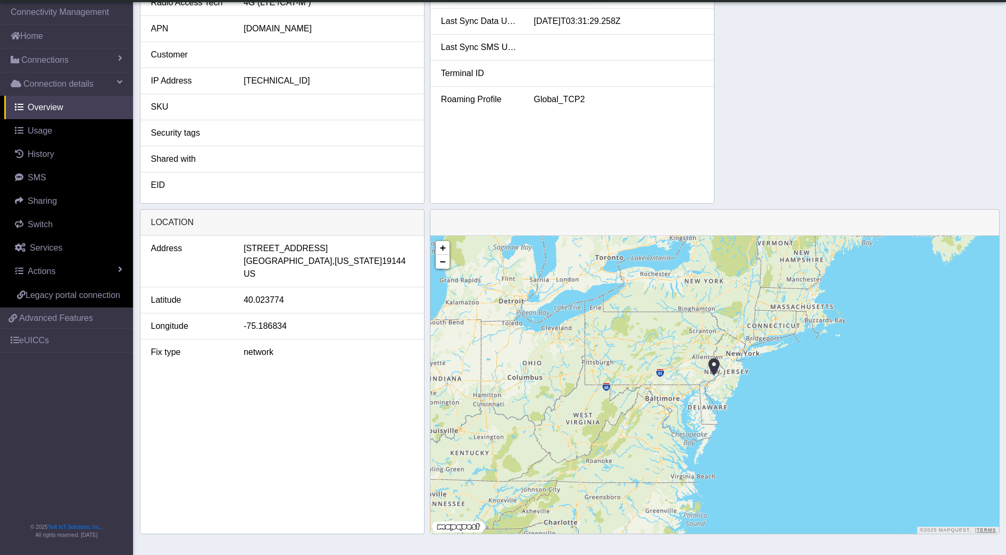
drag, startPoint x: 675, startPoint y: 307, endPoint x: 700, endPoint y: 333, distance: 36.1
click at [700, 333] on div "+ − ©2025 MapQuest, | Terms" at bounding box center [715, 385] width 569 height 298
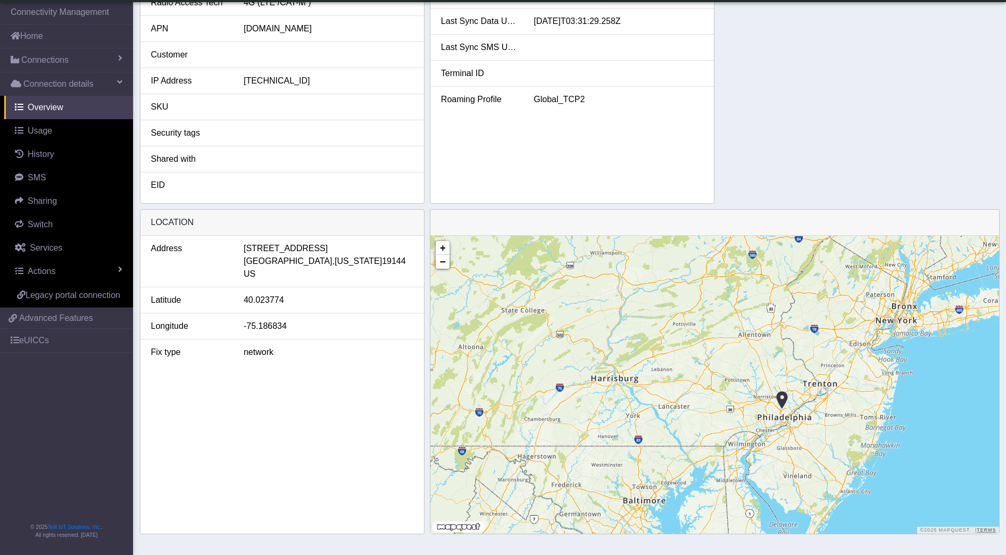
drag, startPoint x: 717, startPoint y: 370, endPoint x: 688, endPoint y: 338, distance: 43.3
click at [688, 338] on div "+ − ©2025 MapQuest, | Terms" at bounding box center [715, 385] width 569 height 298
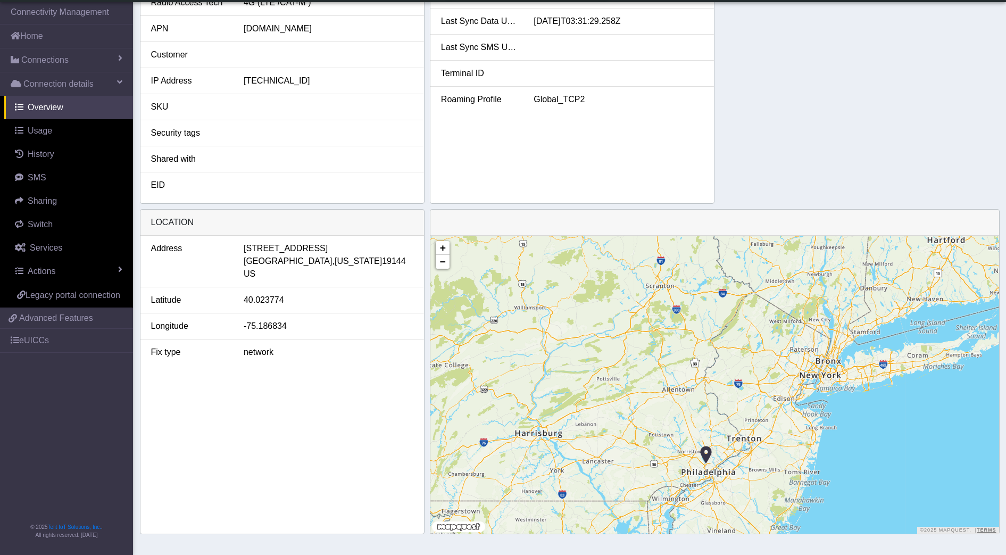
drag, startPoint x: 642, startPoint y: 396, endPoint x: 668, endPoint y: 278, distance: 120.5
click at [668, 278] on div "+ − ©2025 MapQuest, | Terms" at bounding box center [715, 385] width 569 height 298
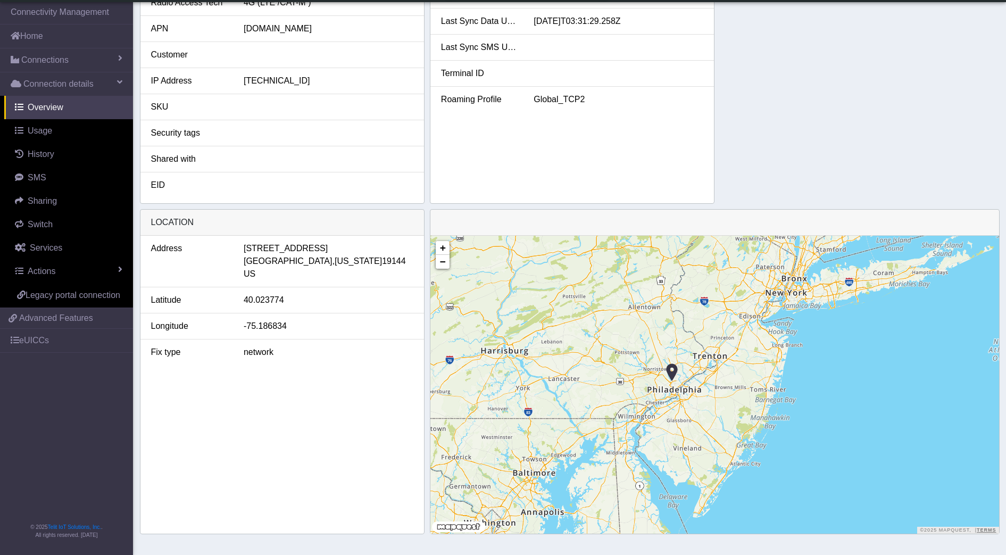
drag, startPoint x: 639, startPoint y: 410, endPoint x: 607, endPoint y: 327, distance: 88.8
click at [607, 327] on div "+ − ©2025 MapQuest, | Terms" at bounding box center [715, 385] width 569 height 298
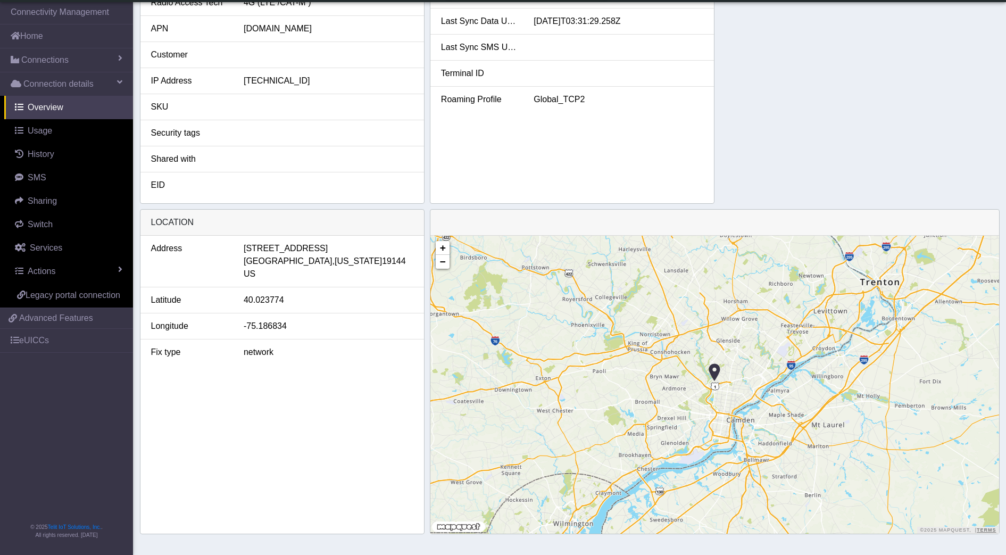
drag, startPoint x: 665, startPoint y: 411, endPoint x: 557, endPoint y: 212, distance: 227.2
click at [557, 212] on div "+ − ©2025 MapQuest, | Terms" at bounding box center [715, 371] width 570 height 325
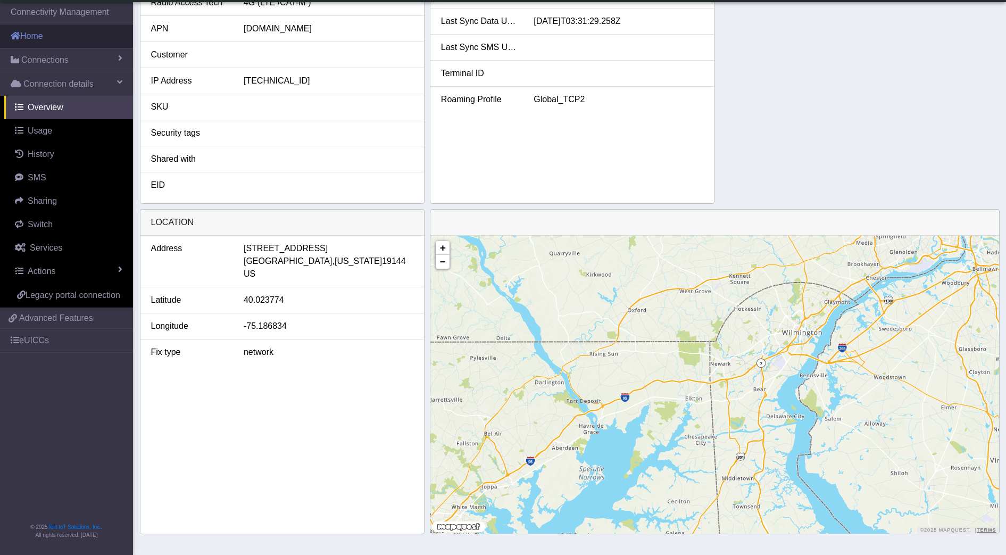
click at [57, 39] on link "Home" at bounding box center [66, 35] width 133 height 23
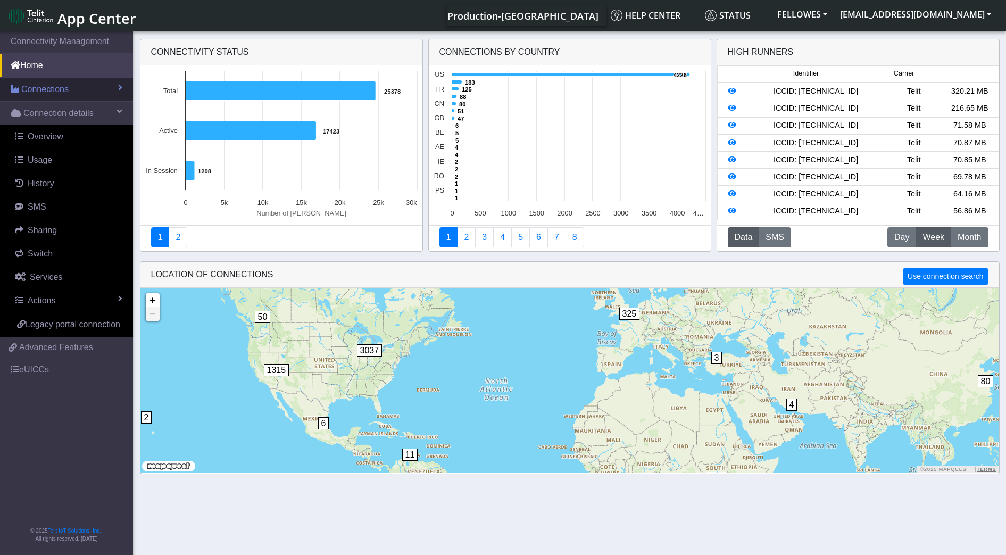
click at [81, 94] on link "Connections" at bounding box center [66, 89] width 133 height 23
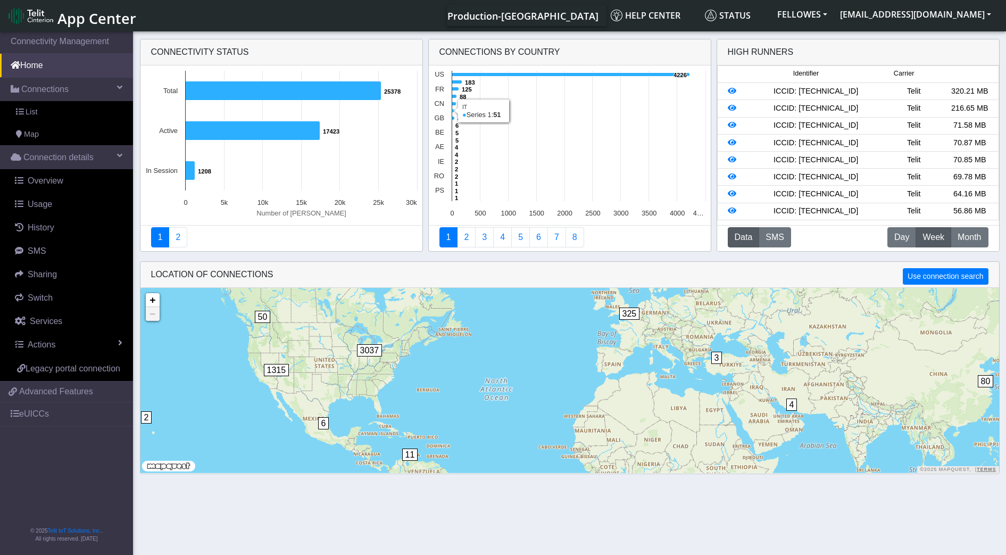
click at [454, 111] on icon at bounding box center [453, 111] width 3 height 4
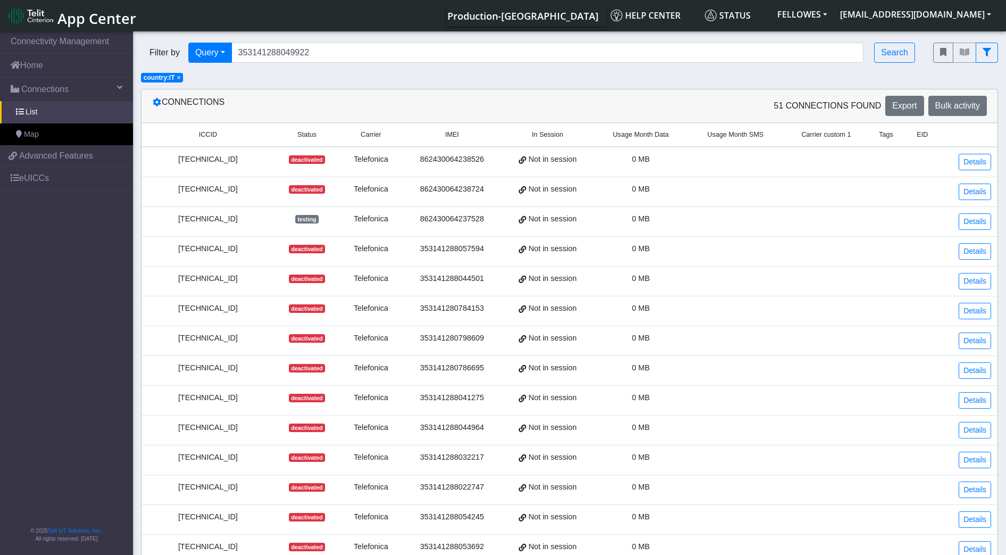
click at [631, 135] on span "Usage Month Data" at bounding box center [641, 135] width 56 height 10
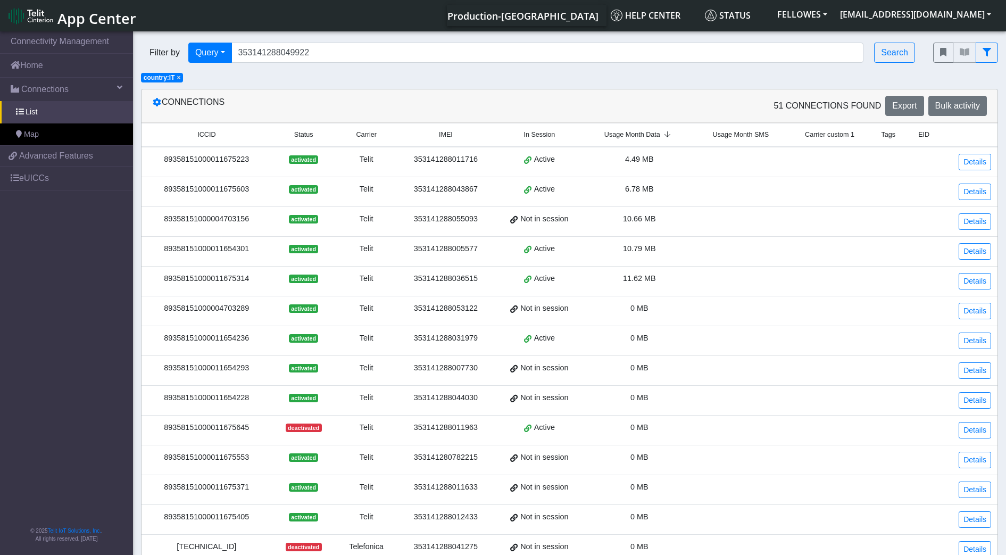
click at [631, 135] on span "Usage Month Data" at bounding box center [633, 135] width 56 height 10
click at [54, 87] on span "Connections" at bounding box center [44, 89] width 47 height 13
click at [84, 116] on span "Advanced Features" at bounding box center [56, 111] width 74 height 13
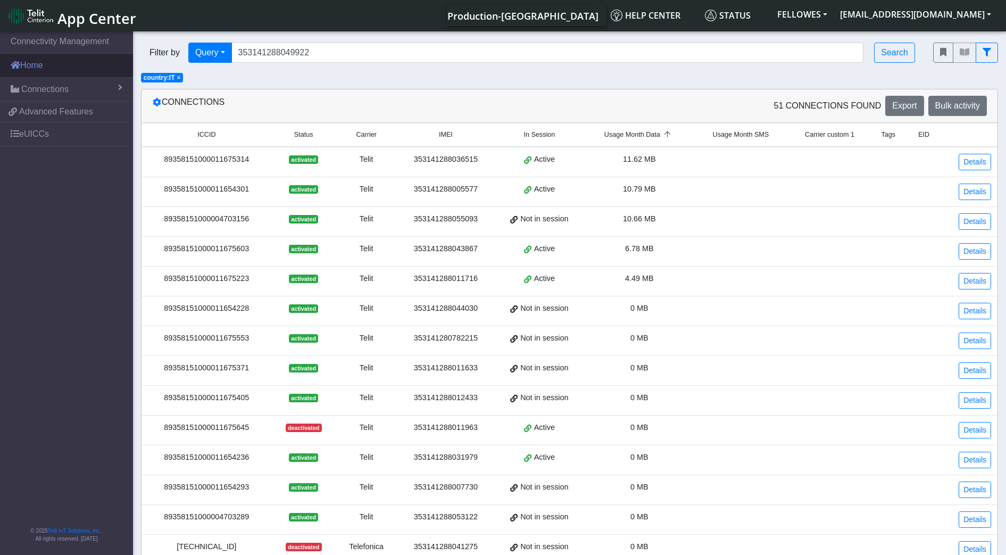
click at [95, 67] on link "Home" at bounding box center [66, 65] width 133 height 23
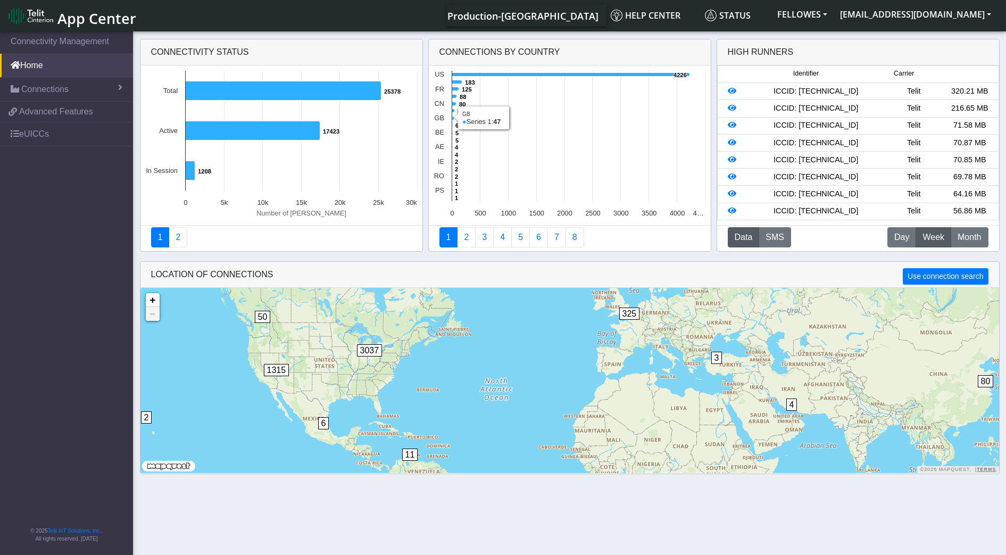
click at [452, 119] on icon at bounding box center [453, 119] width 3 height 4
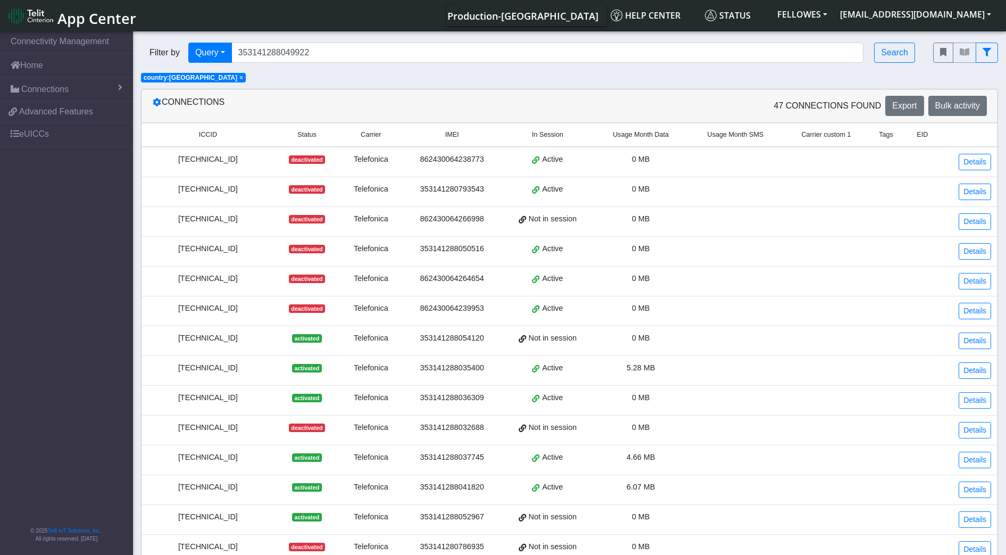
click at [625, 134] on span "Usage Month Data" at bounding box center [641, 135] width 56 height 10
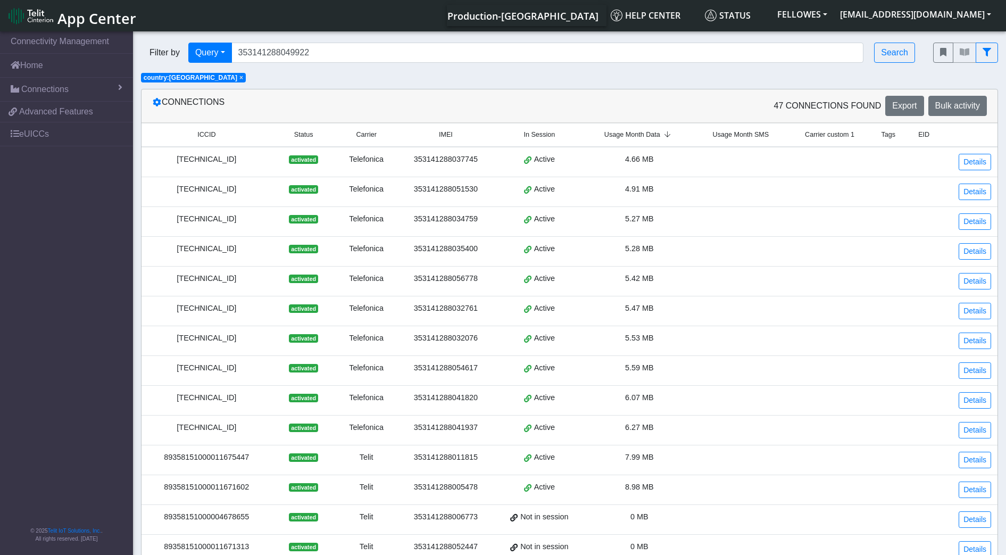
click at [625, 134] on span "Usage Month Data" at bounding box center [633, 135] width 56 height 10
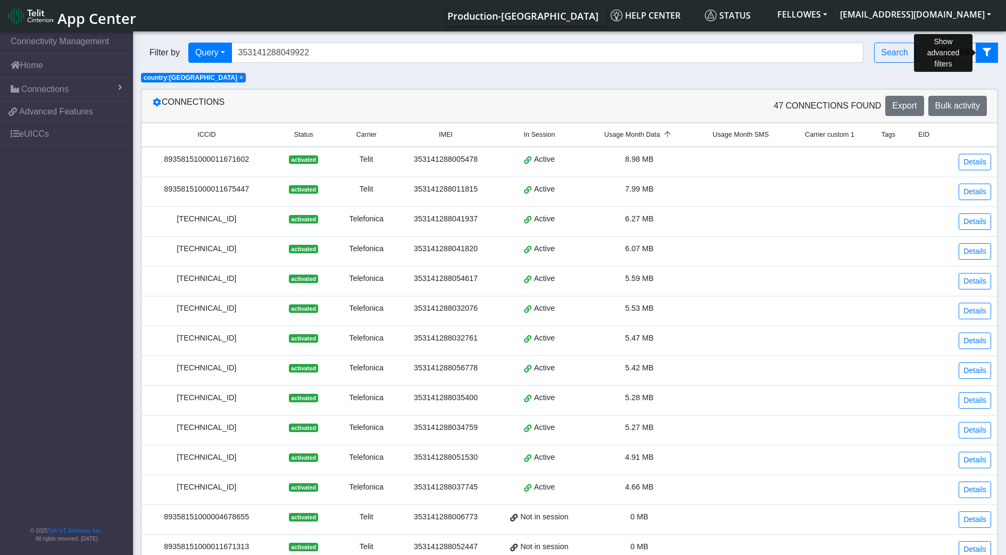
click at [991, 56] on icon "fitlers menu" at bounding box center [987, 52] width 9 height 9
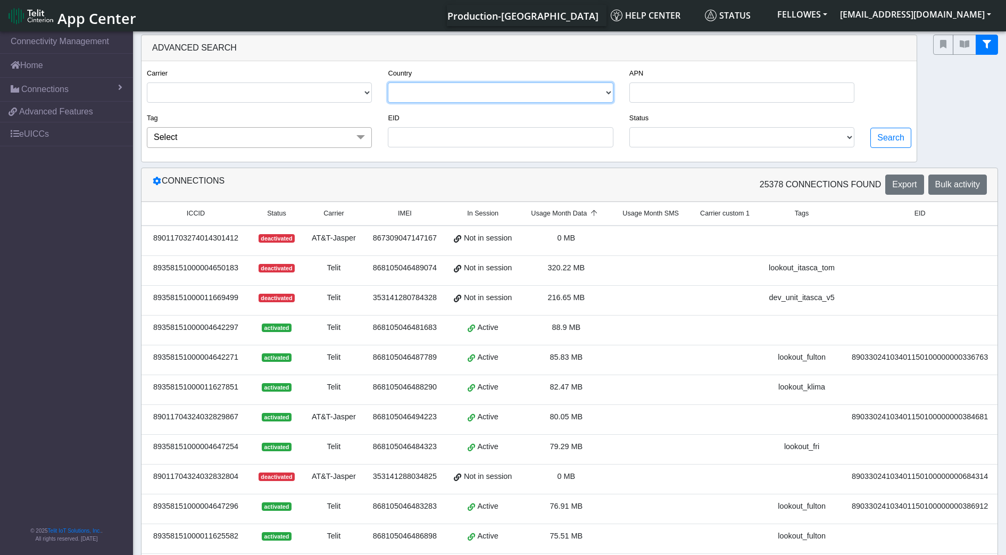
click at [539, 89] on select "[GEOGRAPHIC_DATA] [GEOGRAPHIC_DATA] [GEOGRAPHIC_DATA] [GEOGRAPHIC_DATA] [GEOGRA…" at bounding box center [500, 92] width 225 height 20
select select "fr"
click at [388, 82] on select "[GEOGRAPHIC_DATA] [GEOGRAPHIC_DATA] [GEOGRAPHIC_DATA] [GEOGRAPHIC_DATA] [GEOGRA…" at bounding box center [500, 92] width 225 height 20
click at [888, 134] on button "Search" at bounding box center [891, 138] width 41 height 20
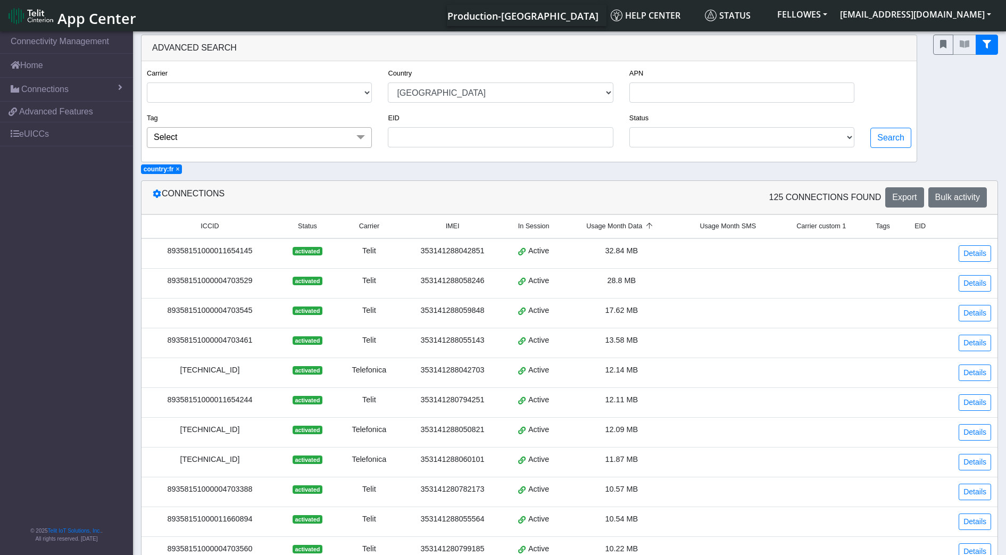
click at [610, 222] on span "Usage Month Data" at bounding box center [614, 226] width 56 height 10
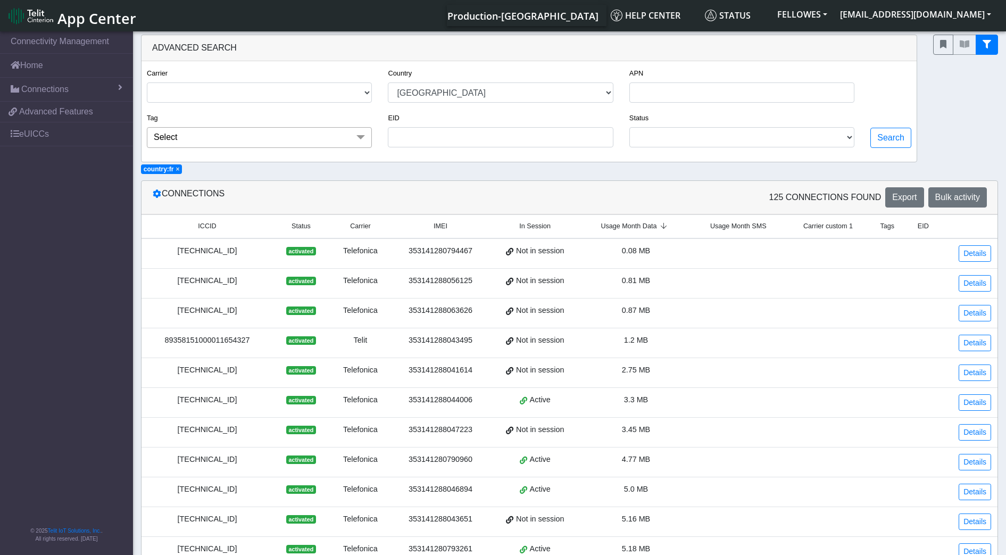
click at [610, 222] on span "Usage Month Data" at bounding box center [629, 226] width 56 height 10
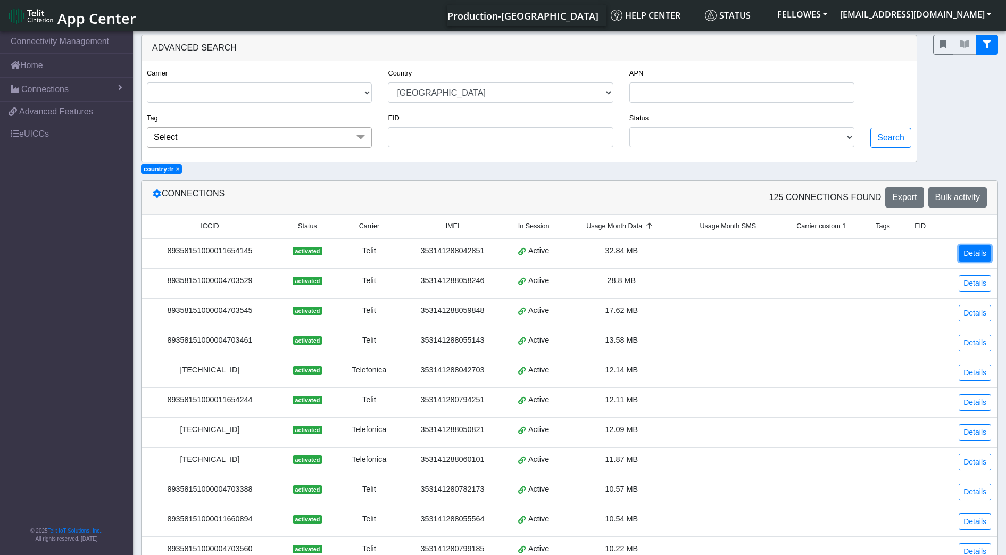
click at [972, 258] on link "Details" at bounding box center [975, 253] width 32 height 16
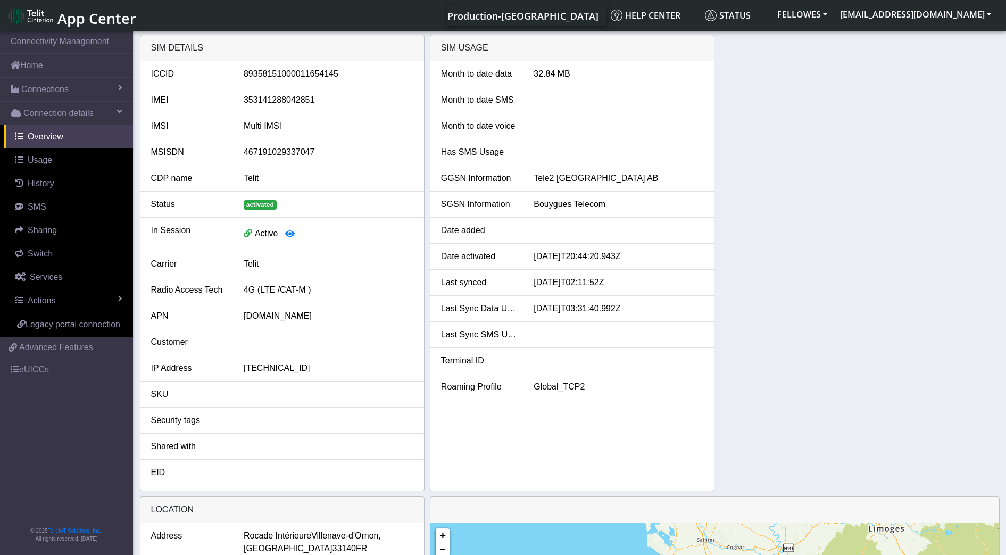
click at [0, 126] on html "App Center Production-US Help center Status FELLOWES jrichardson@fellowes.com" at bounding box center [503, 277] width 1006 height 555
click at [68, 164] on link "Usage" at bounding box center [68, 159] width 129 height 23
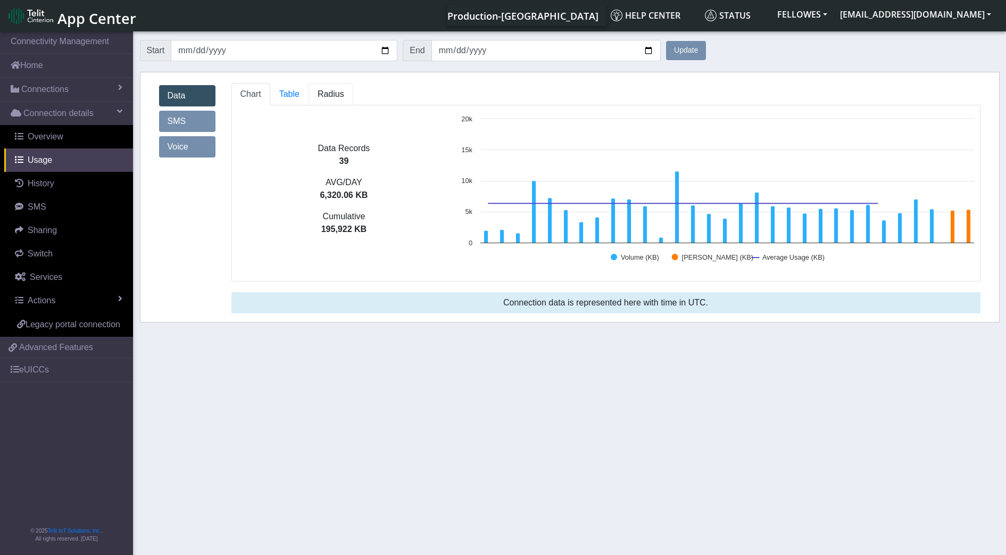
click at [340, 102] on link "Radius" at bounding box center [331, 94] width 45 height 22
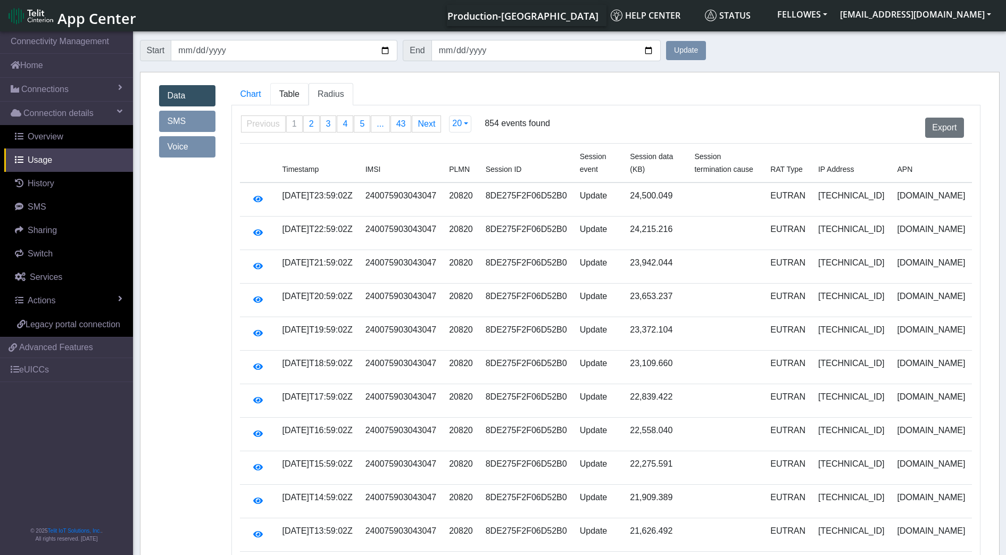
click at [284, 93] on span "Table" at bounding box center [289, 93] width 20 height 9
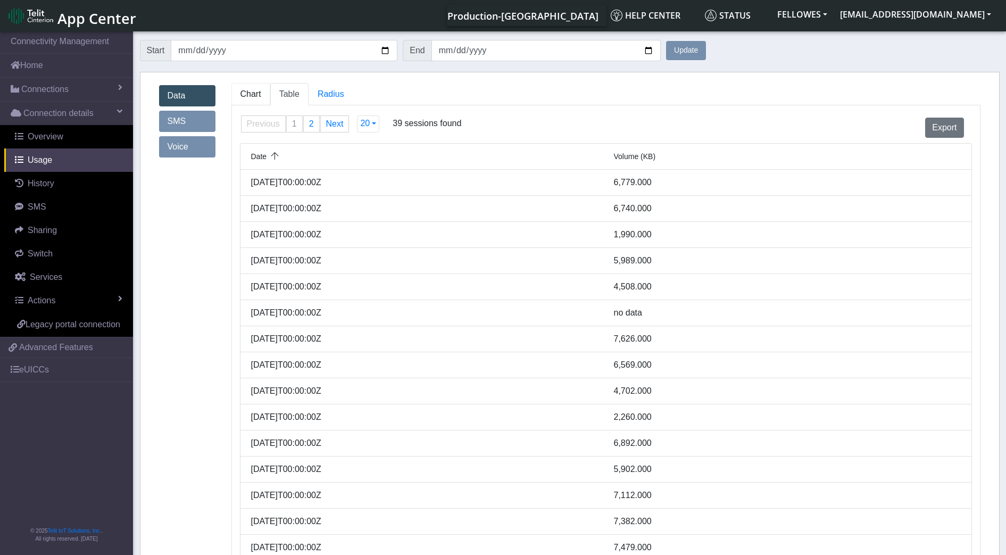
click at [235, 87] on link "Chart" at bounding box center [251, 94] width 39 height 22
